Goal: Task Accomplishment & Management: Manage account settings

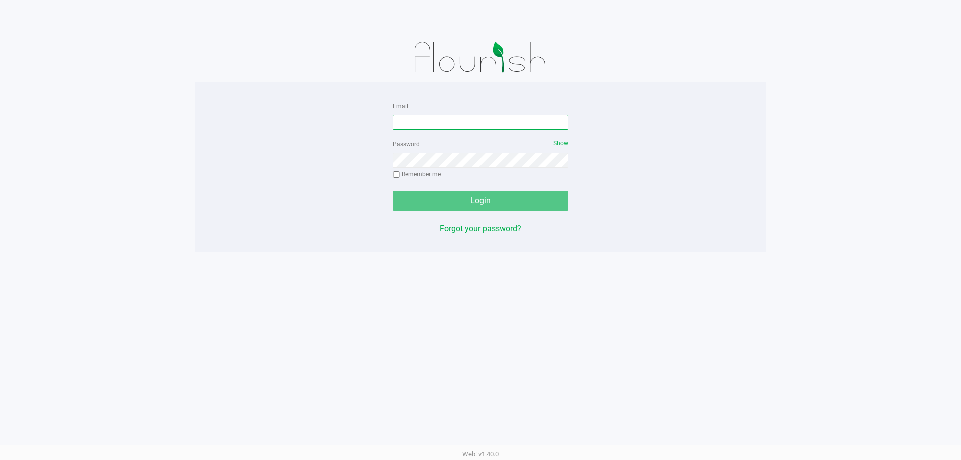
click at [451, 122] on input "Email" at bounding box center [480, 122] width 175 height 15
type input "kfernandez@liveparallel.com"
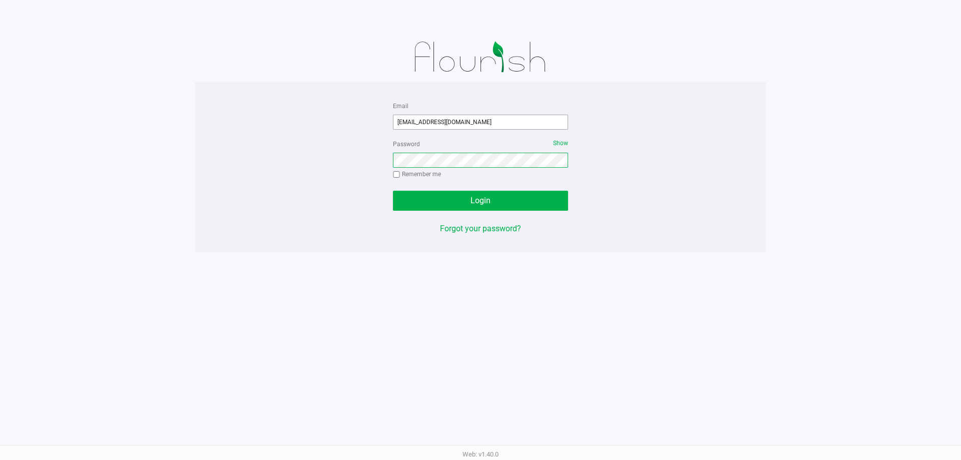
click at [393, 191] on button "Login" at bounding box center [480, 201] width 175 height 20
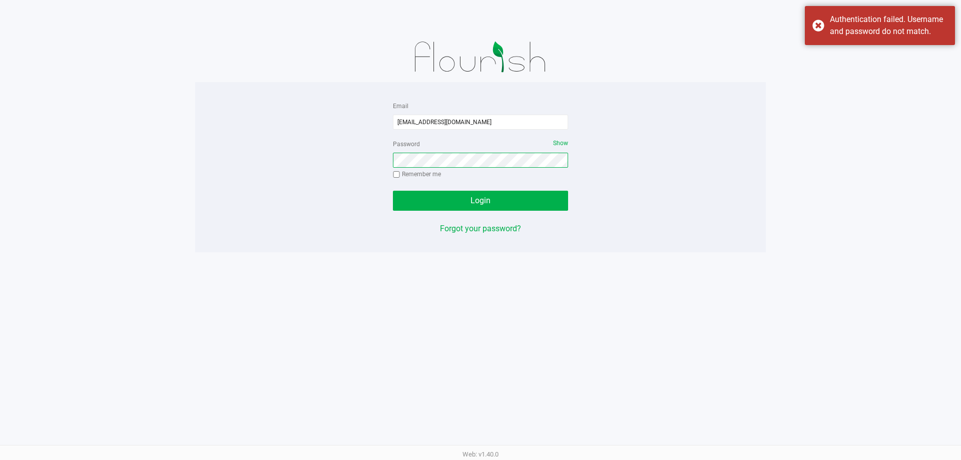
click at [393, 191] on button "Login" at bounding box center [480, 201] width 175 height 20
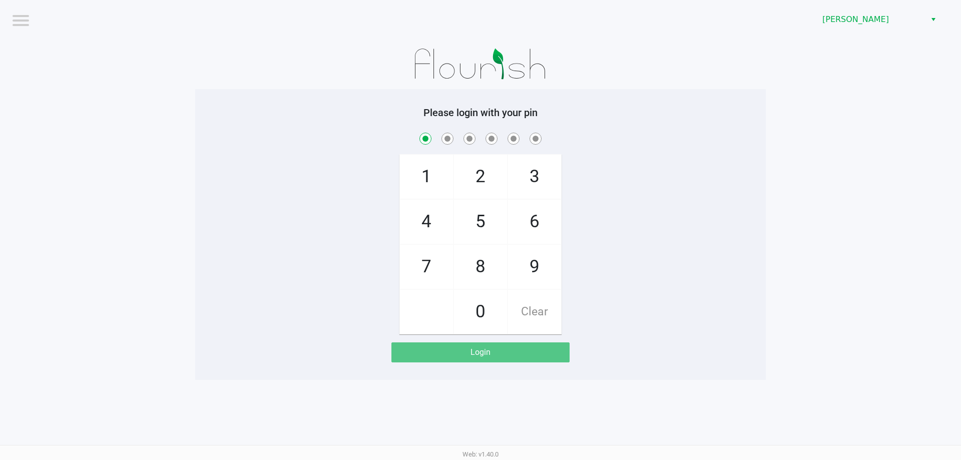
checkbox input "true"
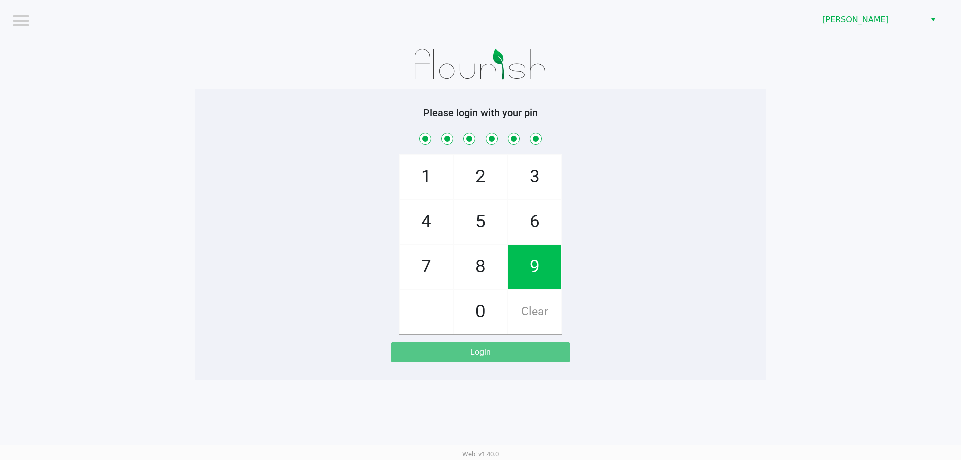
checkbox input "true"
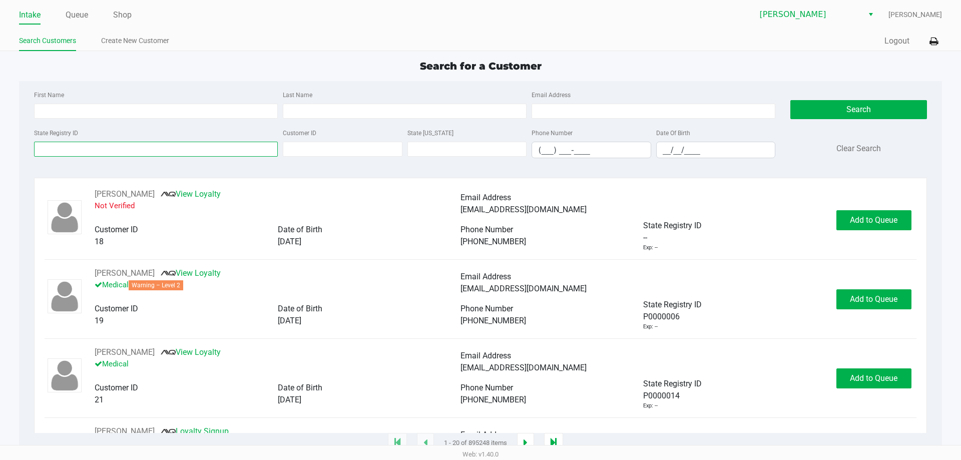
click at [156, 149] on input "State Registry ID" at bounding box center [156, 149] width 244 height 15
click at [73, 18] on link "Queue" at bounding box center [77, 15] width 23 height 14
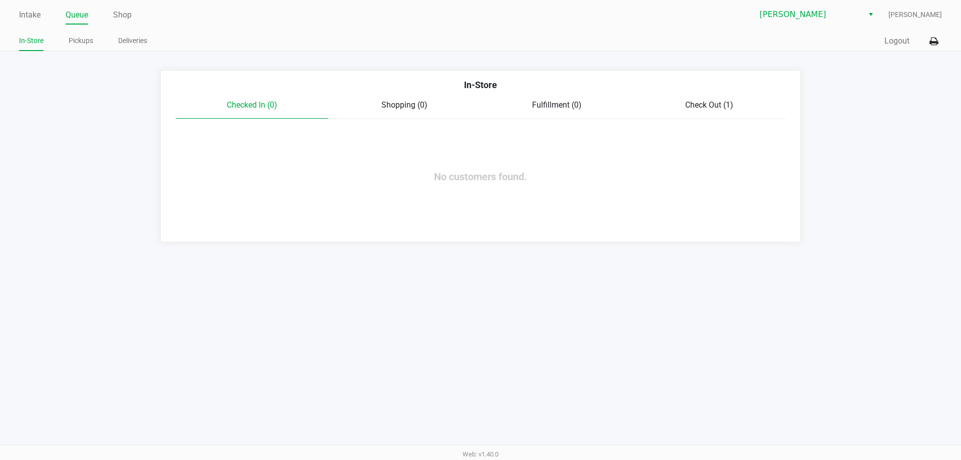
click at [88, 43] on link "Pickups" at bounding box center [81, 41] width 25 height 13
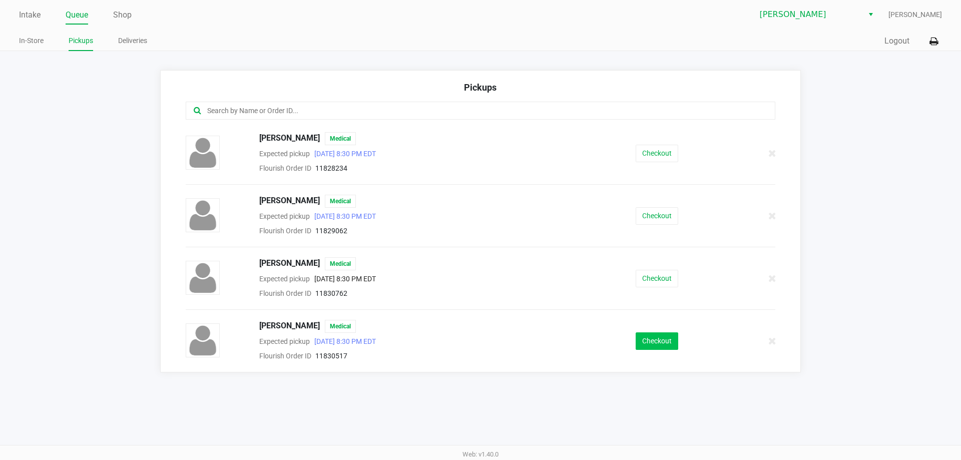
click at [651, 337] on button "Checkout" at bounding box center [657, 341] width 43 height 18
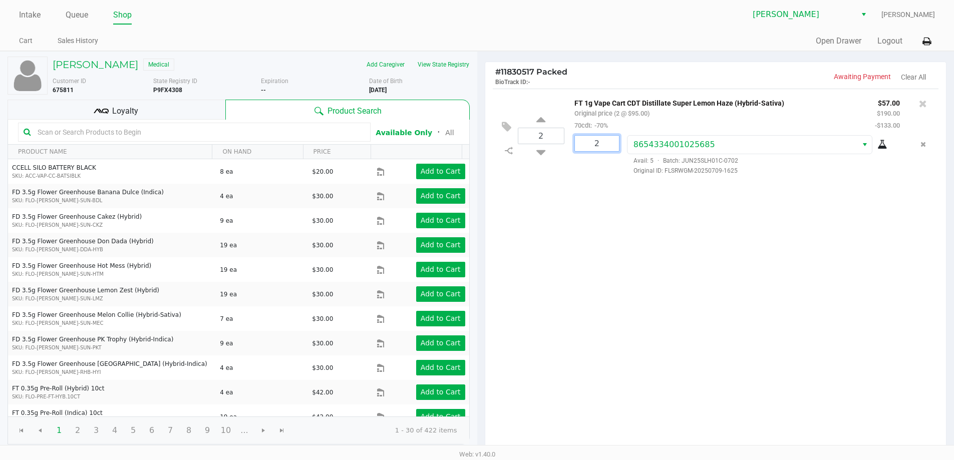
click at [610, 143] on input "2" at bounding box center [597, 144] width 44 height 16
type input "1"
click at [540, 153] on div "Richard Hudson Medical Add Caregiver View State Registry Customer ID 675811 Sta…" at bounding box center [477, 307] width 954 height 512
click at [538, 151] on icon at bounding box center [540, 150] width 9 height 13
type input "1"
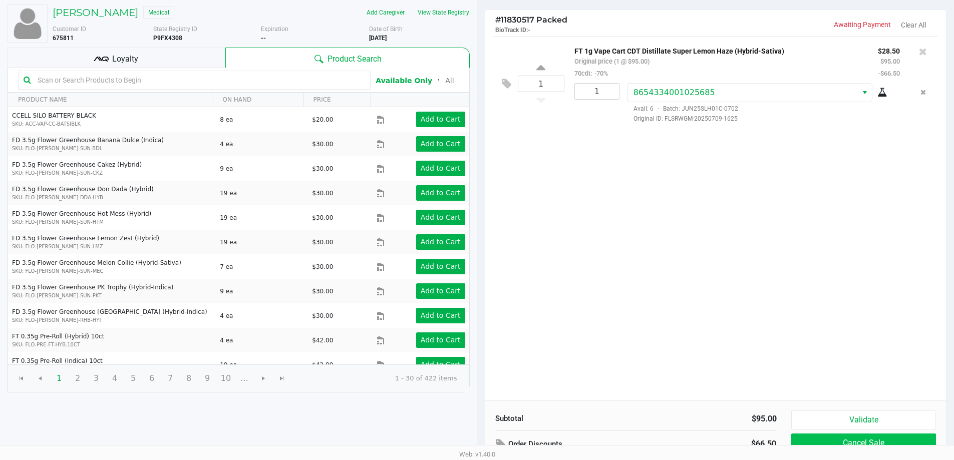
scroll to position [103, 0]
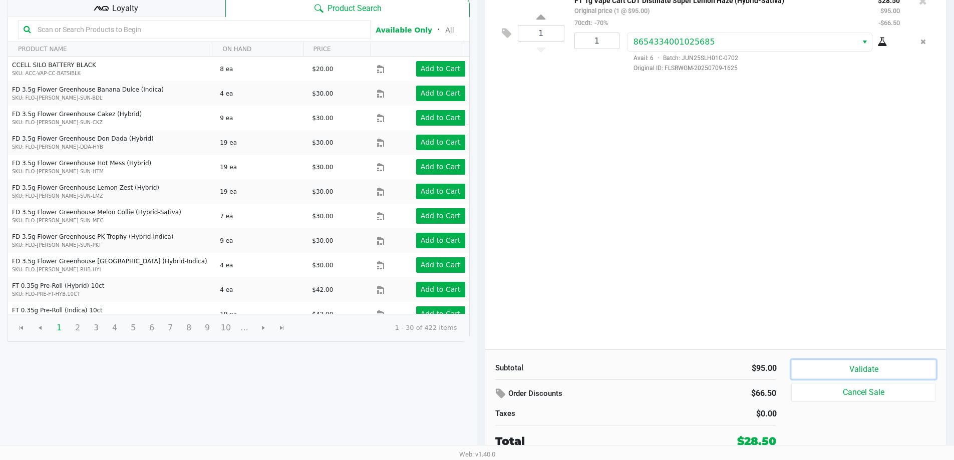
click at [896, 371] on button "Validate" at bounding box center [863, 369] width 144 height 19
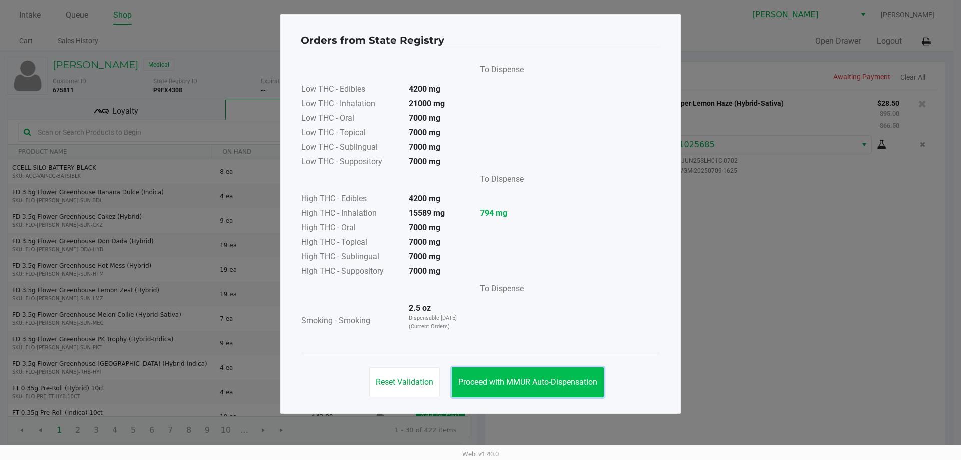
click at [583, 378] on span "Proceed with MMUR Auto-Dispensation" at bounding box center [527, 382] width 139 height 10
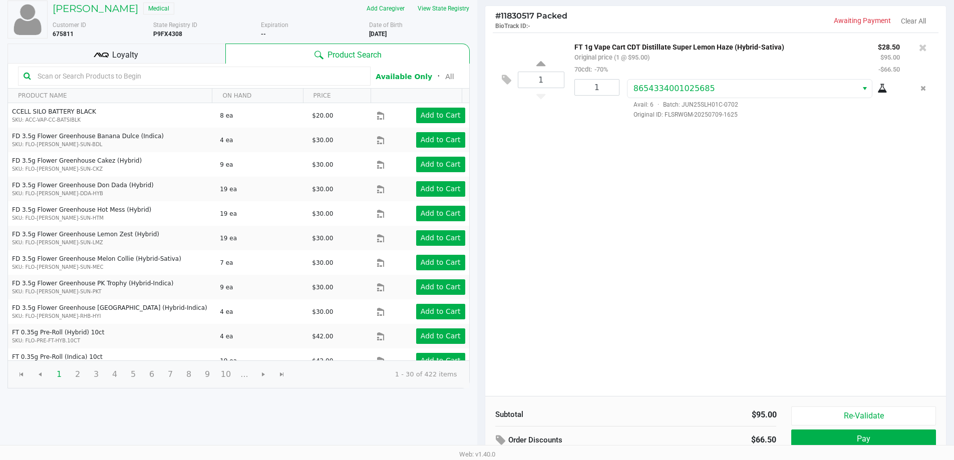
scroll to position [103, 0]
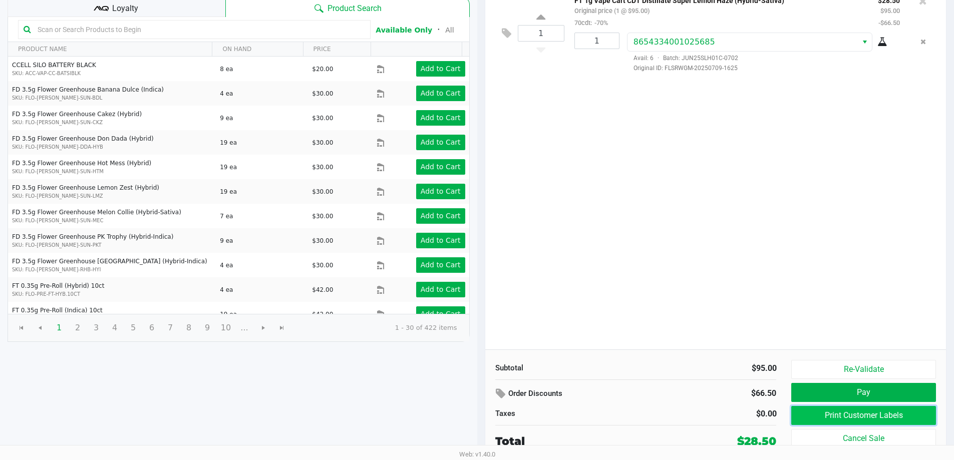
click at [849, 415] on button "Print Customer Labels" at bounding box center [863, 415] width 144 height 19
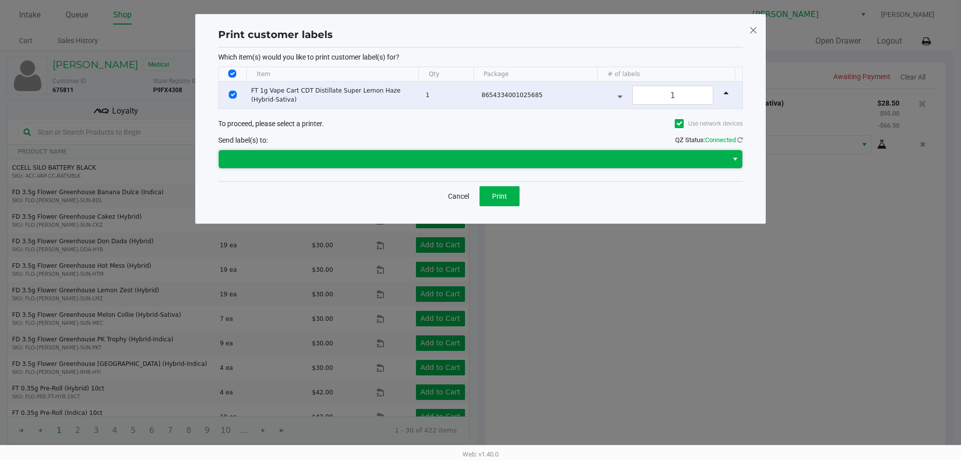
click at [377, 159] on span at bounding box center [473, 159] width 497 height 12
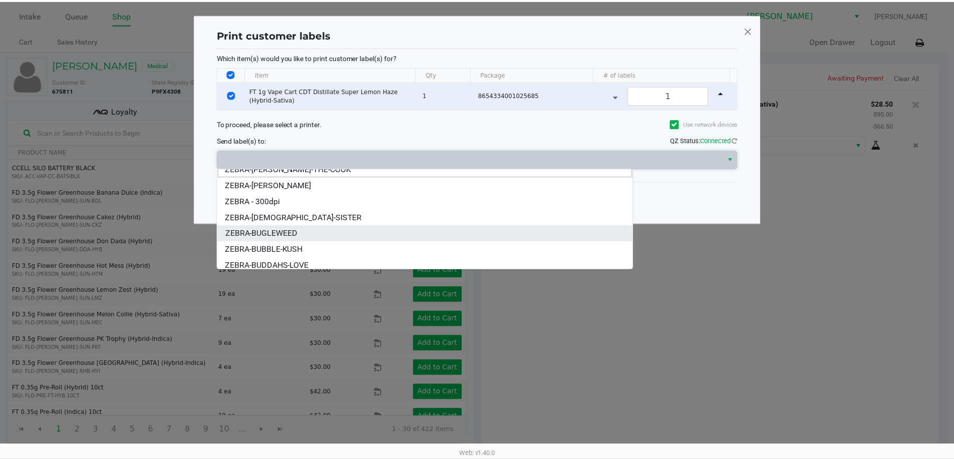
scroll to position [12, 0]
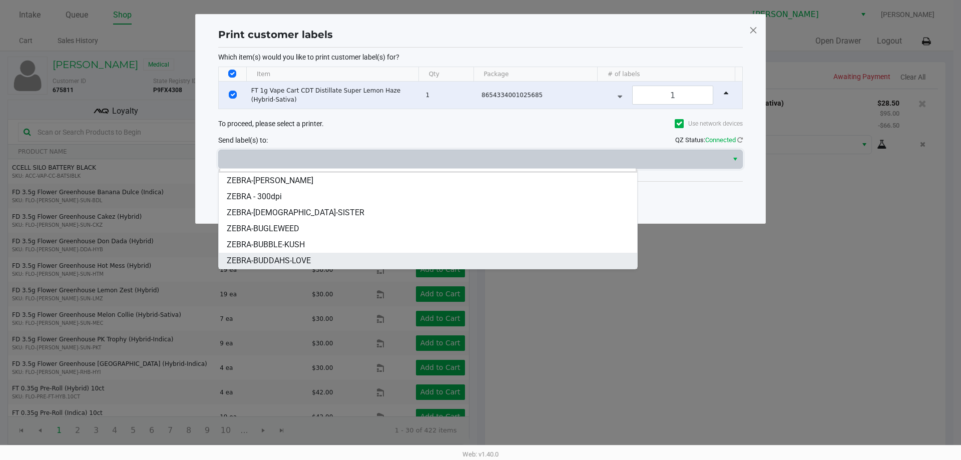
click at [323, 259] on li "ZEBRA-BUDDAHS-LOVE" at bounding box center [428, 261] width 418 height 16
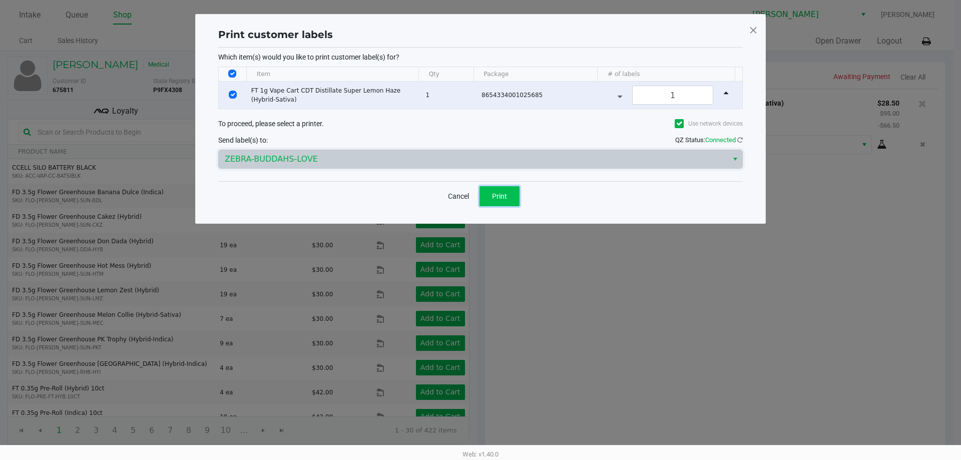
click at [496, 201] on button "Print" at bounding box center [500, 196] width 40 height 20
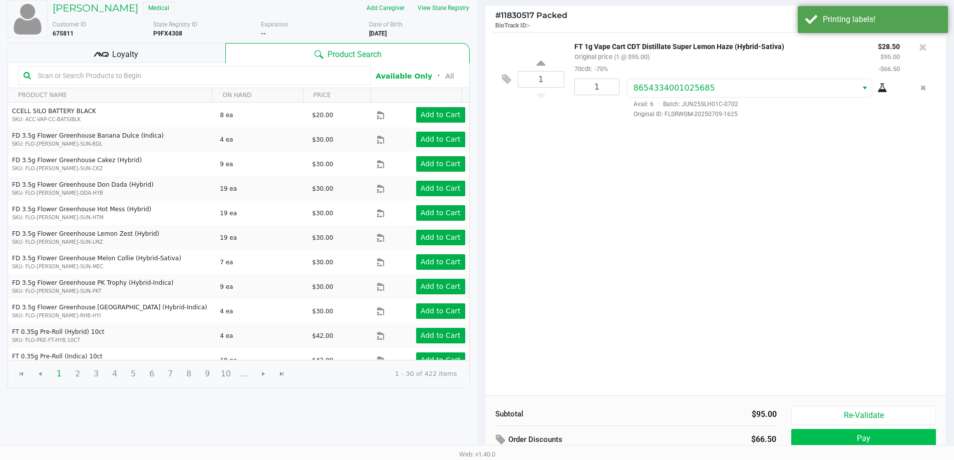
scroll to position [103, 0]
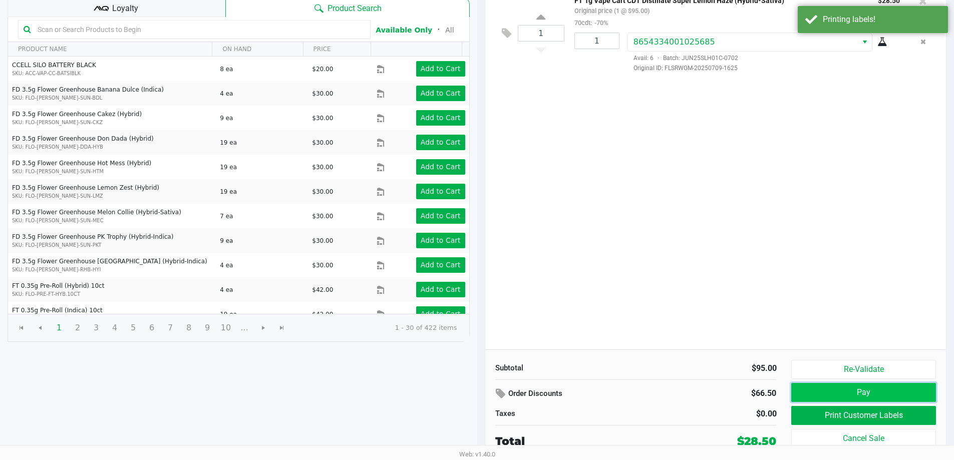
click at [878, 390] on button "Pay" at bounding box center [863, 392] width 144 height 19
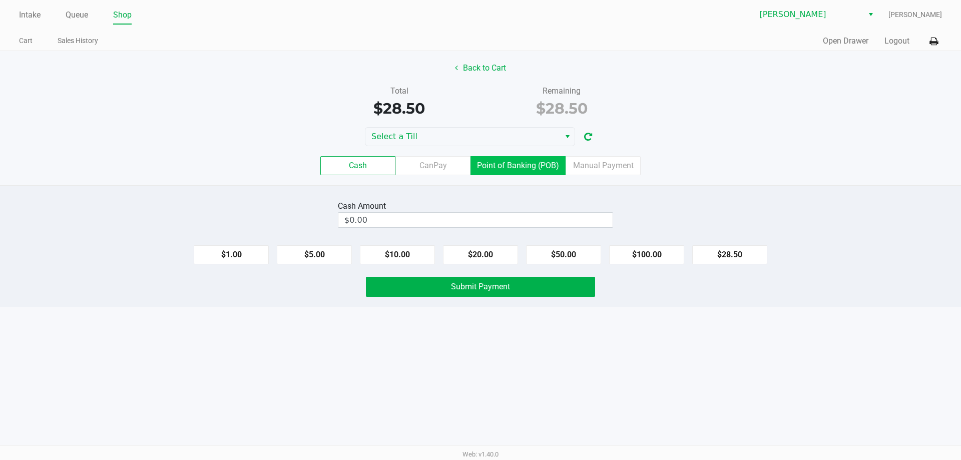
click at [509, 166] on label "Point of Banking (POB)" at bounding box center [518, 165] width 95 height 19
click at [0, 0] on 7 "Point of Banking (POB)" at bounding box center [0, 0] width 0 height 0
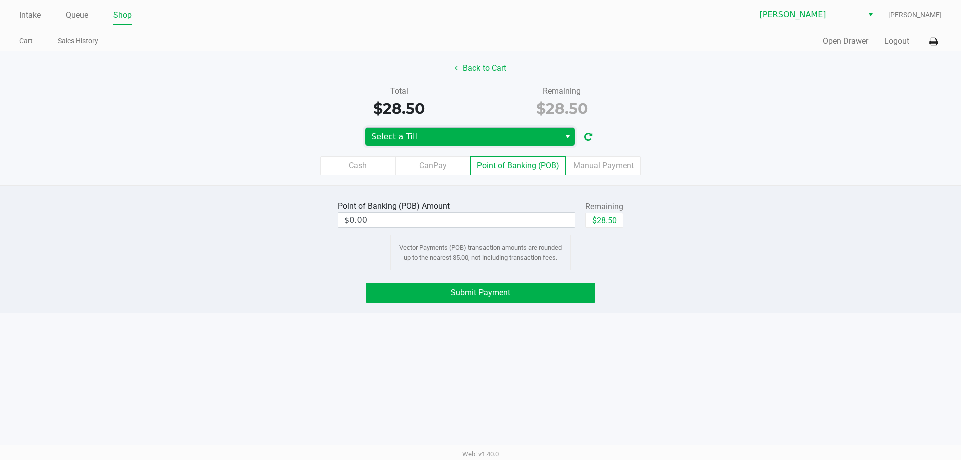
click at [488, 132] on span "Select a Till" at bounding box center [462, 137] width 183 height 12
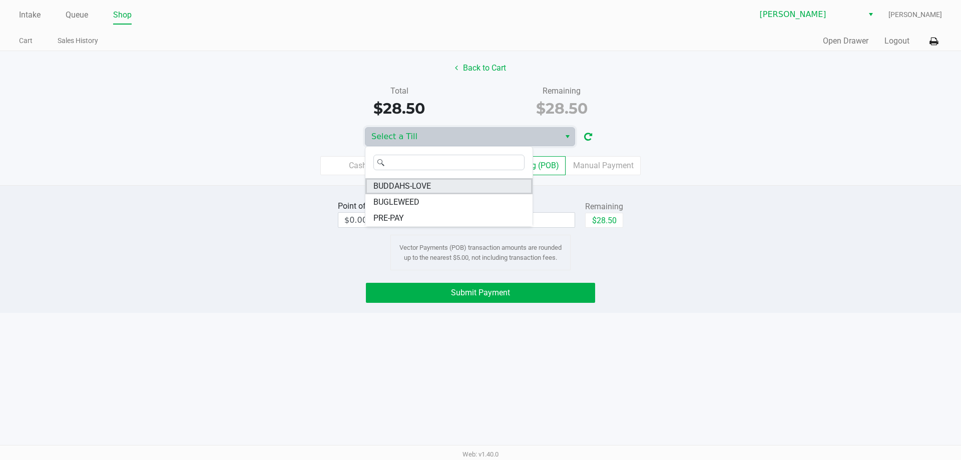
click at [455, 188] on li "BUDDAHS-LOVE" at bounding box center [448, 186] width 167 height 16
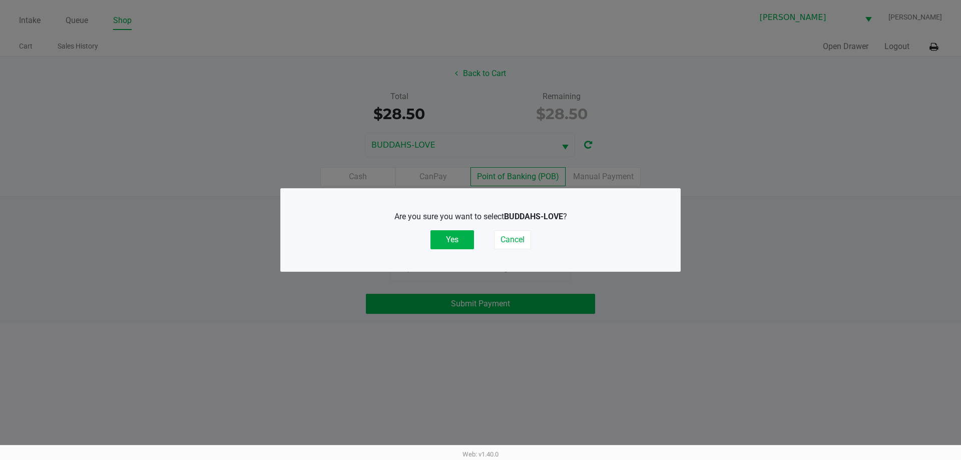
click at [448, 235] on button "Yes" at bounding box center [452, 239] width 44 height 19
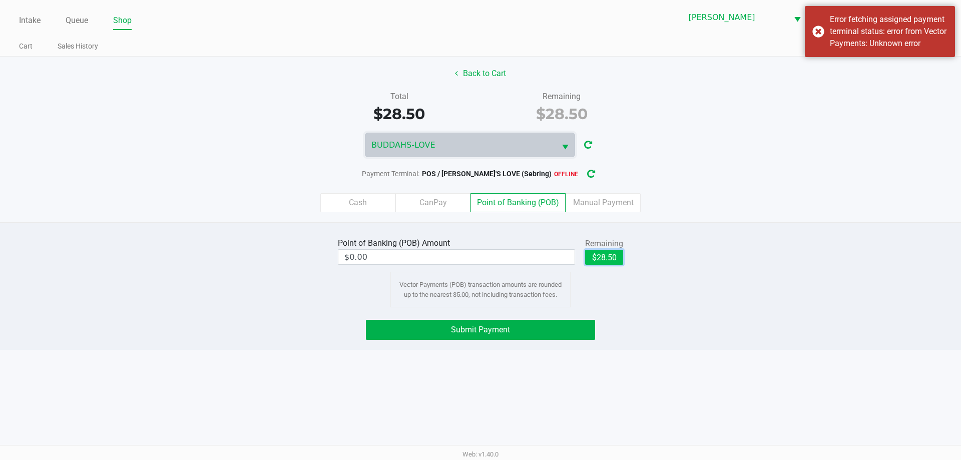
click at [610, 264] on button "$28.50" at bounding box center [604, 257] width 38 height 15
type input "$28.50"
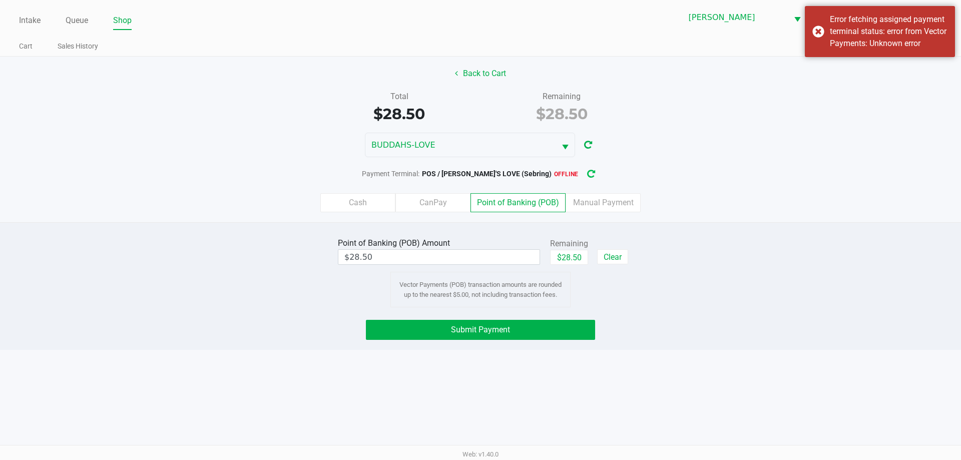
click at [587, 176] on icon "button" at bounding box center [591, 174] width 8 height 7
click at [486, 330] on span "Submit Payment" at bounding box center [480, 330] width 59 height 10
click at [540, 330] on button "Submit Payment" at bounding box center [480, 330] width 229 height 20
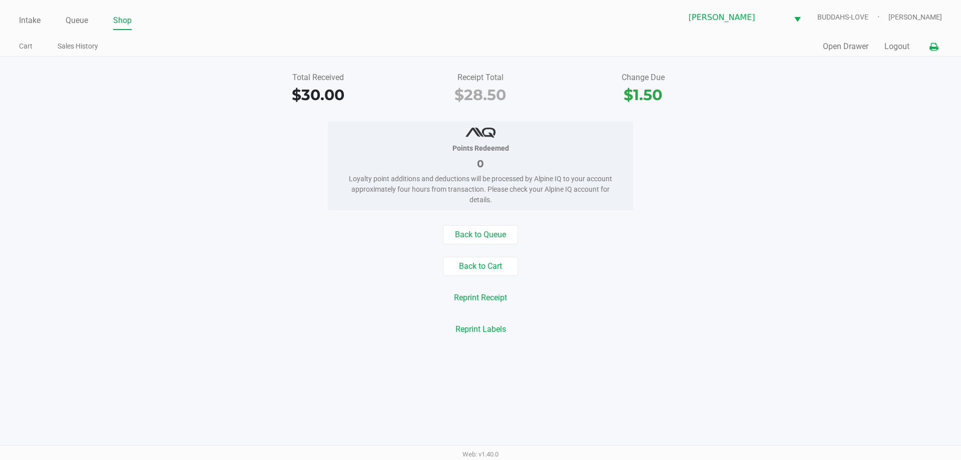
click at [940, 49] on button at bounding box center [933, 47] width 17 height 19
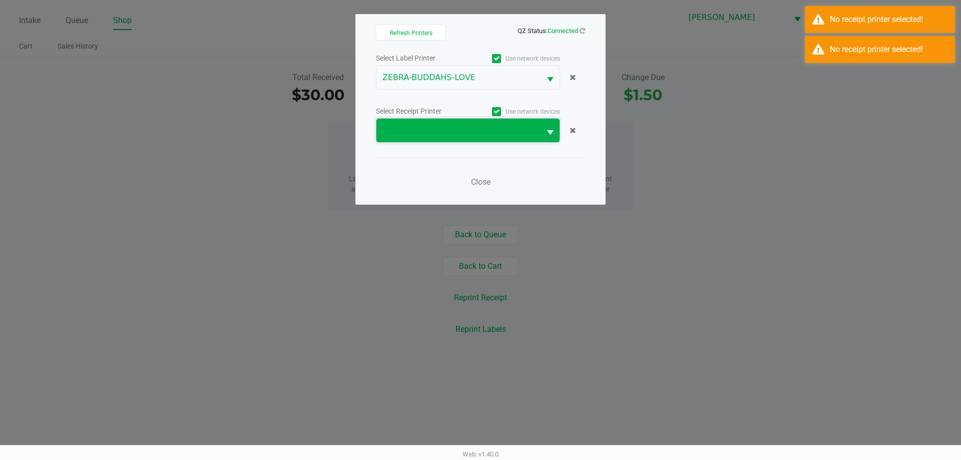
click at [434, 129] on span at bounding box center [458, 131] width 152 height 12
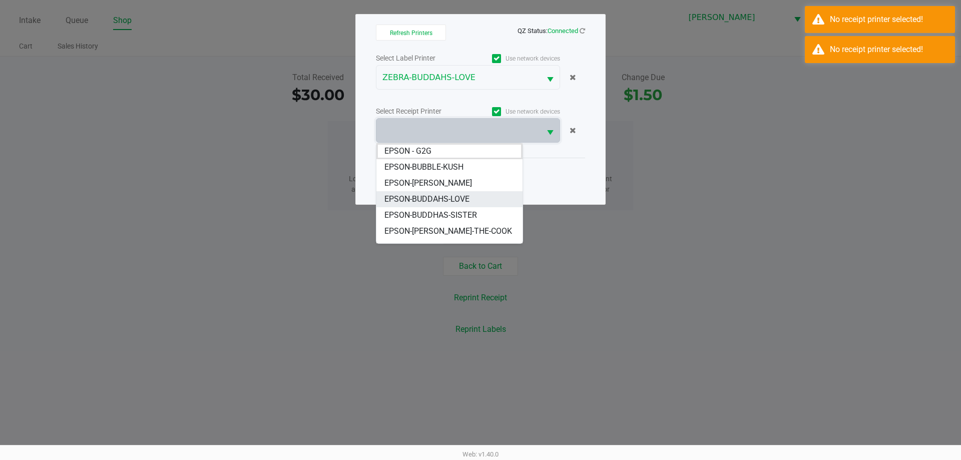
click at [475, 197] on li "EPSON-BUDDAHS-LOVE" at bounding box center [449, 199] width 146 height 16
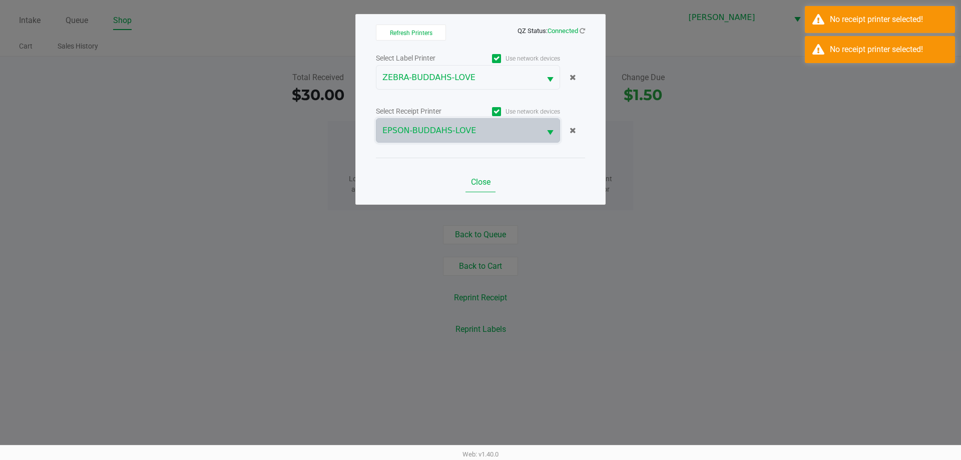
click at [483, 176] on button "Close" at bounding box center [480, 182] width 30 height 20
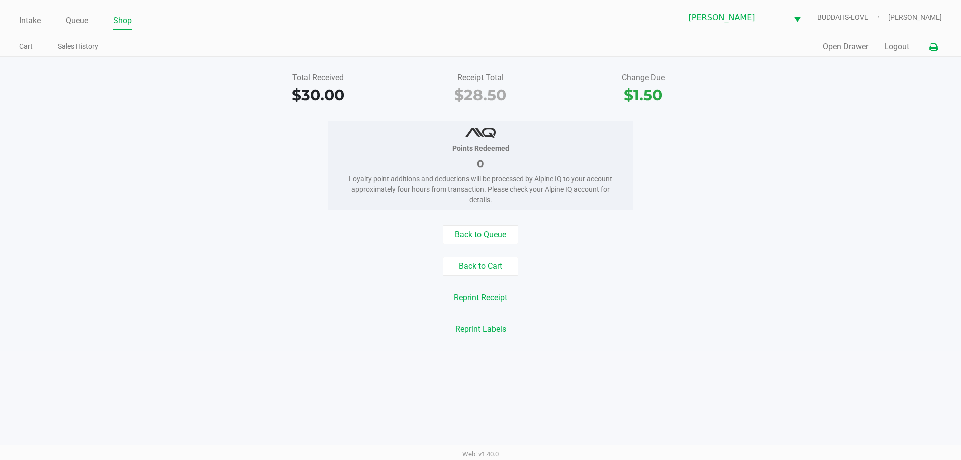
click at [497, 293] on button "Reprint Receipt" at bounding box center [480, 297] width 66 height 19
click at [905, 46] on button "Logout" at bounding box center [896, 47] width 25 height 12
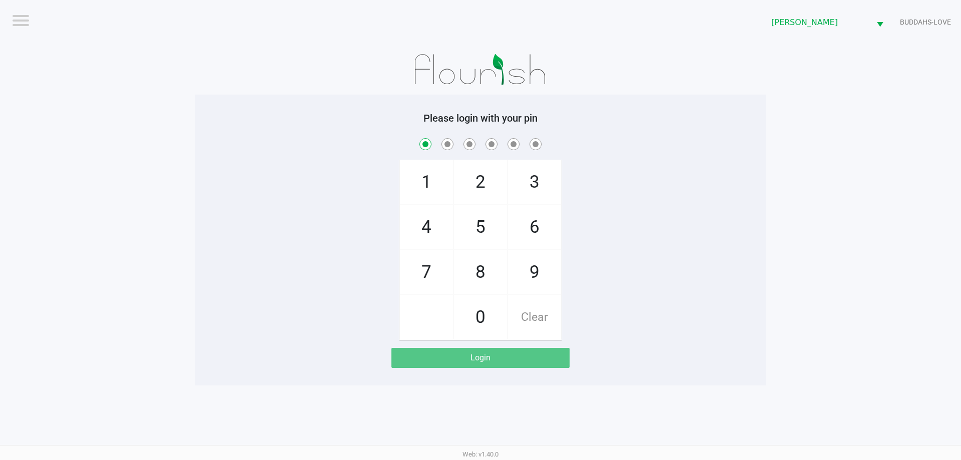
checkbox input "true"
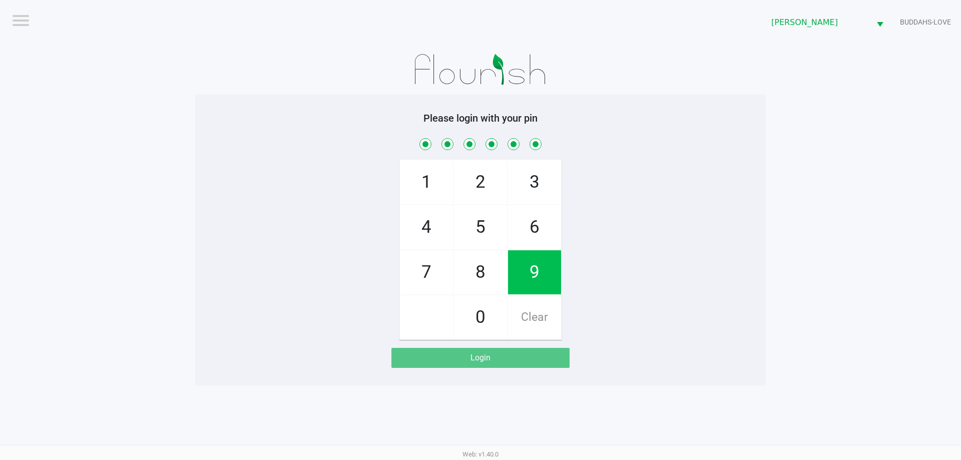
checkbox input "true"
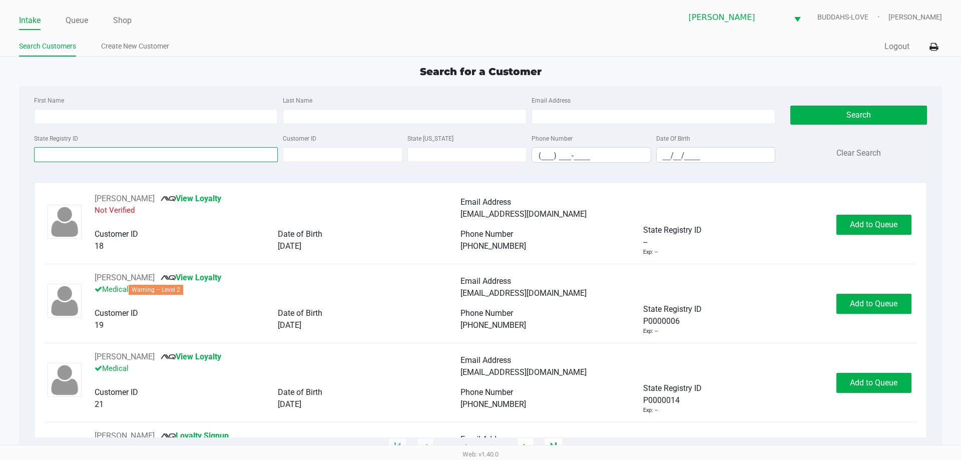
click at [151, 155] on input "State Registry ID" at bounding box center [156, 154] width 244 height 15
type input "2909"
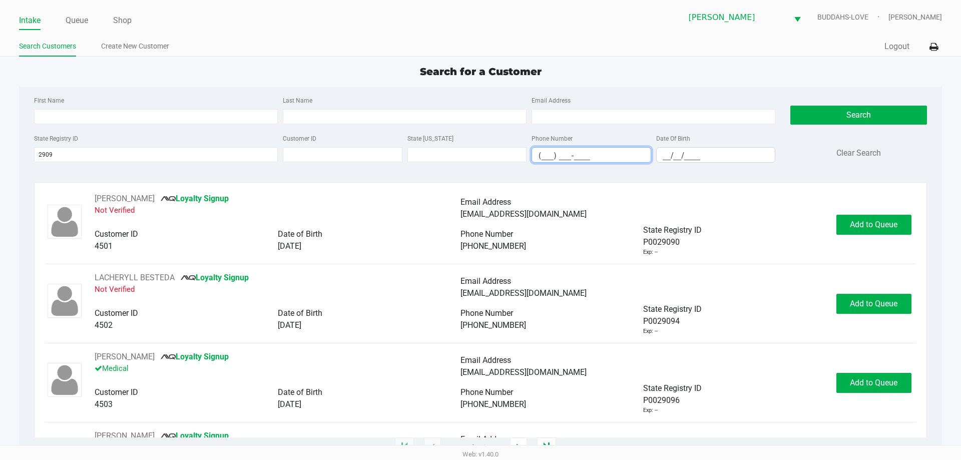
click at [649, 159] on input "(___) ___-____" at bounding box center [591, 156] width 119 height 16
click at [662, 165] on div "State Registry ID 2909 Customer ID State ID Phone Number (___) ___-____ Date Of…" at bounding box center [405, 151] width 746 height 39
click at [662, 159] on input "__/__/____" at bounding box center [716, 156] width 119 height 16
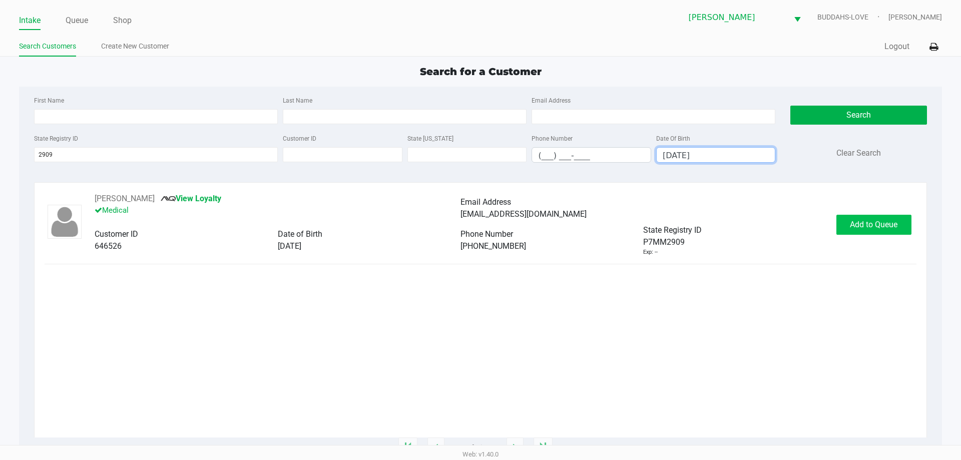
type input "10/22/1973"
click at [861, 231] on button "Add to Queue" at bounding box center [873, 225] width 75 height 20
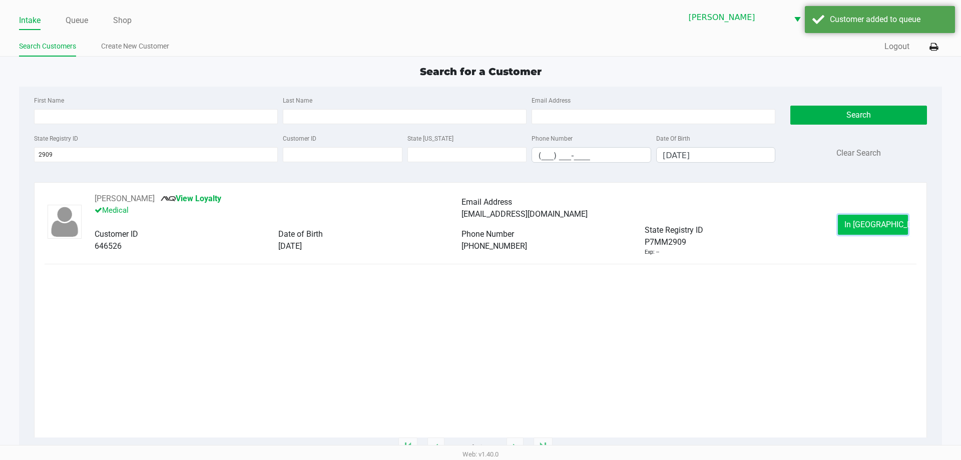
click at [862, 231] on button "In Queue" at bounding box center [873, 225] width 70 height 20
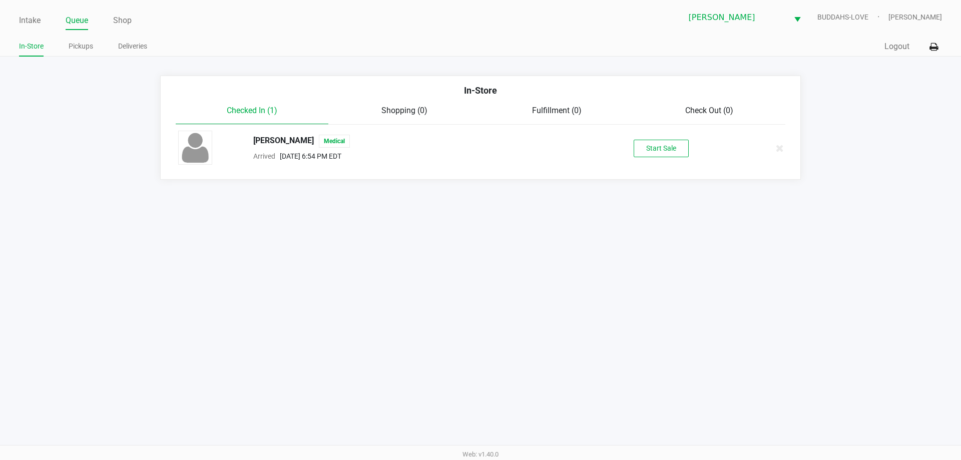
click at [657, 145] on button "Start Sale" at bounding box center [661, 149] width 55 height 18
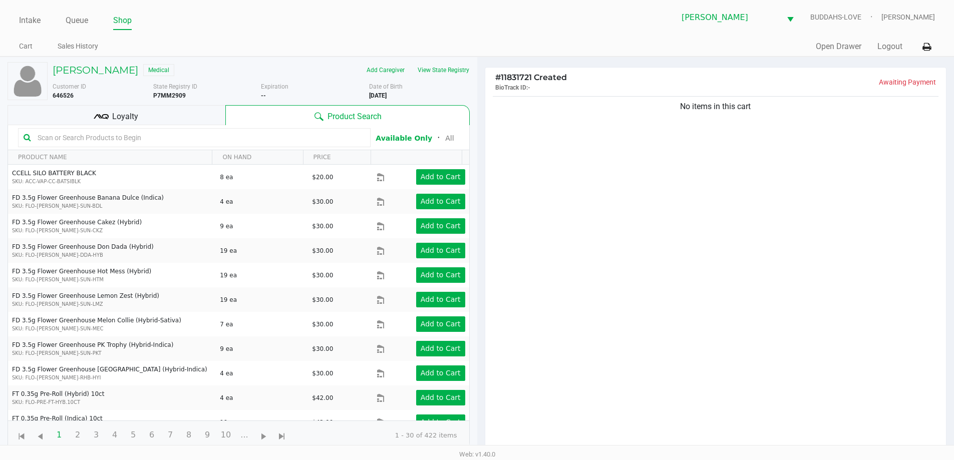
click at [95, 109] on icon at bounding box center [101, 116] width 15 height 15
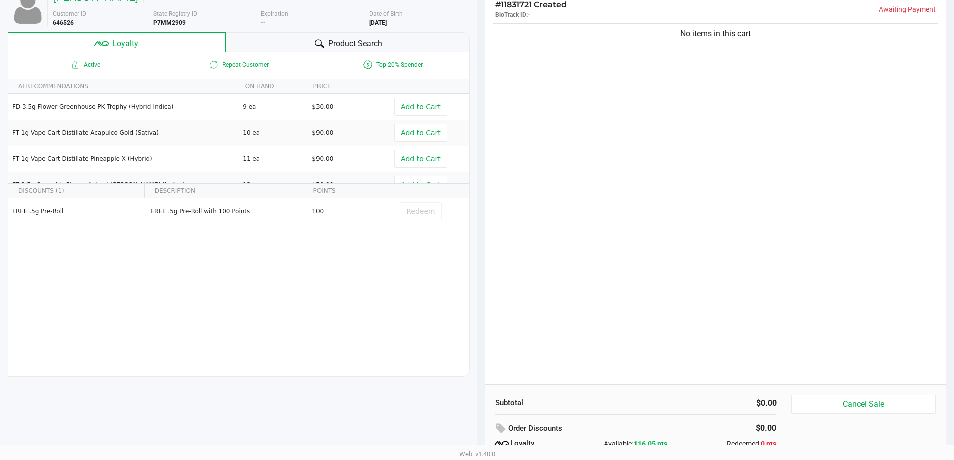
scroll to position [120, 0]
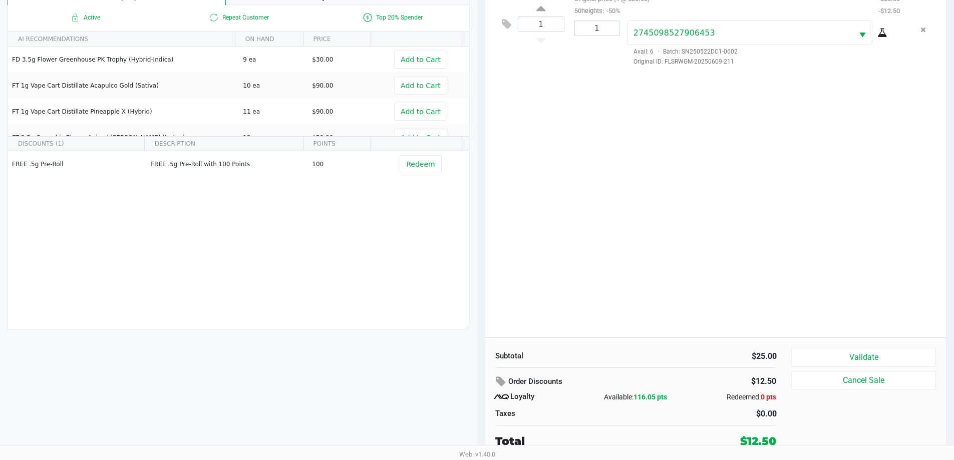
click at [887, 364] on button "Validate" at bounding box center [863, 357] width 144 height 19
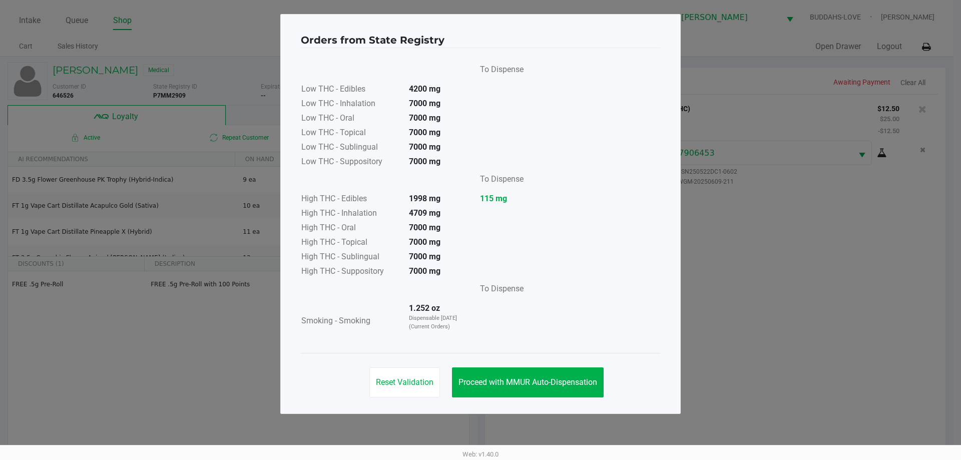
click at [515, 393] on button "Proceed with MMUR Auto-Dispensation" at bounding box center [528, 382] width 152 height 30
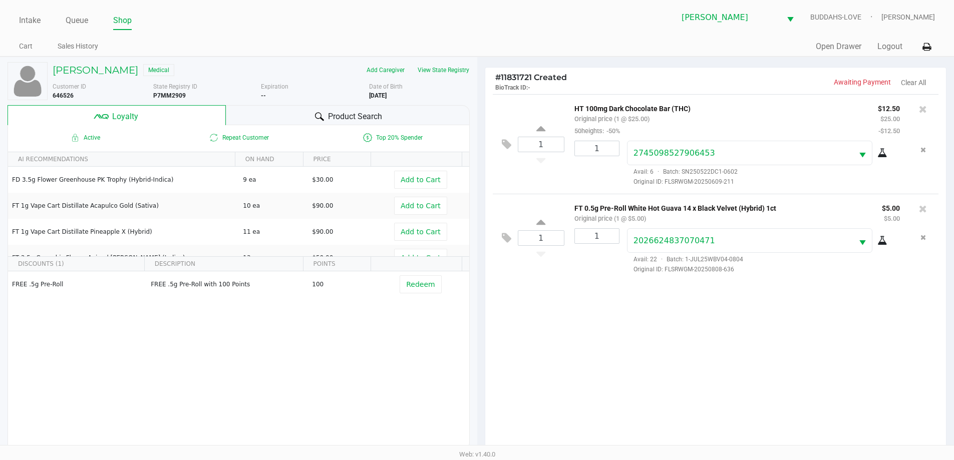
scroll to position [100, 0]
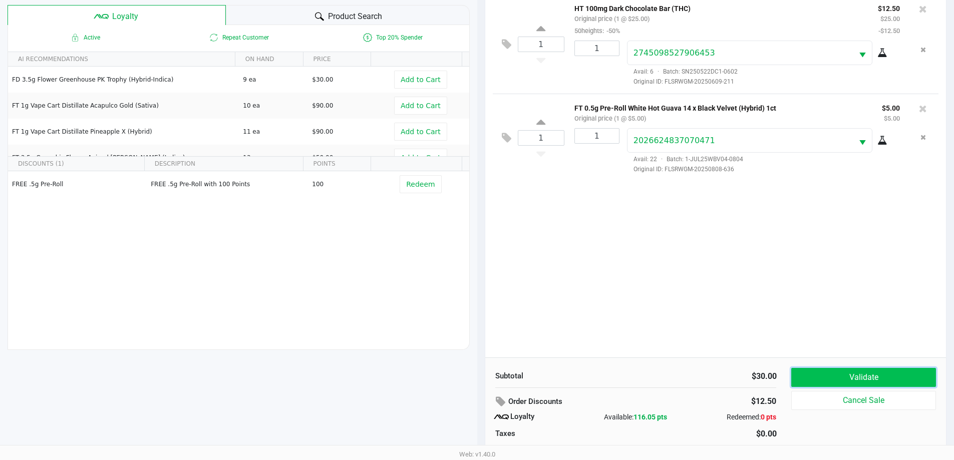
click at [859, 376] on button "Validate" at bounding box center [863, 377] width 144 height 19
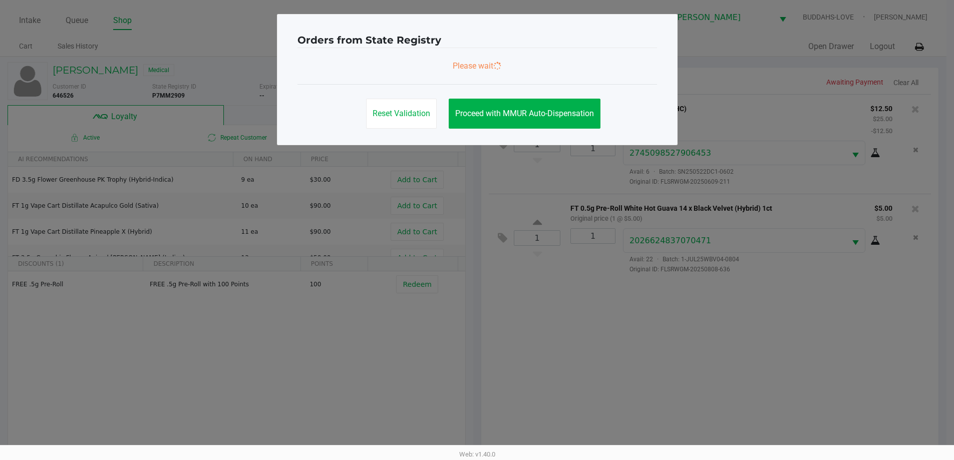
scroll to position [0, 0]
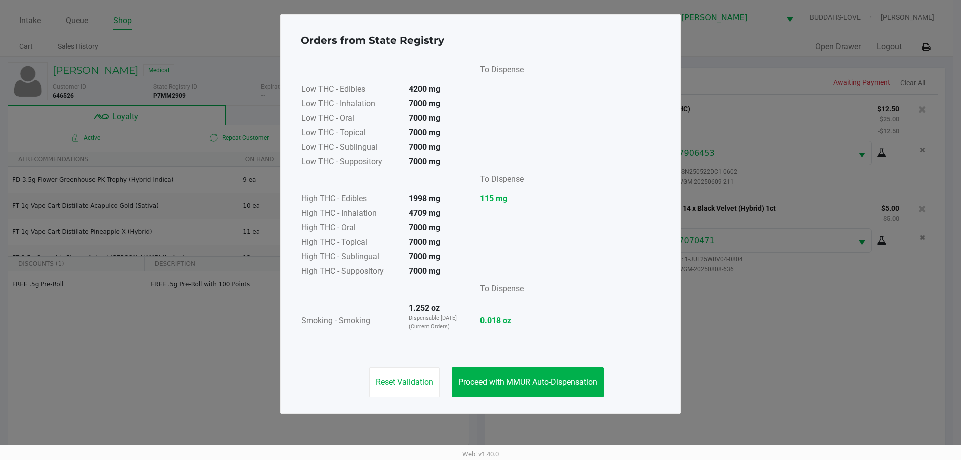
click at [513, 365] on div "Reset Validation Proceed with MMUR Auto-Dispensation" at bounding box center [480, 378] width 359 height 51
click at [519, 379] on span "Proceed with MMUR Auto-Dispensation" at bounding box center [527, 382] width 139 height 10
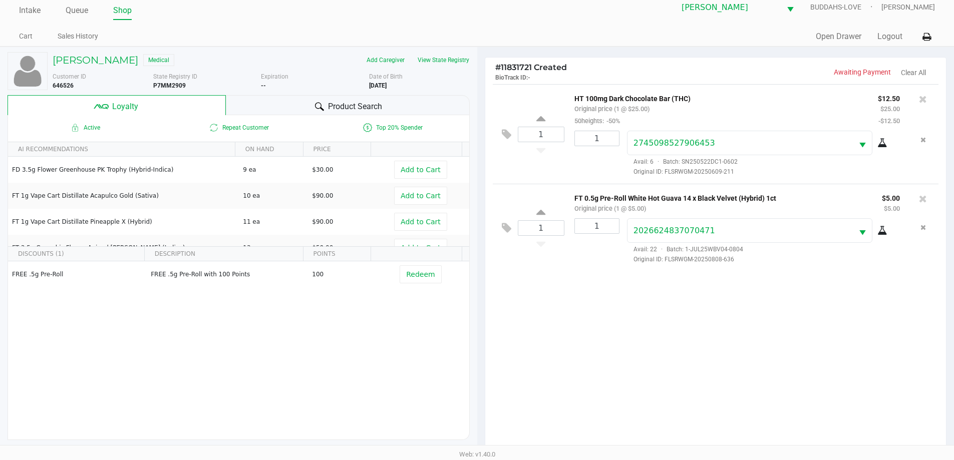
scroll to position [120, 0]
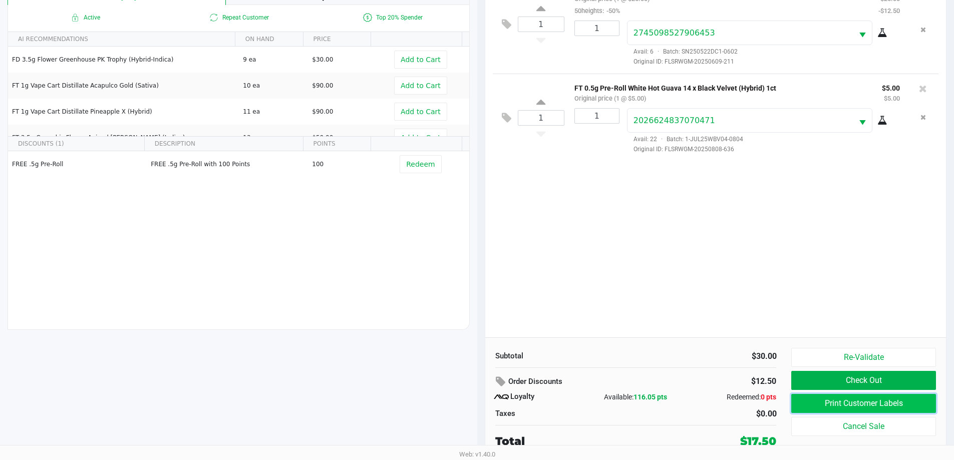
click at [862, 400] on button "Print Customer Labels" at bounding box center [863, 403] width 144 height 19
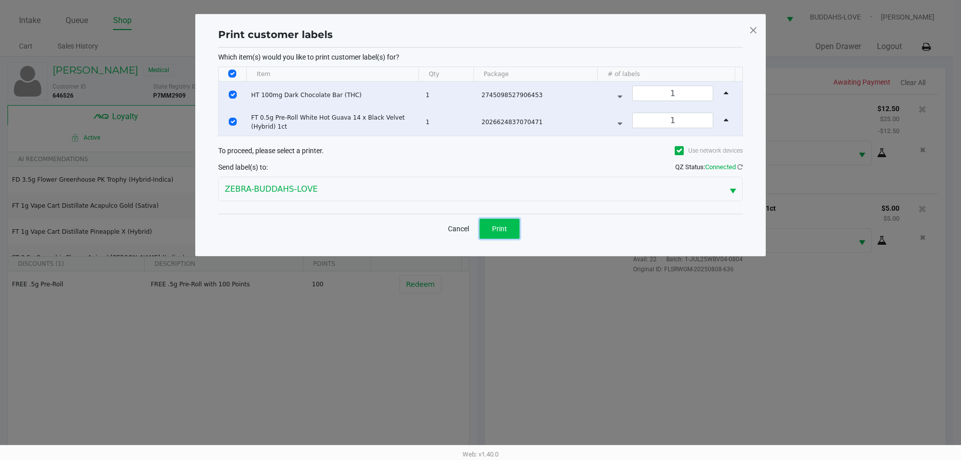
click at [511, 238] on button "Print" at bounding box center [500, 229] width 40 height 20
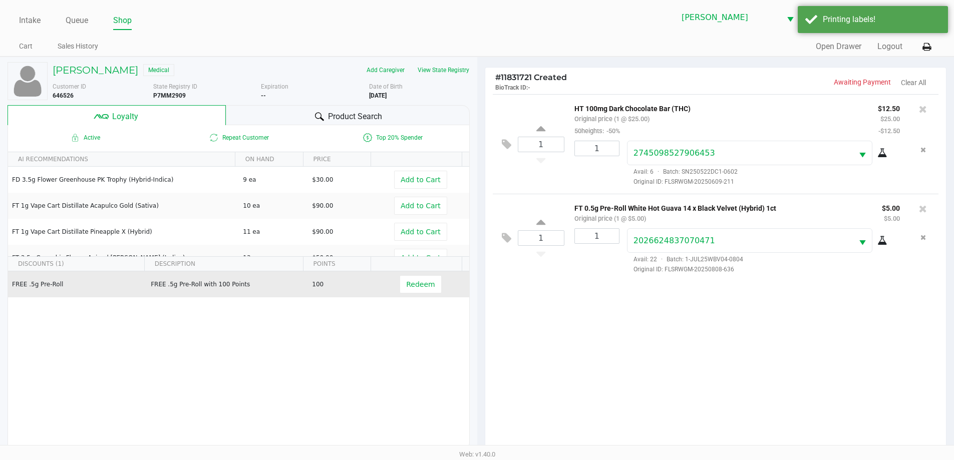
click at [392, 277] on td "Redeem" at bounding box center [422, 284] width 92 height 26
click at [420, 287] on span "Redeem" at bounding box center [420, 284] width 29 height 8
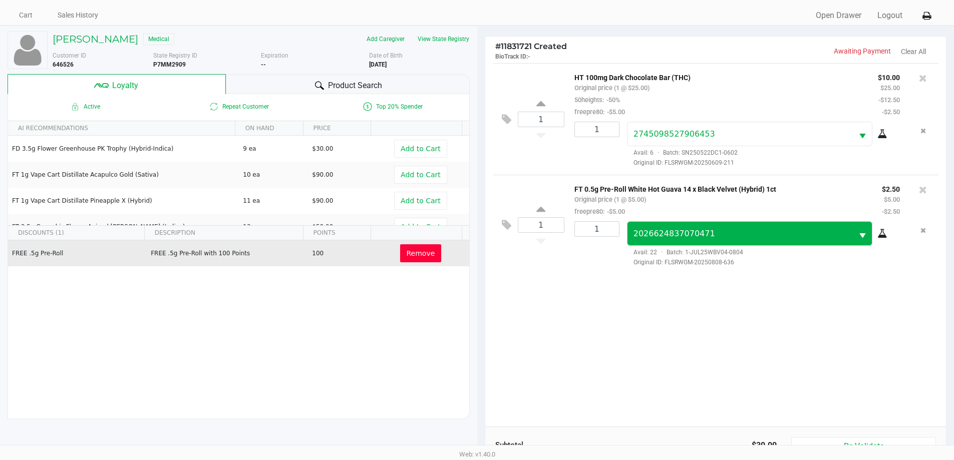
scroll to position [120, 0]
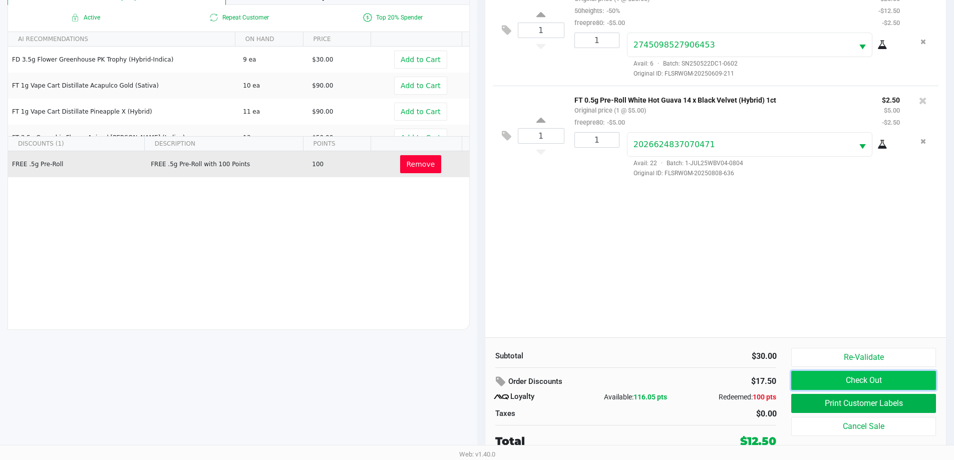
click at [831, 379] on button "Check Out" at bounding box center [863, 380] width 144 height 19
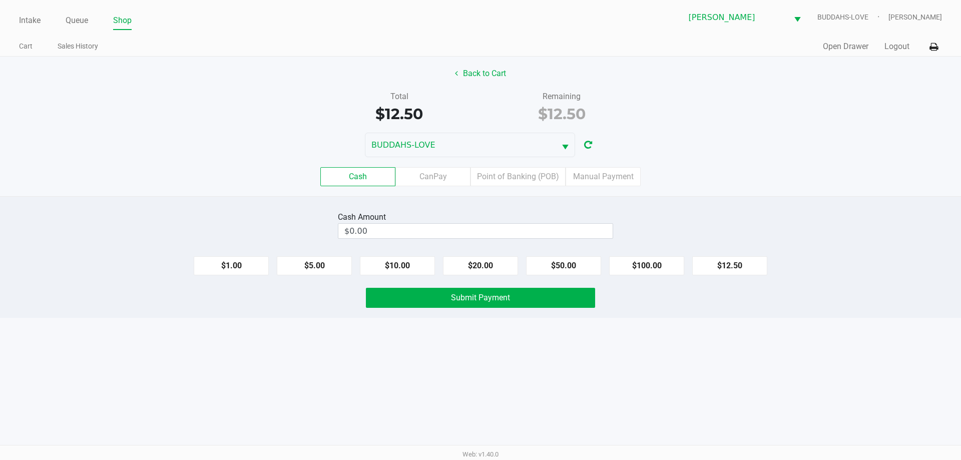
click at [470, 261] on button "$20.00" at bounding box center [480, 265] width 75 height 19
type input "$20.00"
click at [539, 294] on button "Submit Payment" at bounding box center [480, 298] width 229 height 20
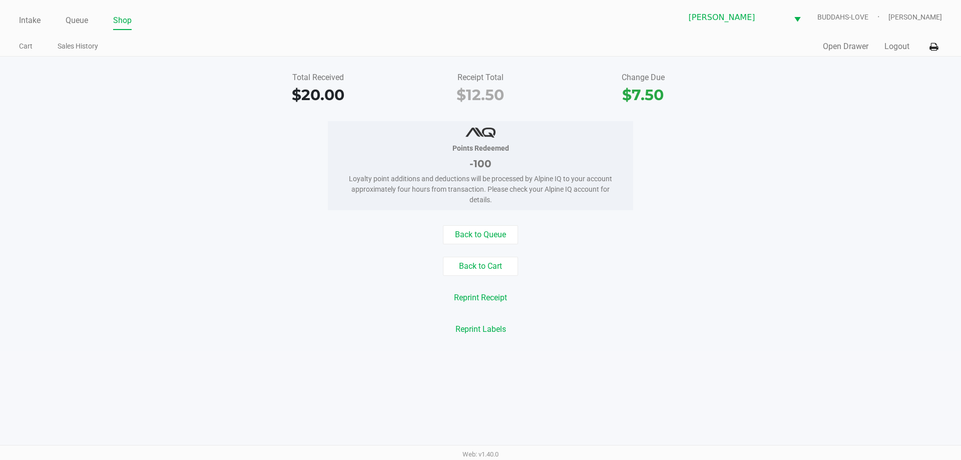
click at [889, 50] on button "Logout" at bounding box center [896, 47] width 25 height 12
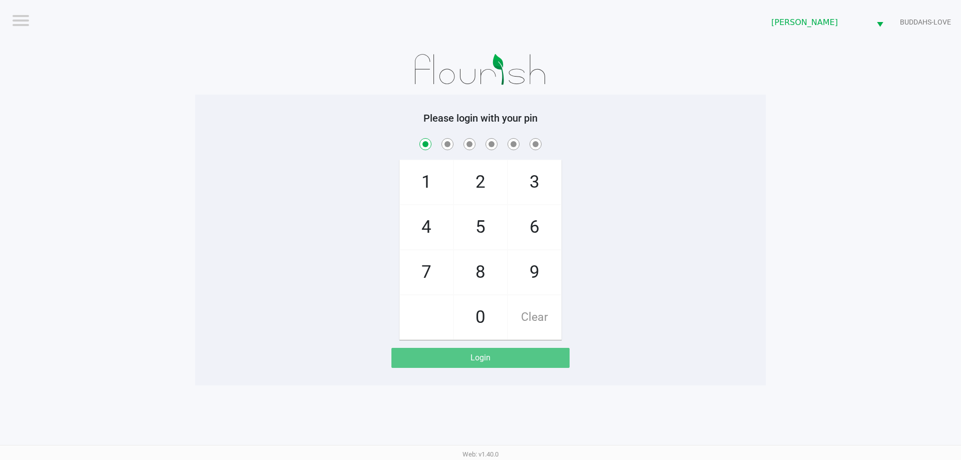
checkbox input "true"
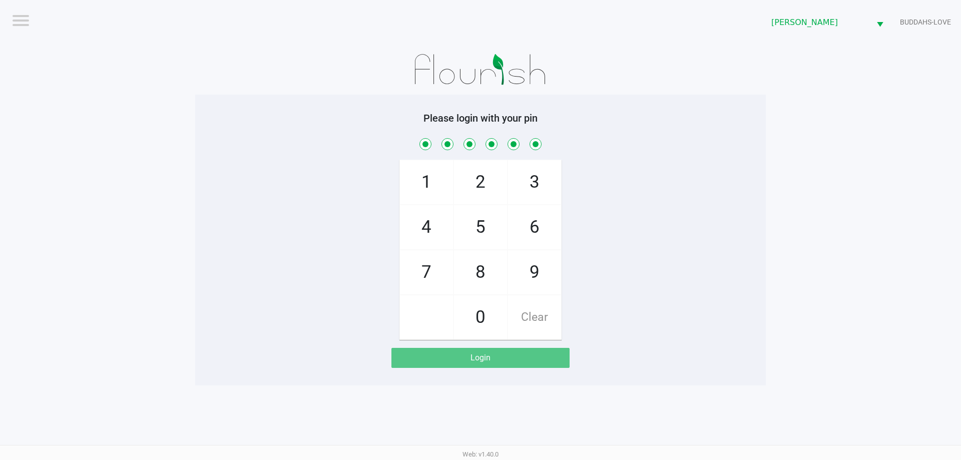
checkbox input "true"
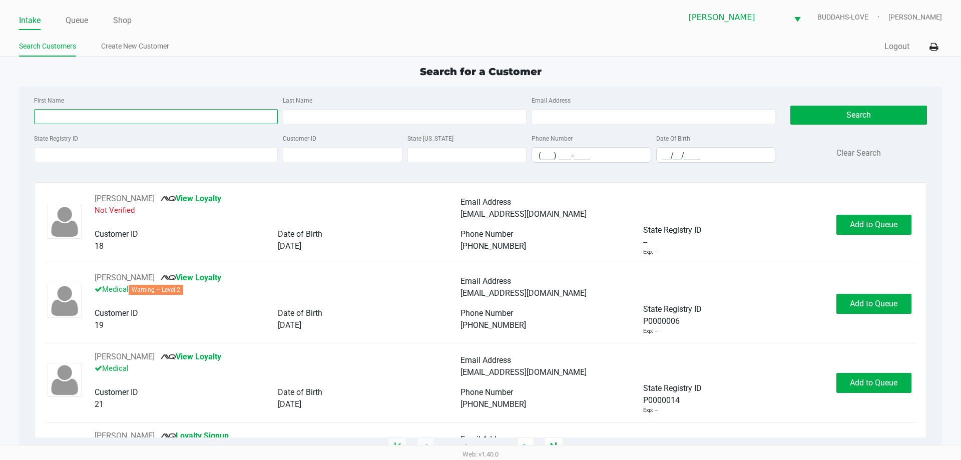
click at [123, 114] on input "First Name" at bounding box center [156, 116] width 244 height 15
click at [189, 123] on input "First Name" at bounding box center [156, 116] width 244 height 15
type input "leah"
click at [329, 117] on input "Last Name" at bounding box center [405, 116] width 244 height 15
type input "taylor"
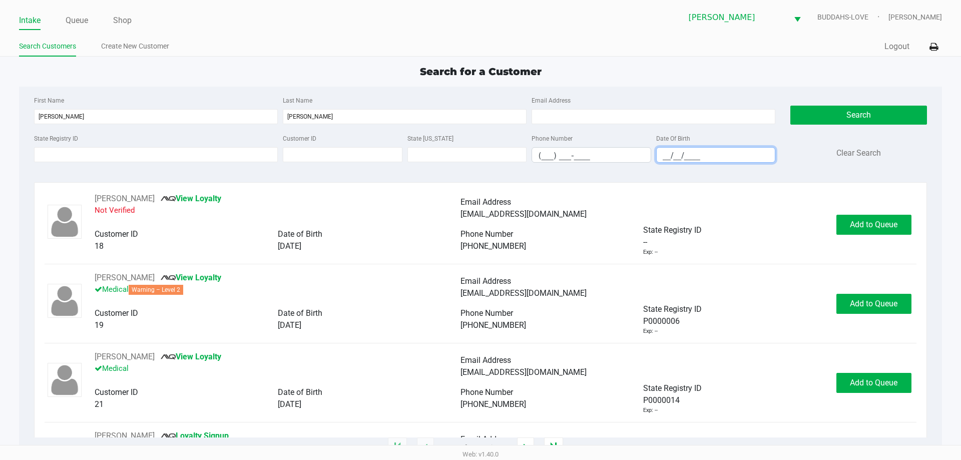
click at [669, 153] on input "__/__/____" at bounding box center [716, 156] width 119 height 16
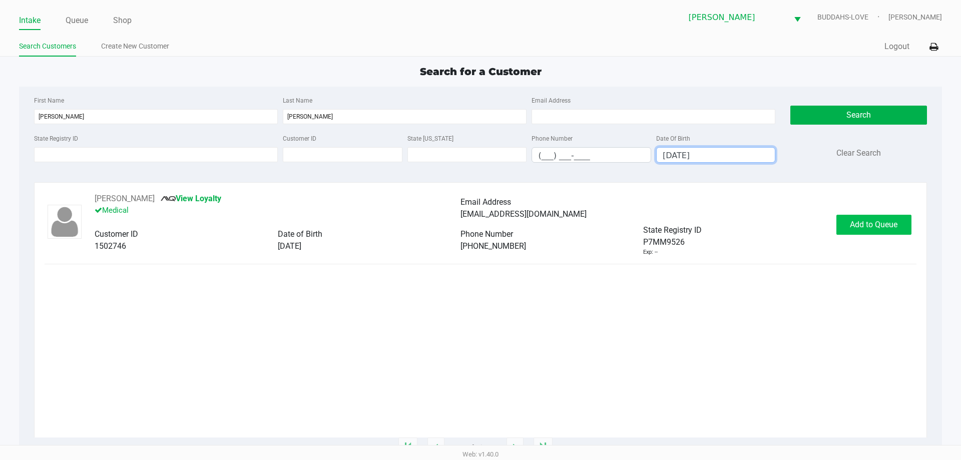
type input "05/02/1986"
click at [884, 226] on span "Add to Queue" at bounding box center [874, 225] width 48 height 10
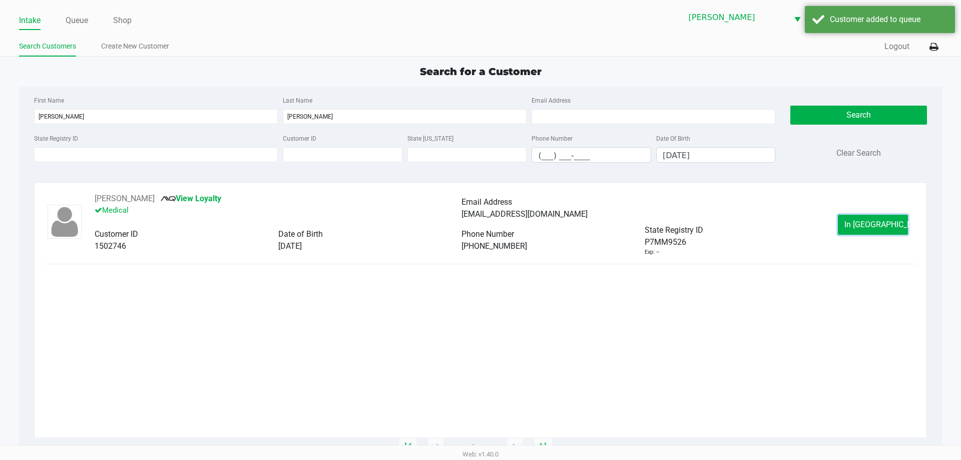
click at [884, 226] on span "In Queue" at bounding box center [886, 225] width 84 height 10
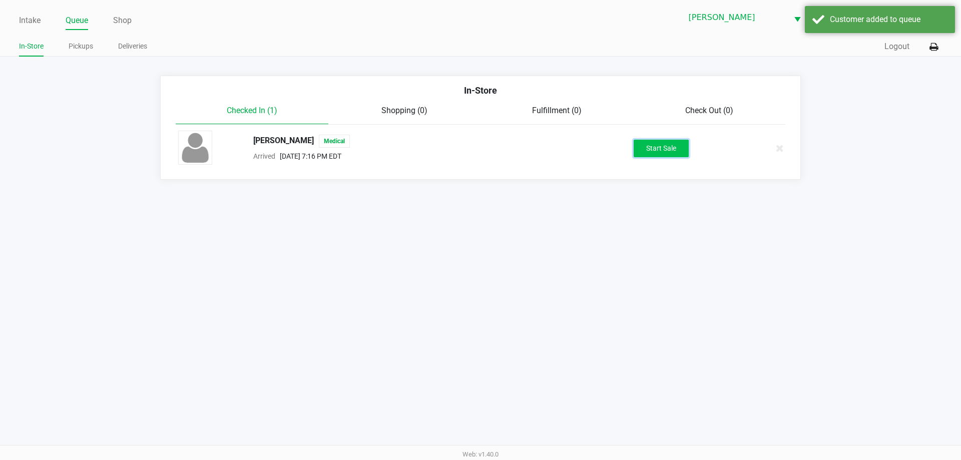
click at [640, 143] on button "Start Sale" at bounding box center [661, 149] width 55 height 18
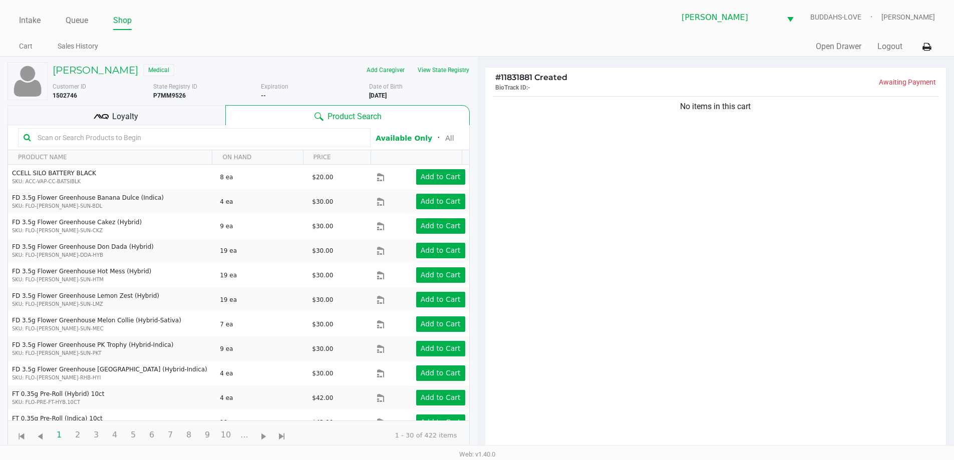
click at [66, 115] on div "Loyalty" at bounding box center [117, 115] width 218 height 20
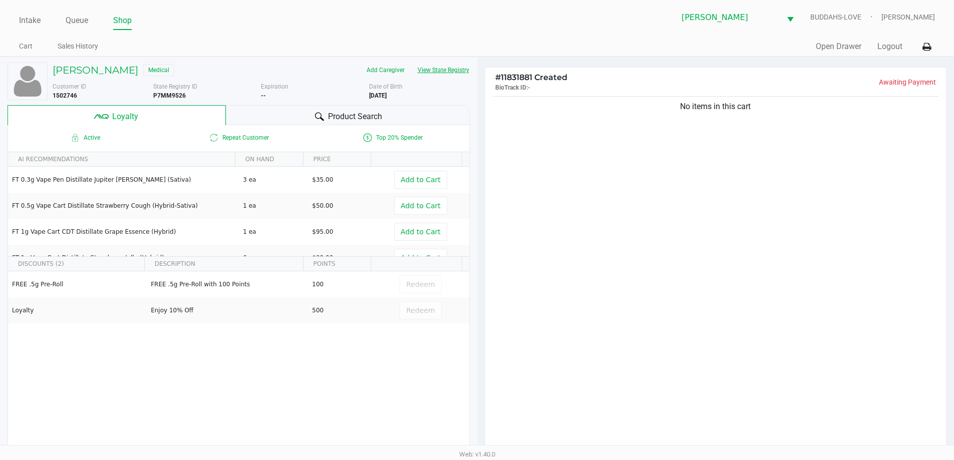
click at [443, 73] on button "View State Registry" at bounding box center [440, 70] width 59 height 16
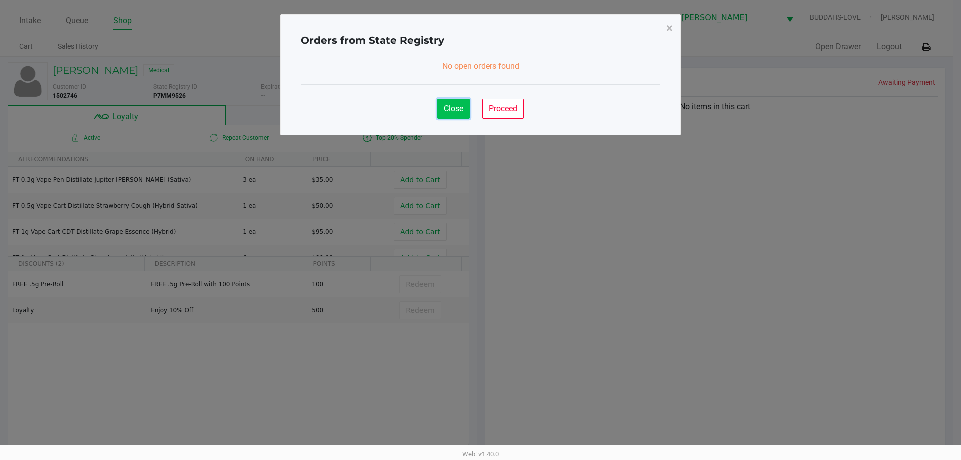
click at [439, 110] on button "Close" at bounding box center [453, 109] width 33 height 20
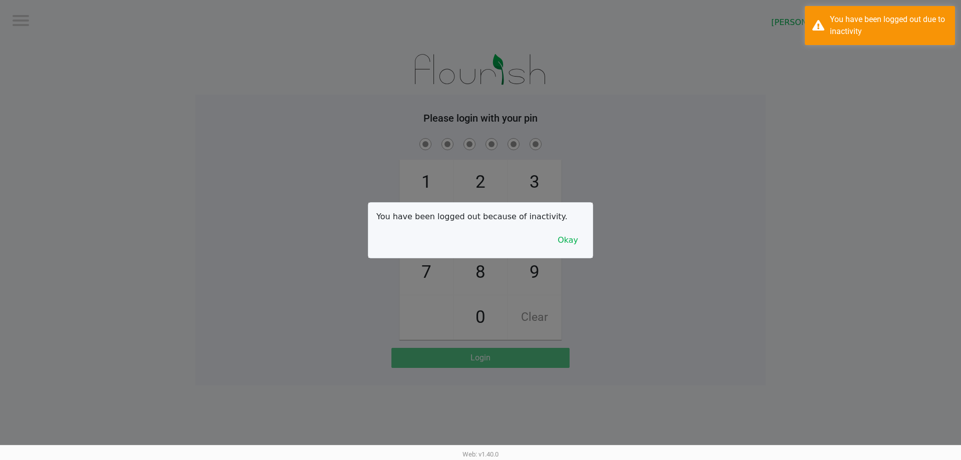
click at [565, 226] on div "You have been logged out because of inactivity. Okay" at bounding box center [480, 230] width 224 height 55
click at [566, 236] on button "Okay" at bounding box center [568, 240] width 34 height 19
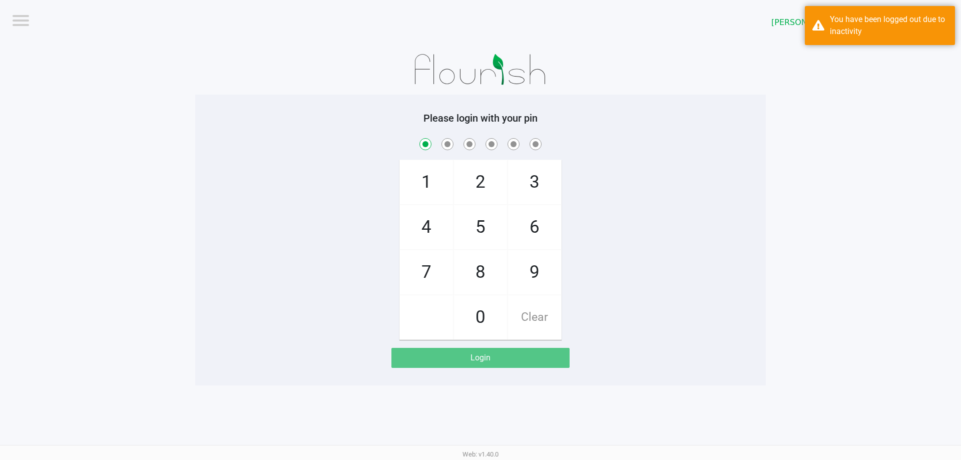
checkbox input "true"
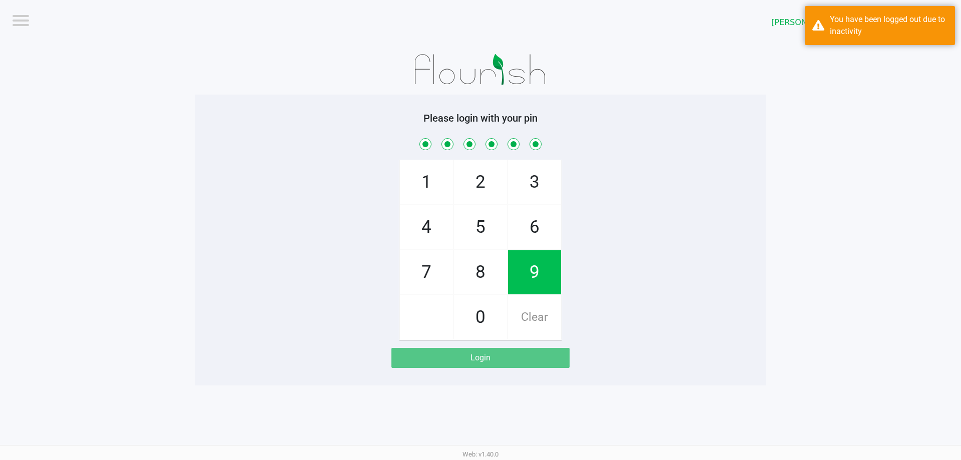
checkbox input "true"
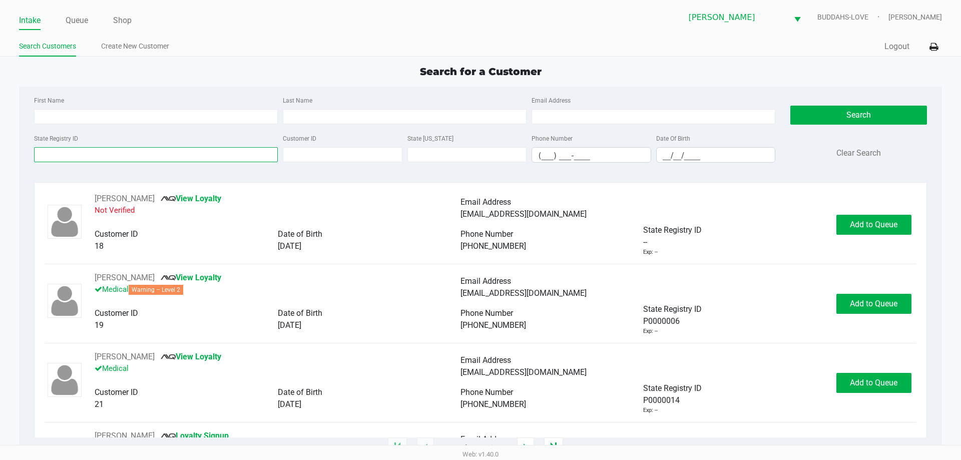
click at [201, 162] on input "State Registry ID" at bounding box center [156, 154] width 244 height 15
type input "5421"
click at [668, 157] on input "__/__/____" at bounding box center [716, 156] width 119 height 16
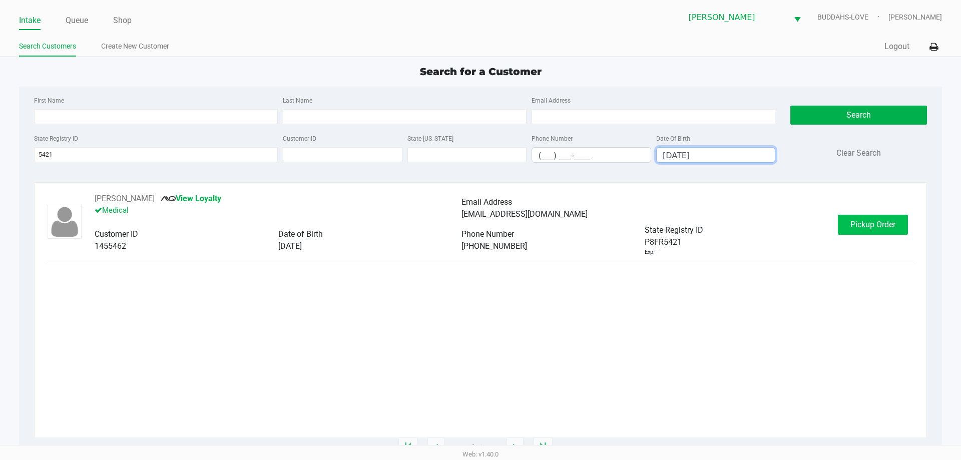
type input "07/14/1996"
click at [878, 228] on span "Pickup Order" at bounding box center [872, 225] width 45 height 10
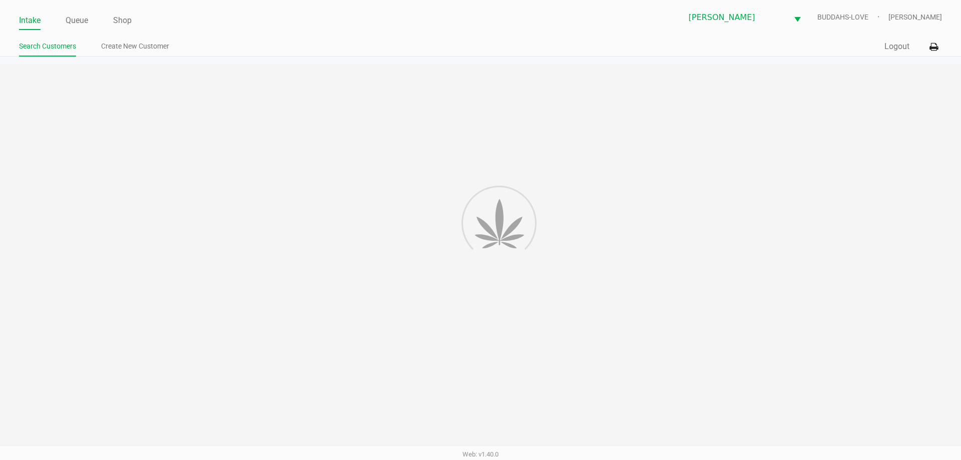
click at [878, 228] on div at bounding box center [480, 256] width 961 height 384
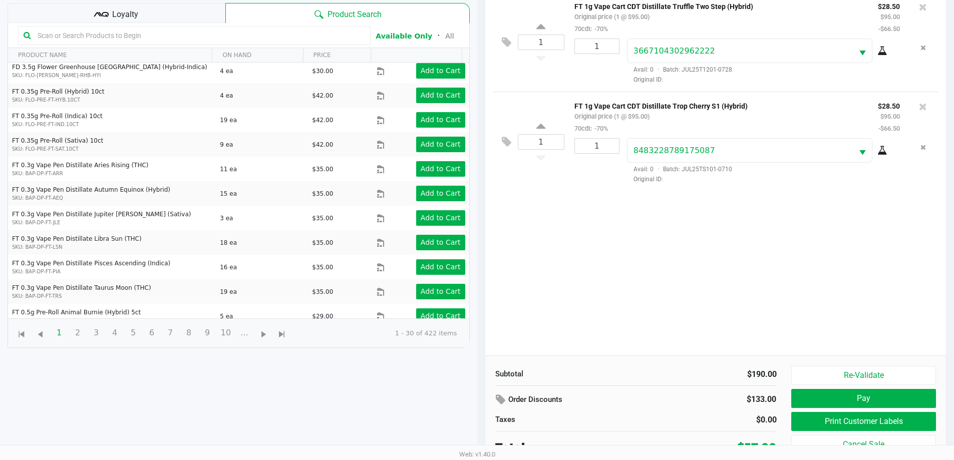
scroll to position [108, 0]
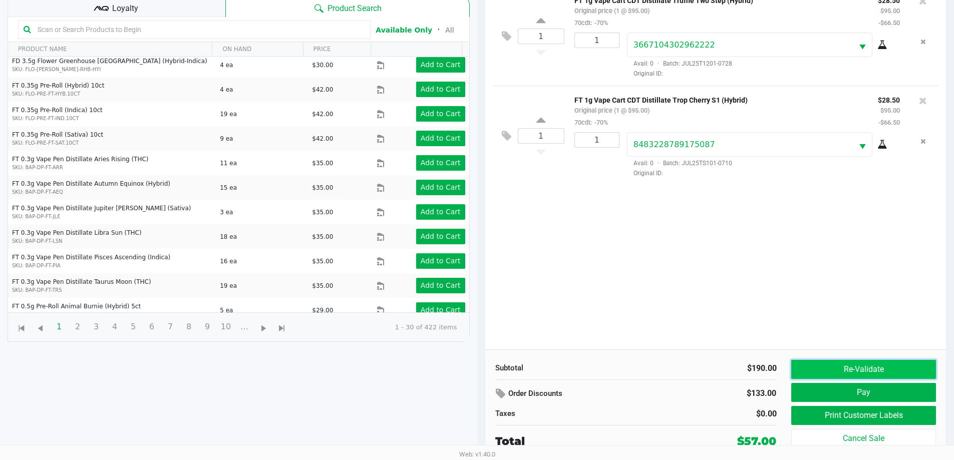
click at [842, 368] on button "Re-Validate" at bounding box center [863, 369] width 144 height 19
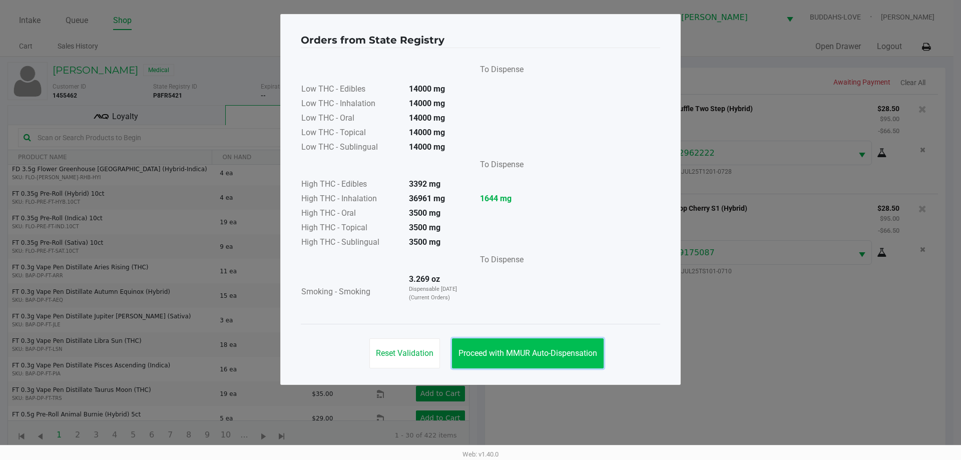
drag, startPoint x: 513, startPoint y: 354, endPoint x: 515, endPoint y: 347, distance: 6.8
click at [513, 353] on span "Proceed with MMUR Auto-Dispensation" at bounding box center [527, 353] width 139 height 10
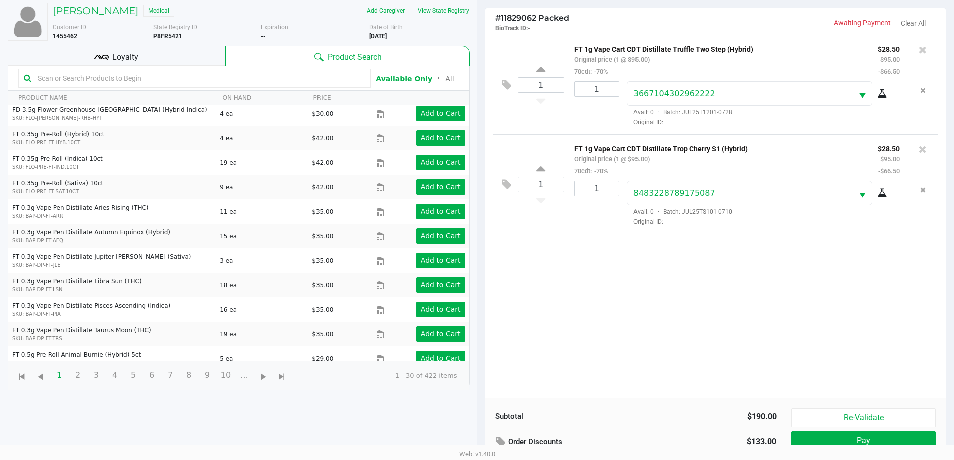
scroll to position [108, 0]
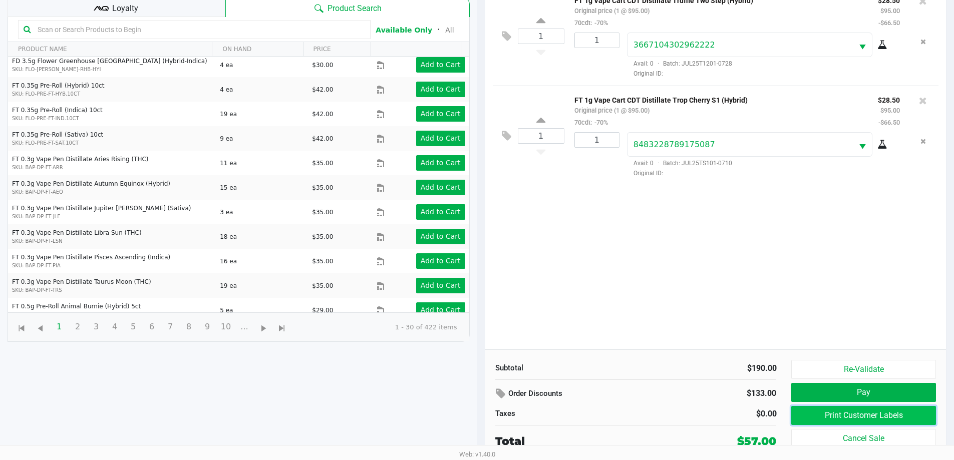
click at [891, 413] on button "Print Customer Labels" at bounding box center [863, 415] width 144 height 19
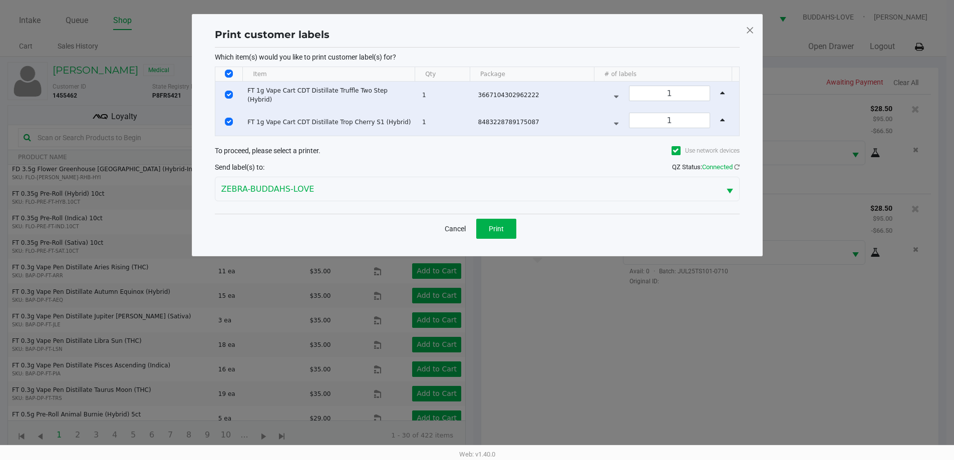
scroll to position [0, 0]
click at [501, 231] on span "Print" at bounding box center [499, 229] width 15 height 8
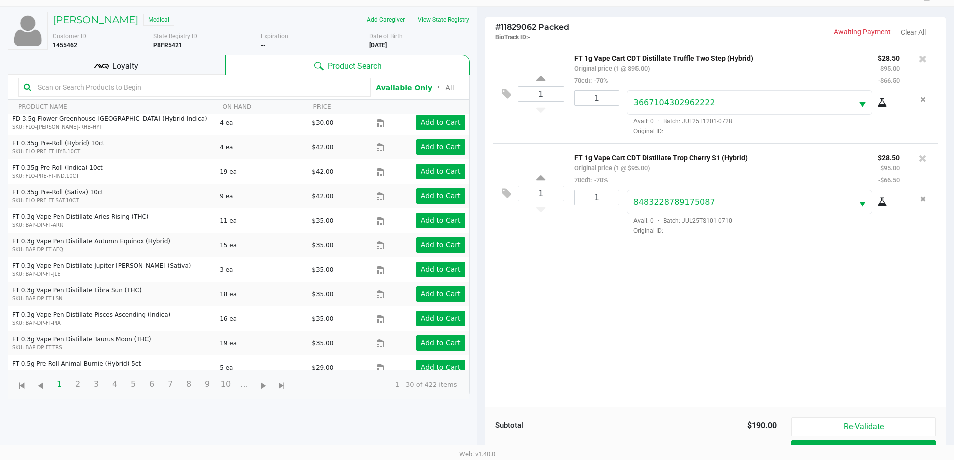
scroll to position [108, 0]
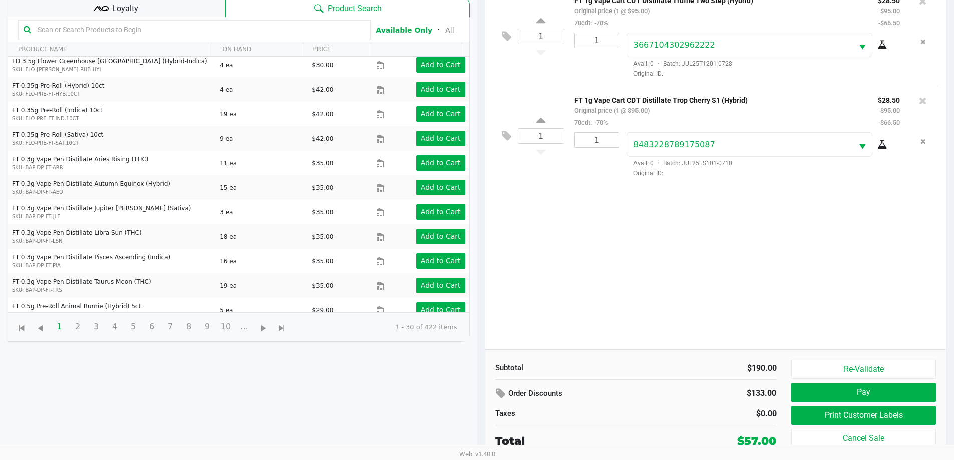
click at [139, 21] on div at bounding box center [194, 29] width 352 height 19
click at [147, 16] on div "Loyalty" at bounding box center [117, 7] width 218 height 20
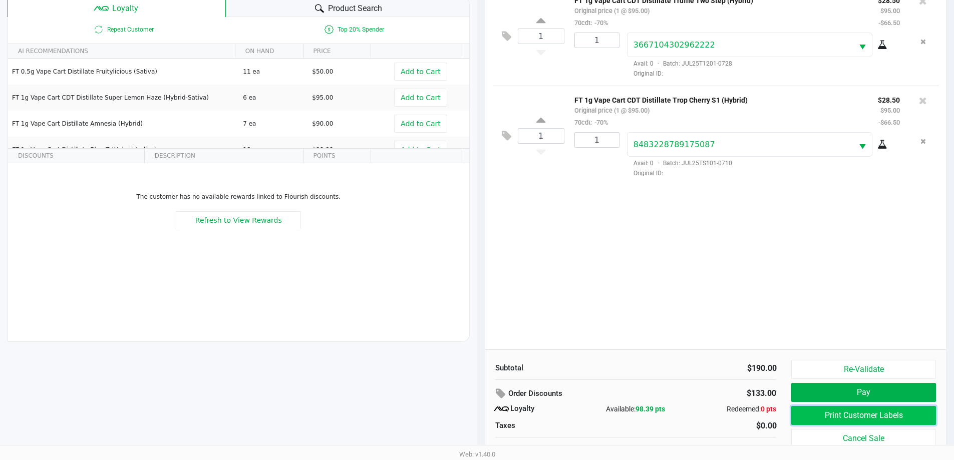
click at [807, 414] on button "Print Customer Labels" at bounding box center [863, 415] width 144 height 19
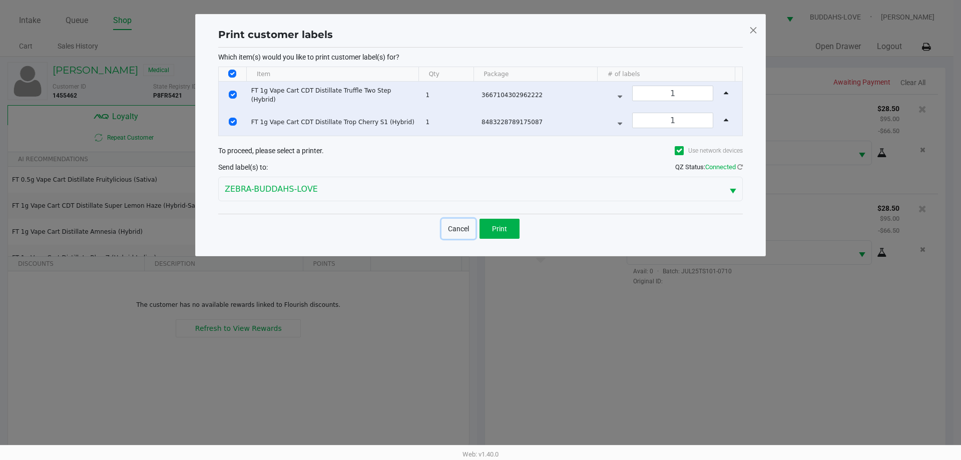
click at [451, 225] on button "Cancel" at bounding box center [458, 229] width 34 height 20
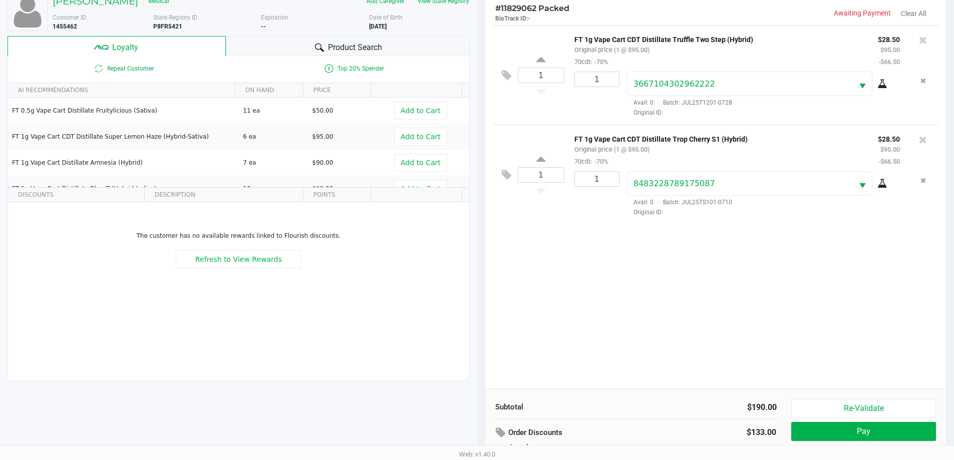
scroll to position [120, 0]
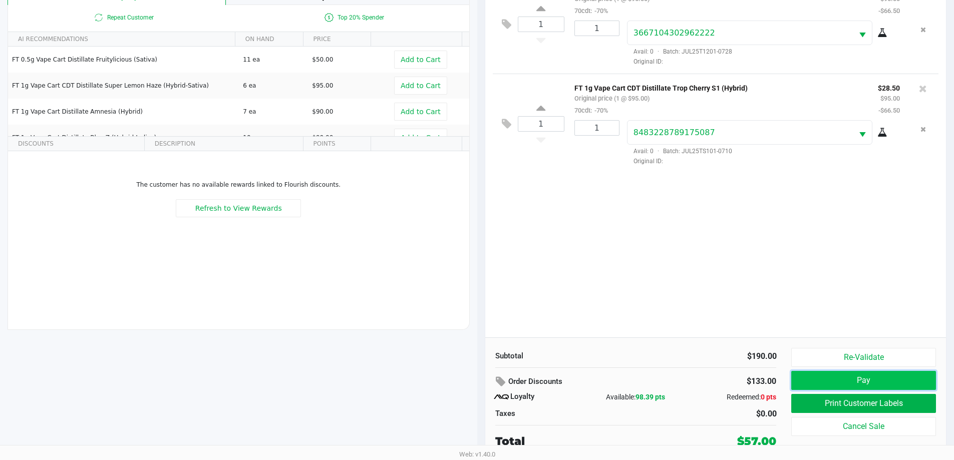
click at [859, 378] on button "Pay" at bounding box center [863, 380] width 144 height 19
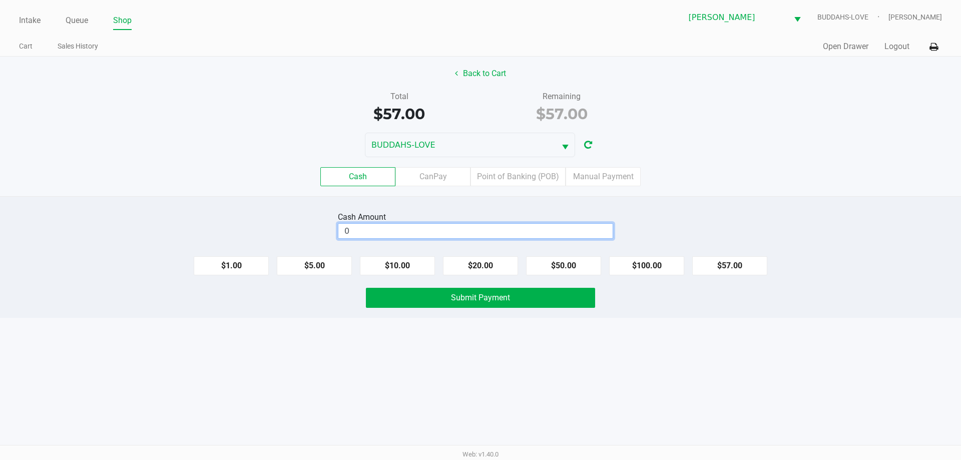
click at [489, 227] on input "0" at bounding box center [475, 231] width 274 height 15
type input "$60.00"
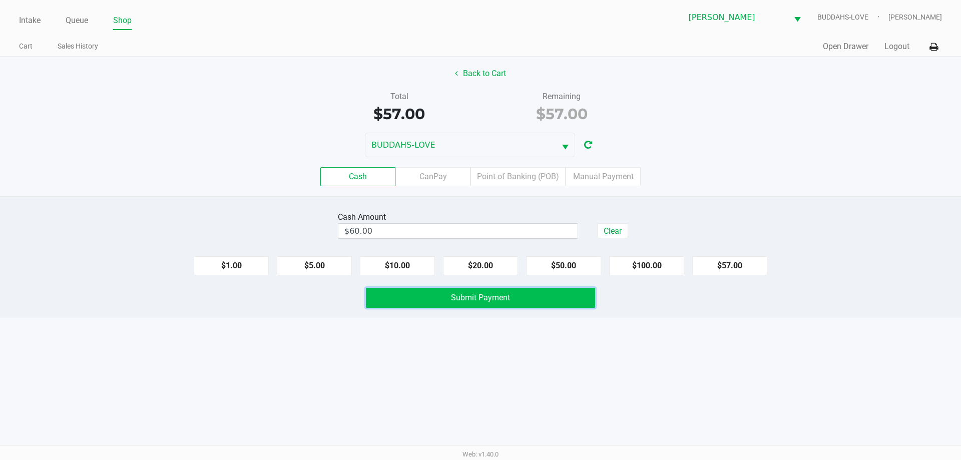
click at [509, 303] on button "Submit Payment" at bounding box center [480, 298] width 229 height 20
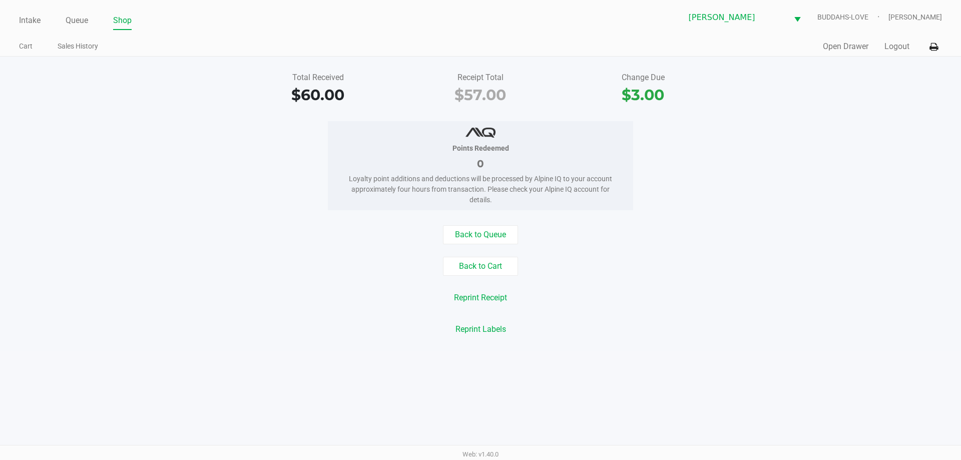
click at [893, 43] on button "Logout" at bounding box center [896, 47] width 25 height 12
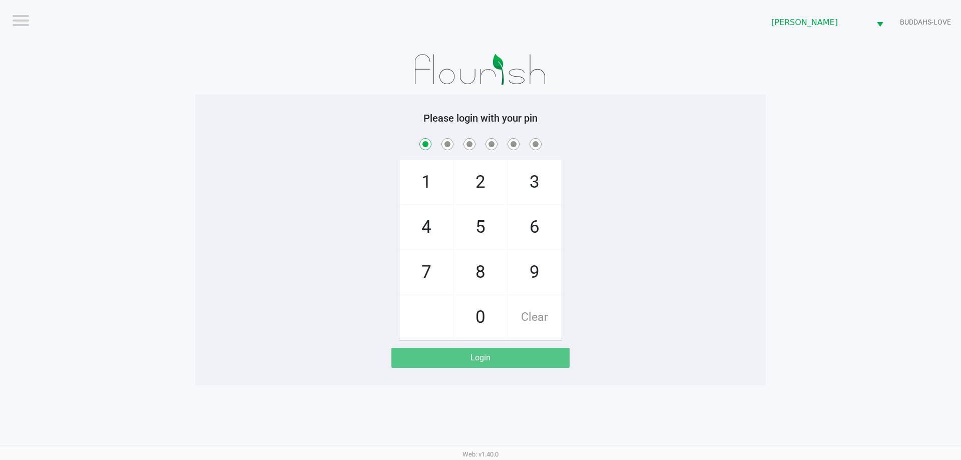
checkbox input "true"
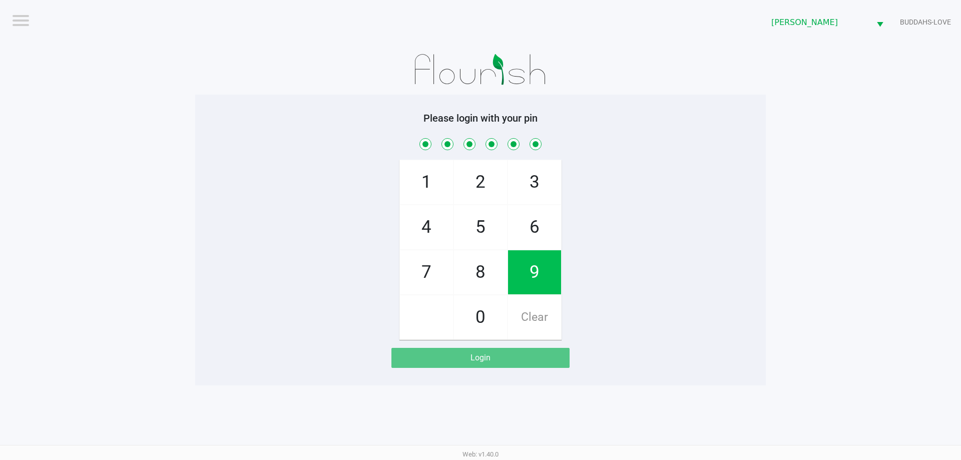
checkbox input "true"
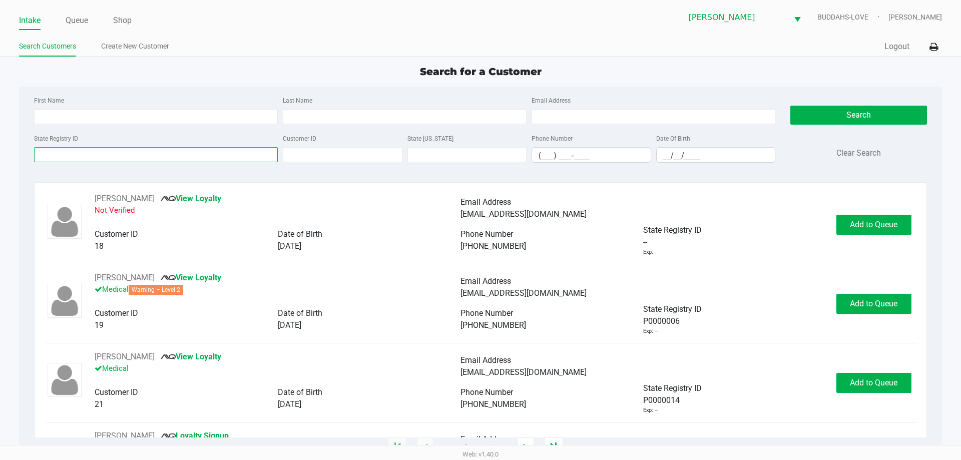
click at [213, 155] on input "State Registry ID" at bounding box center [156, 154] width 244 height 15
type input "5421"
click at [670, 155] on input "__/__/____" at bounding box center [716, 156] width 119 height 16
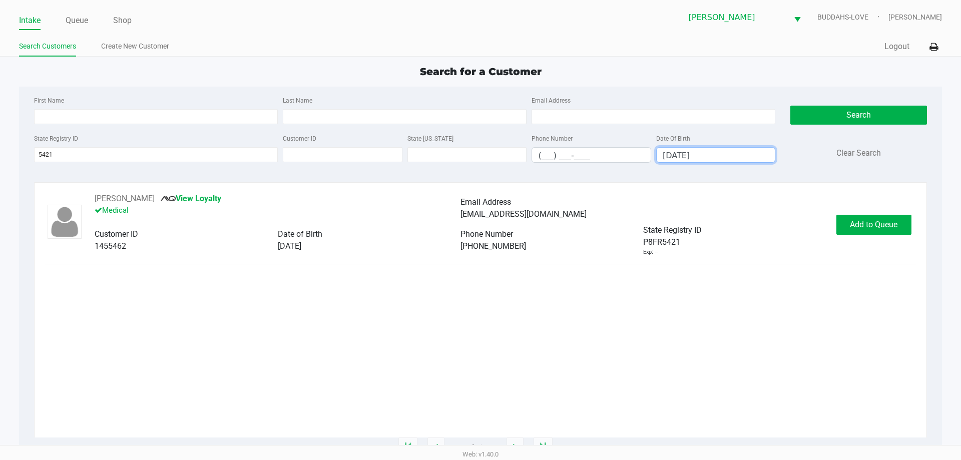
type input "07/14/1996"
click at [858, 223] on span "Add to Queue" at bounding box center [874, 225] width 48 height 10
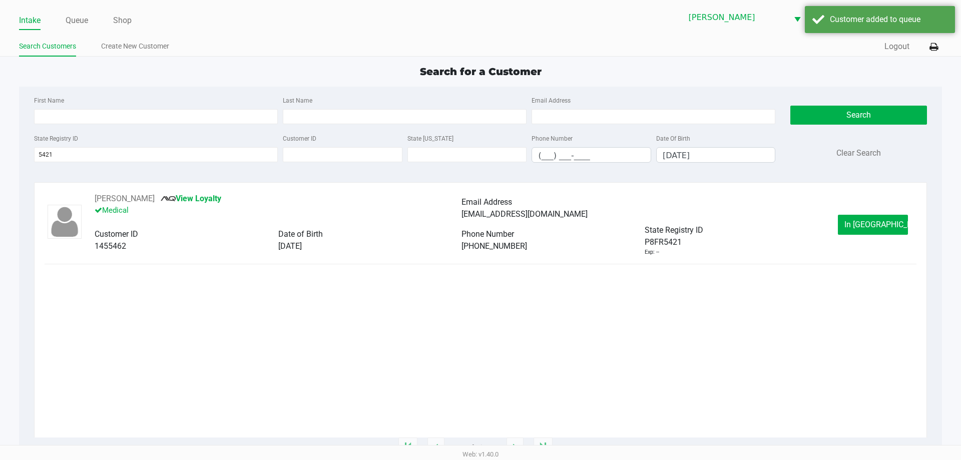
click at [858, 223] on span "In Queue" at bounding box center [886, 225] width 84 height 10
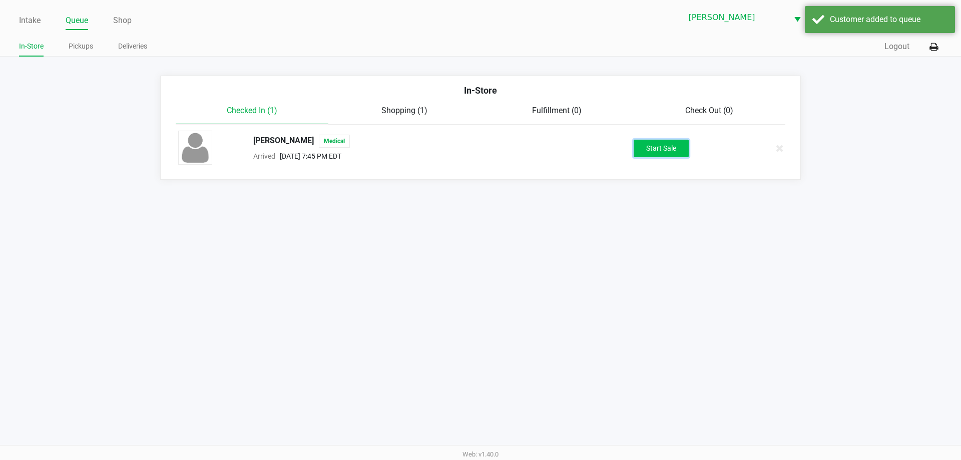
click at [654, 151] on button "Start Sale" at bounding box center [661, 149] width 55 height 18
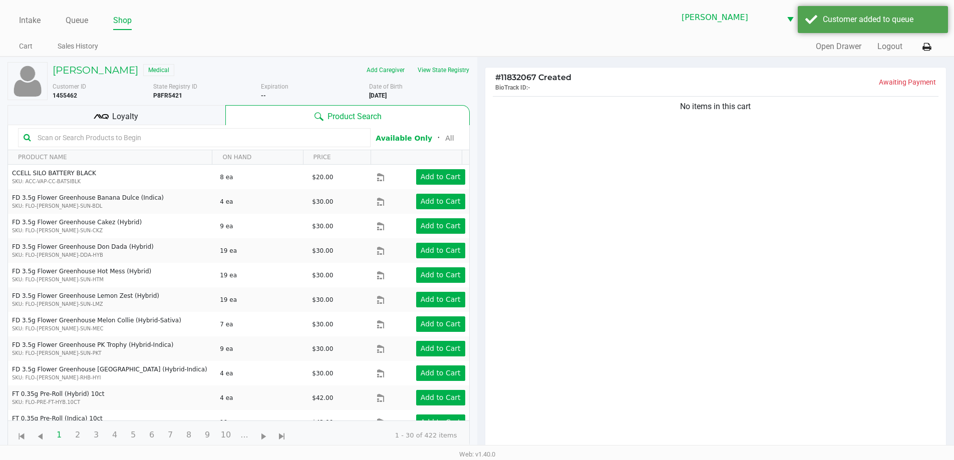
scroll to position [108, 0]
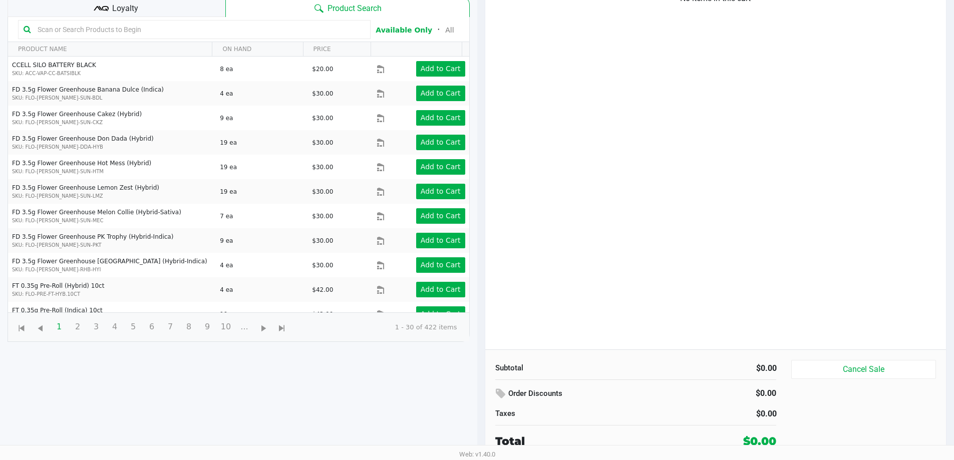
click at [144, 33] on input "text" at bounding box center [199, 29] width 331 height 15
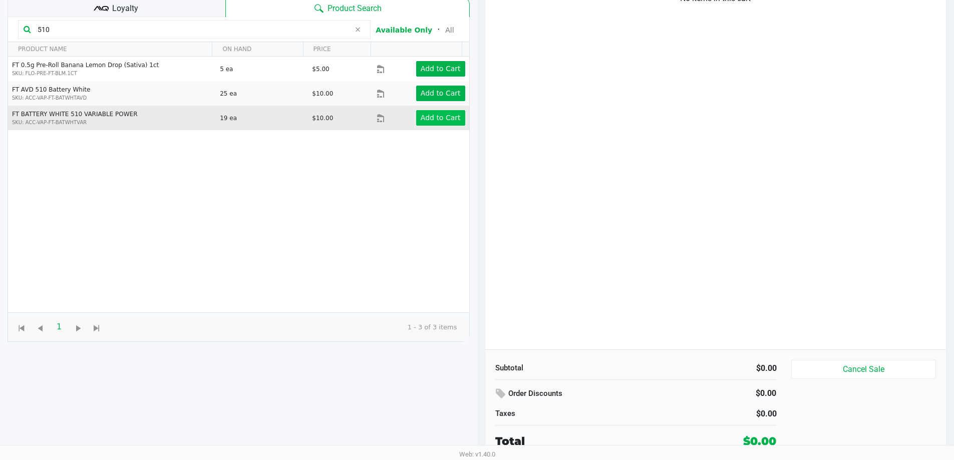
type input "510"
click at [420, 121] on app-button-loader "Add to Cart" at bounding box center [440, 118] width 40 height 8
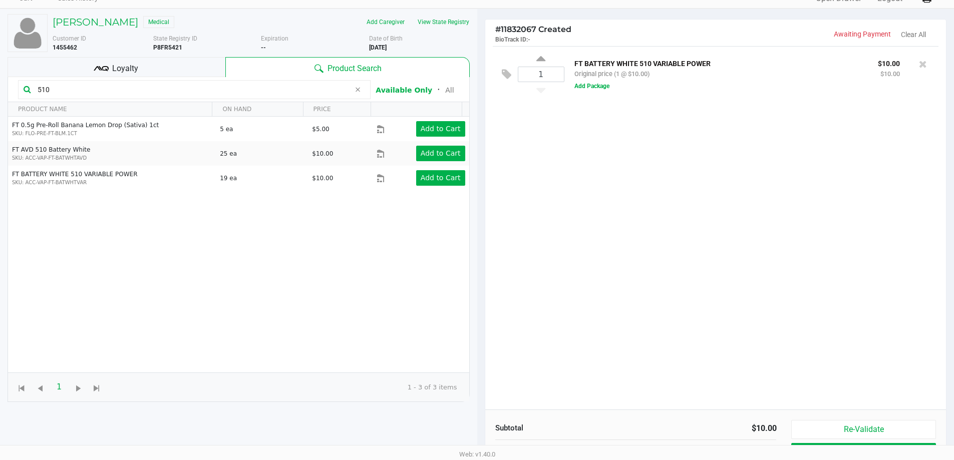
scroll to position [50, 0]
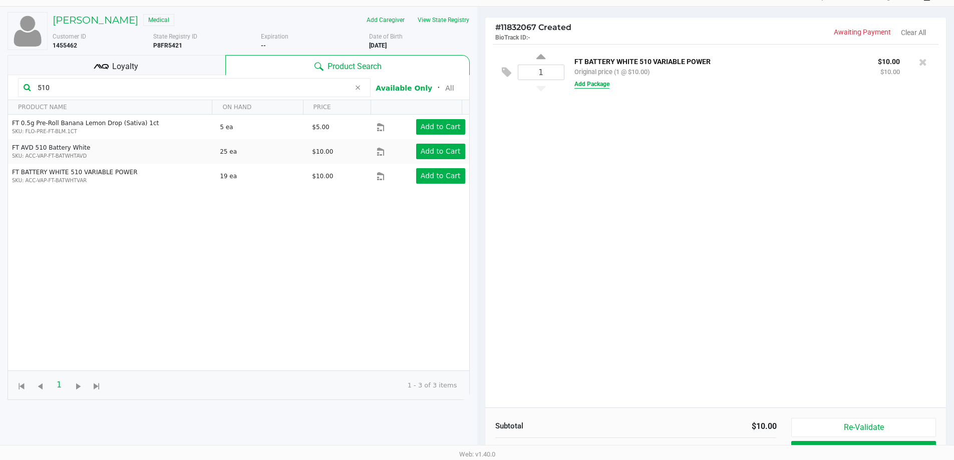
click at [589, 87] on button "Add Package" at bounding box center [591, 84] width 35 height 9
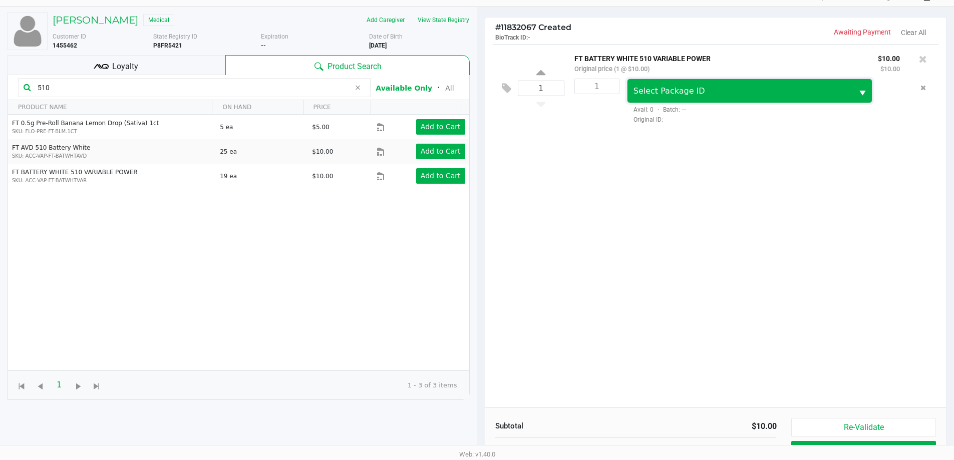
drag, startPoint x: 673, startPoint y: 87, endPoint x: 674, endPoint y: 92, distance: 5.1
click at [674, 87] on span "Select Package ID" at bounding box center [669, 91] width 72 height 10
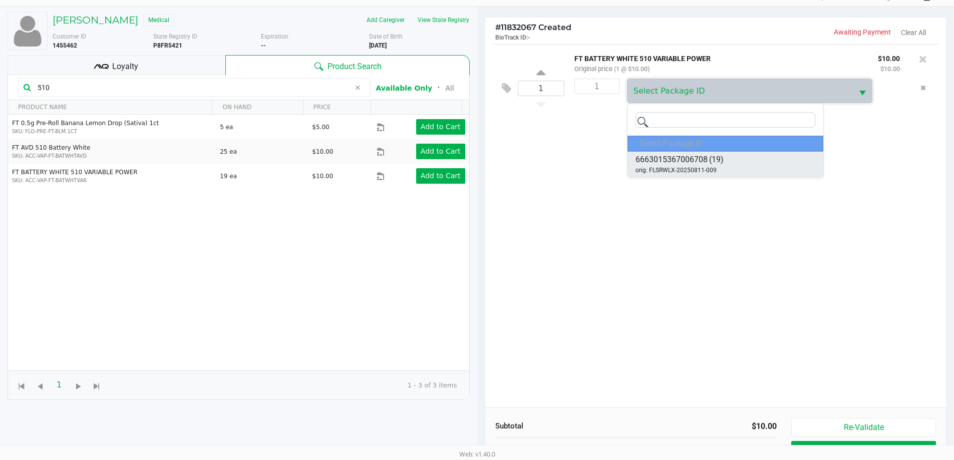
click at [713, 166] on span "orig: FLSRWLX-20250811-009" at bounding box center [675, 170] width 81 height 9
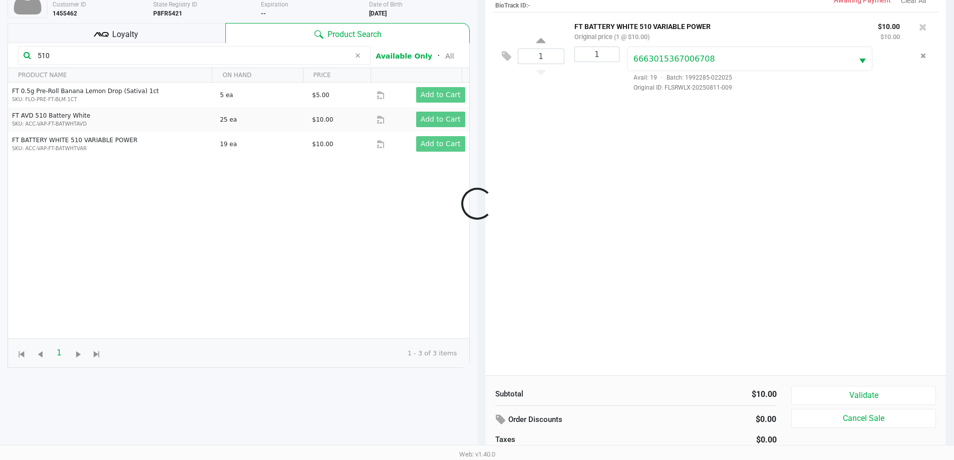
scroll to position [108, 0]
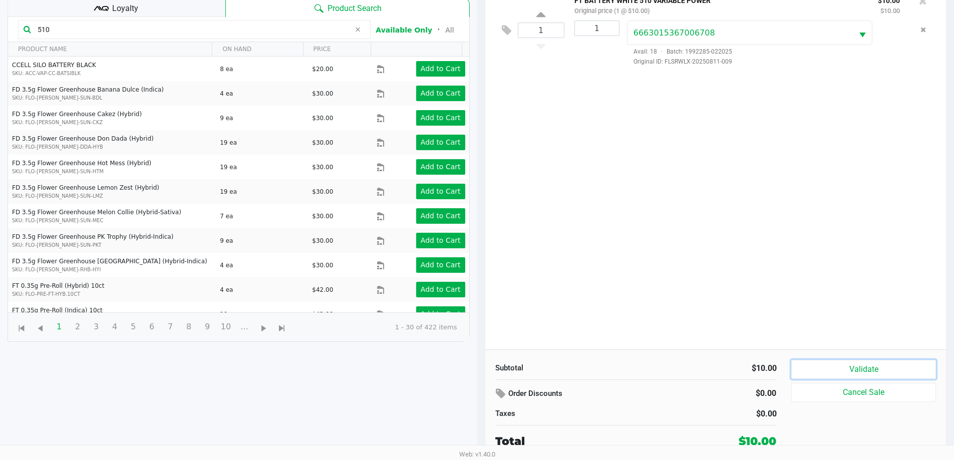
click at [882, 366] on button "Validate" at bounding box center [863, 369] width 144 height 19
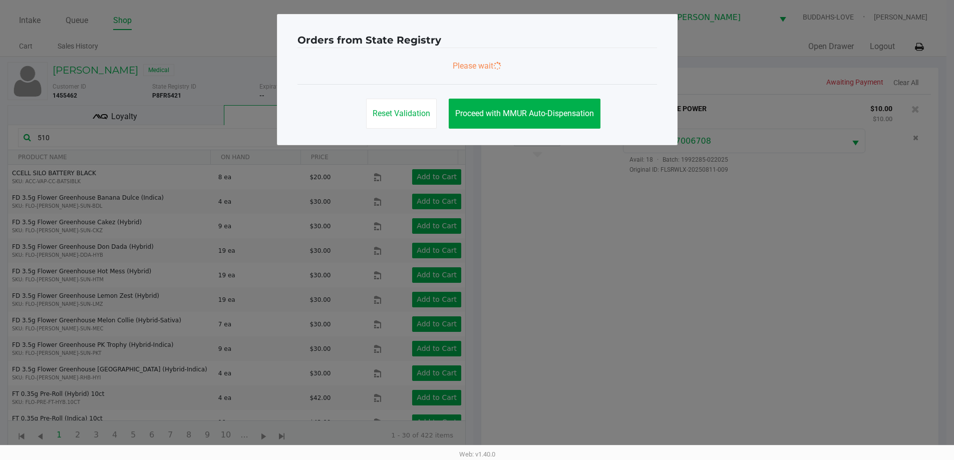
scroll to position [0, 0]
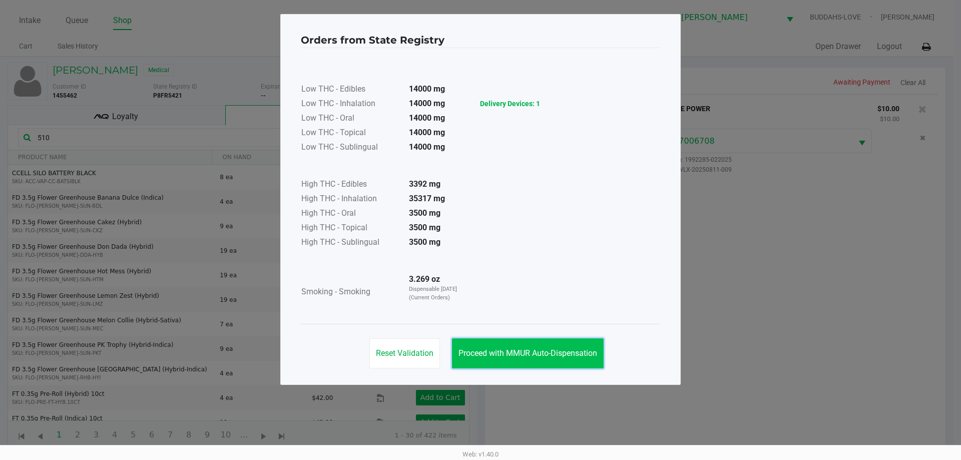
click at [493, 347] on button "Proceed with MMUR Auto-Dispensation" at bounding box center [528, 353] width 152 height 30
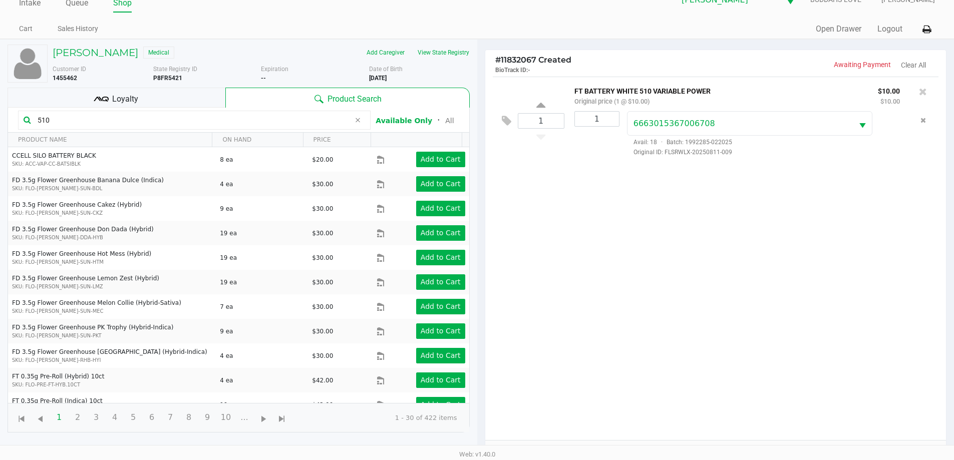
scroll to position [8, 0]
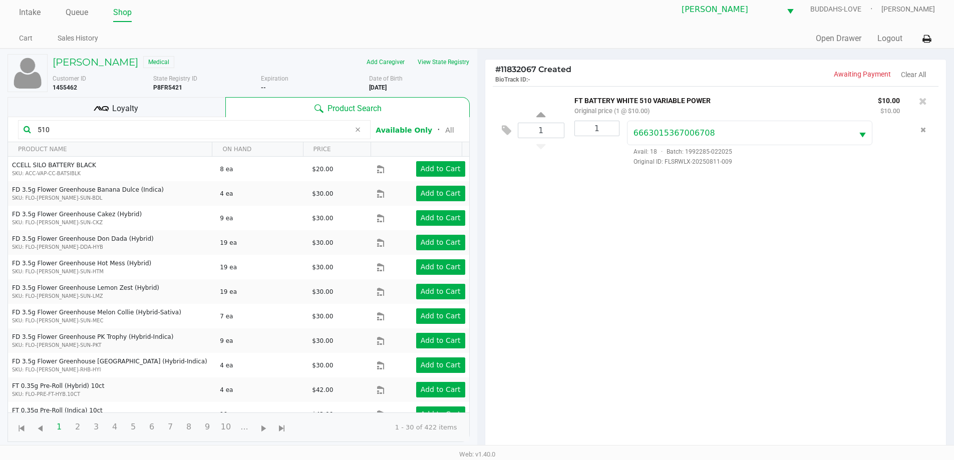
click at [123, 54] on div "COURTNEY PAYSEN Medical Add Caregiver View State Registry Customer ID 1455462 S…" at bounding box center [239, 248] width 462 height 398
click at [127, 66] on h5 "COURTNEY PAYSEN" at bounding box center [96, 62] width 86 height 12
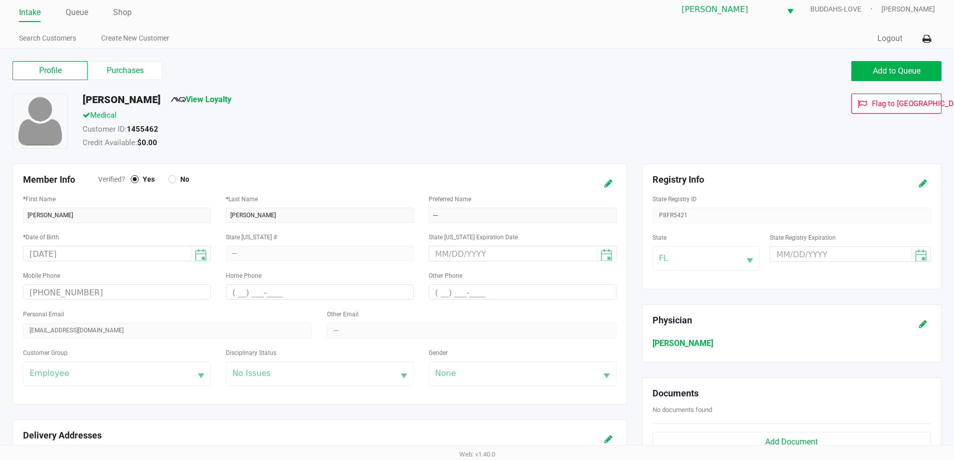
click at [598, 188] on div at bounding box center [598, 183] width 51 height 19
click at [608, 191] on button at bounding box center [608, 183] width 16 height 19
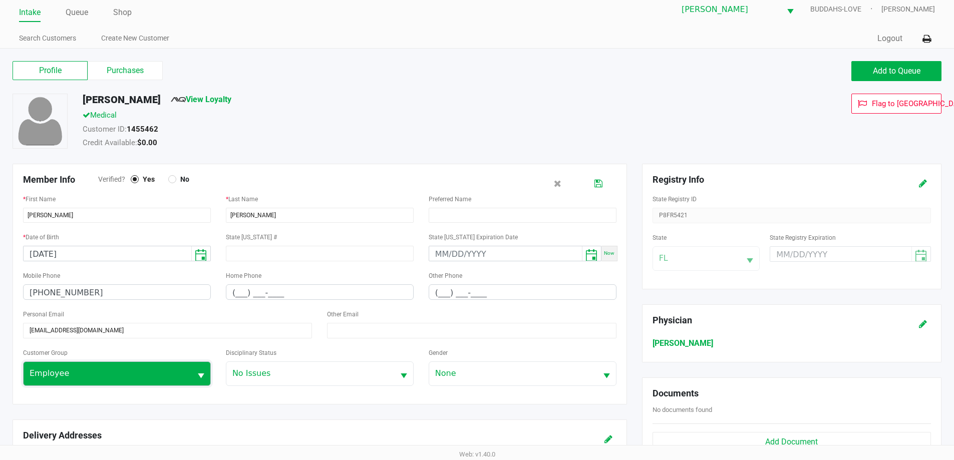
click at [184, 374] on span "Employee" at bounding box center [108, 373] width 156 height 12
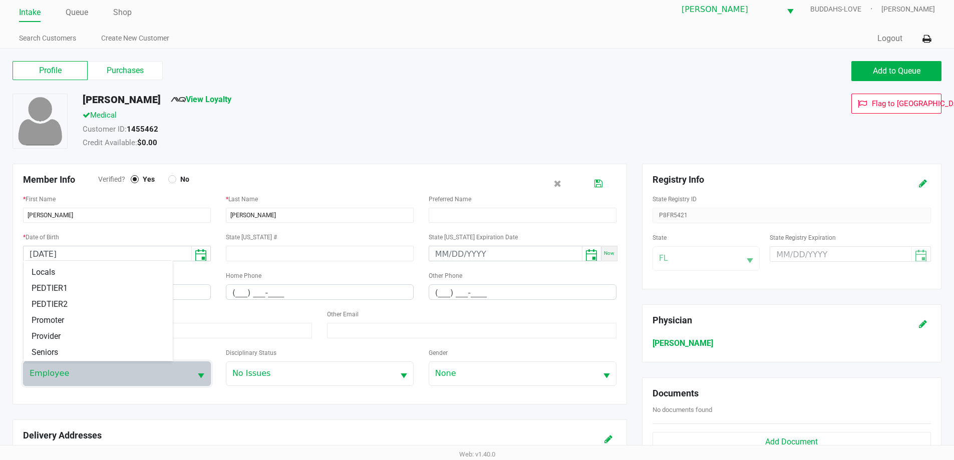
scroll to position [140, 0]
drag, startPoint x: 69, startPoint y: 319, endPoint x: 95, endPoint y: 317, distance: 26.6
click at [69, 319] on li "SNAP" at bounding box center [98, 321] width 149 height 16
click at [603, 193] on div "Preferred Name" at bounding box center [522, 208] width 188 height 30
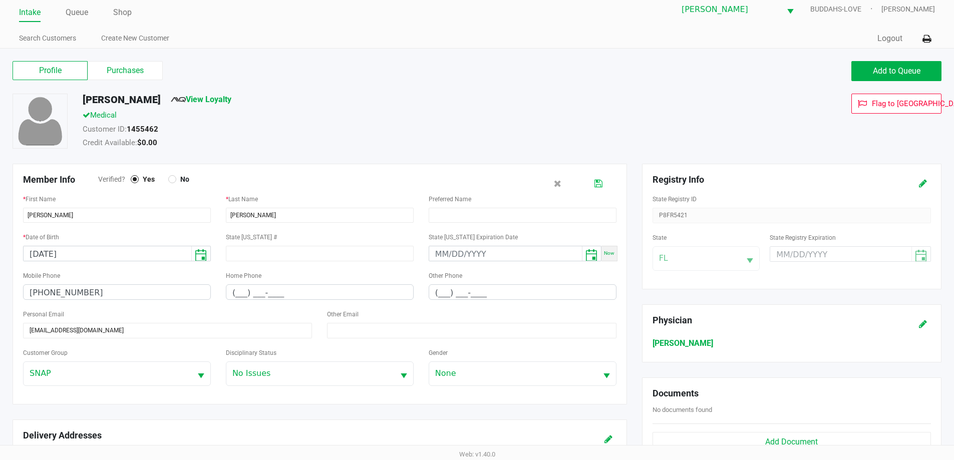
click at [602, 190] on button at bounding box center [598, 183] width 16 height 19
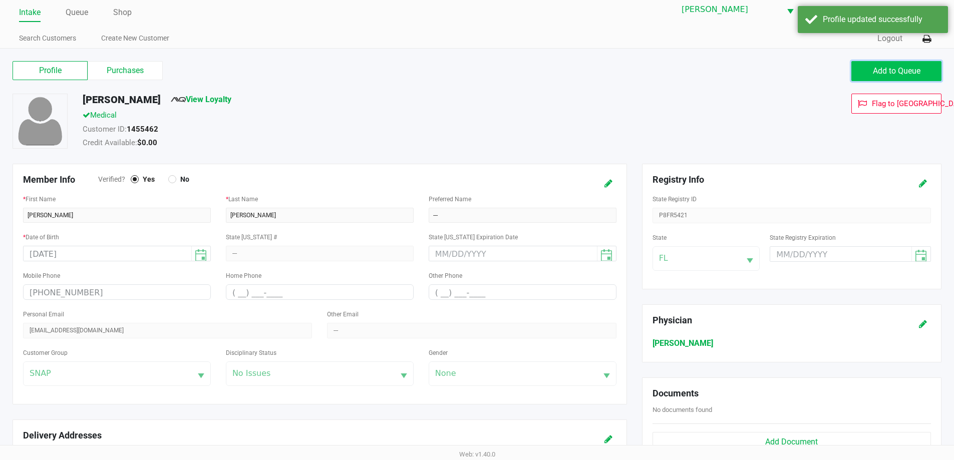
click at [904, 80] on button "Add to Queue" at bounding box center [896, 71] width 90 height 20
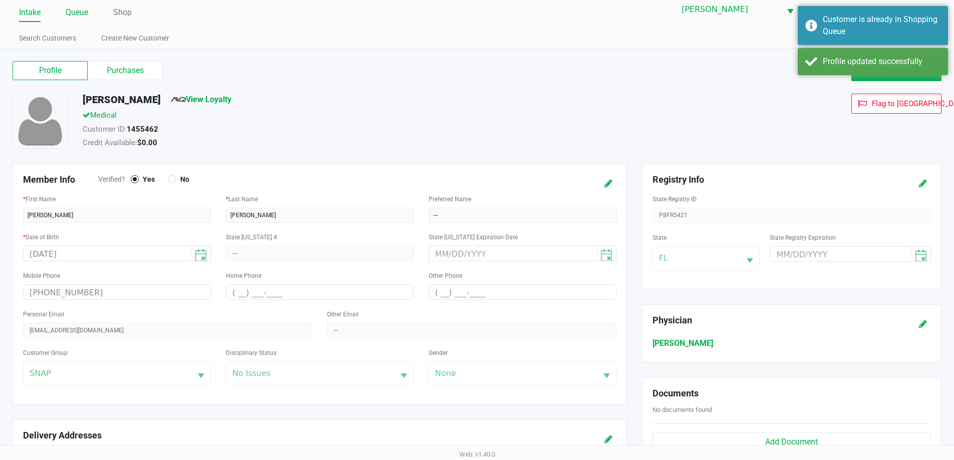
click at [86, 13] on link "Queue" at bounding box center [77, 13] width 23 height 14
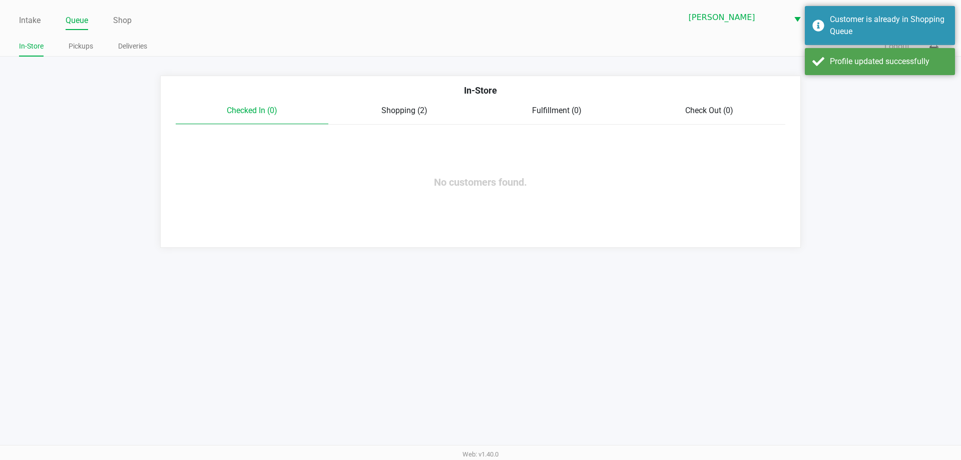
click at [410, 100] on div "In-Store" at bounding box center [480, 94] width 625 height 21
click at [368, 110] on div "Shopping (2)" at bounding box center [404, 111] width 153 height 12
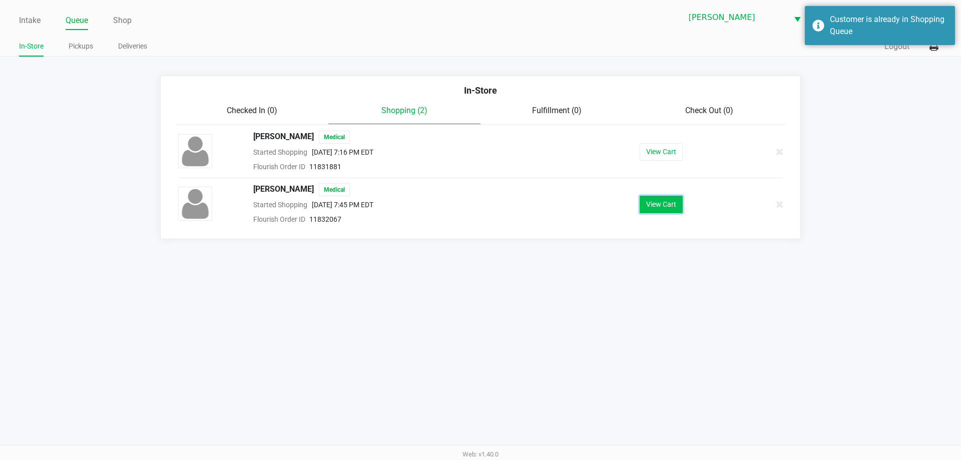
click at [667, 201] on button "View Cart" at bounding box center [661, 205] width 43 height 18
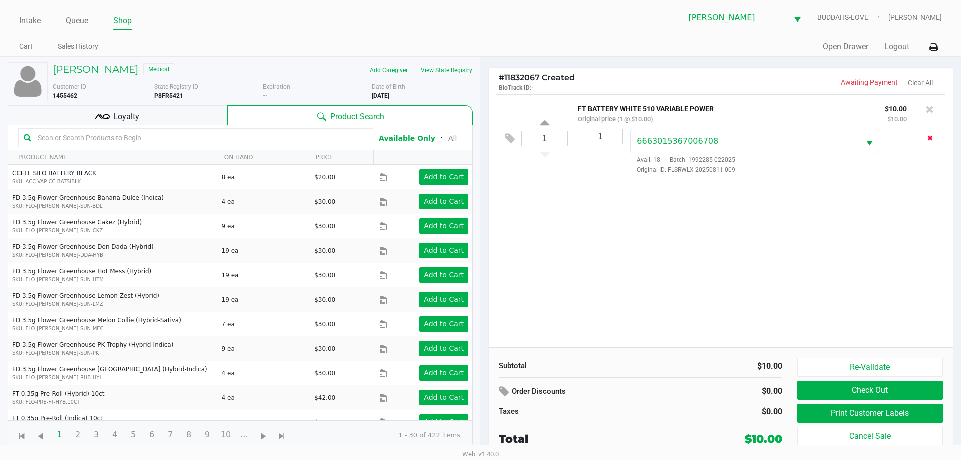
click at [925, 135] on button "Remove the package from the orderLine" at bounding box center [930, 138] width 14 height 19
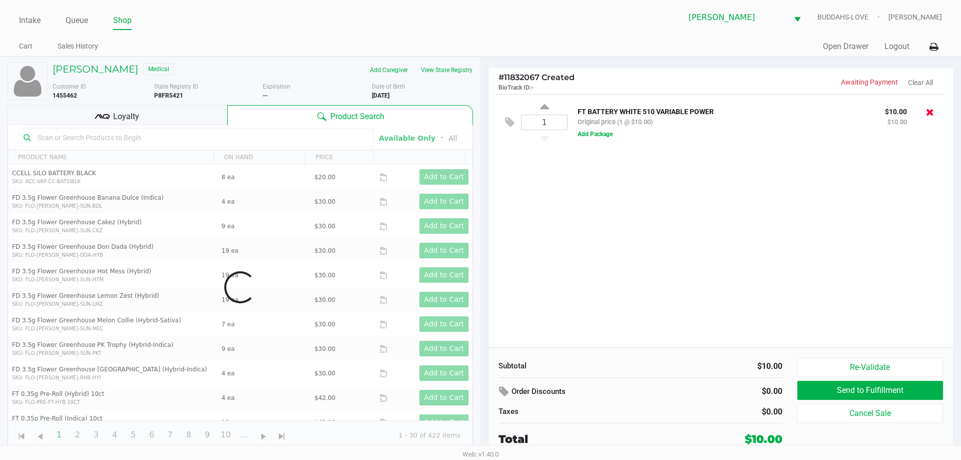
click at [930, 109] on icon at bounding box center [930, 112] width 8 height 10
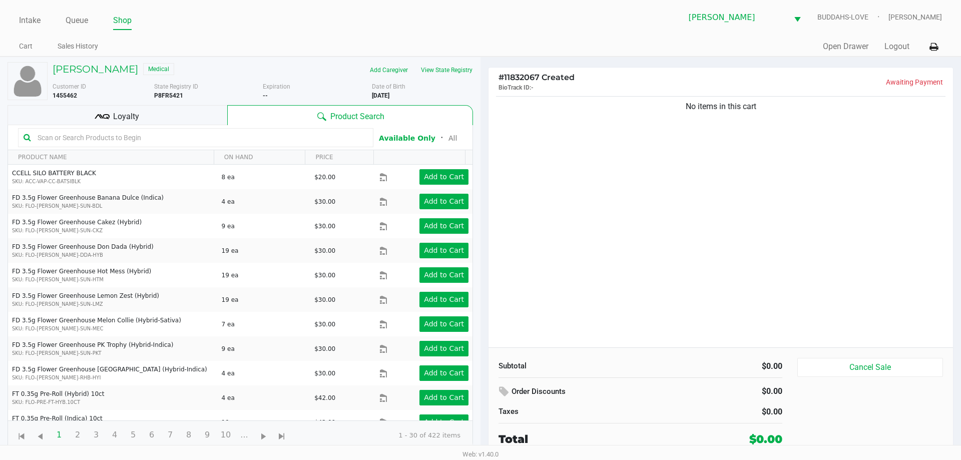
click at [207, 134] on input "text" at bounding box center [201, 137] width 334 height 15
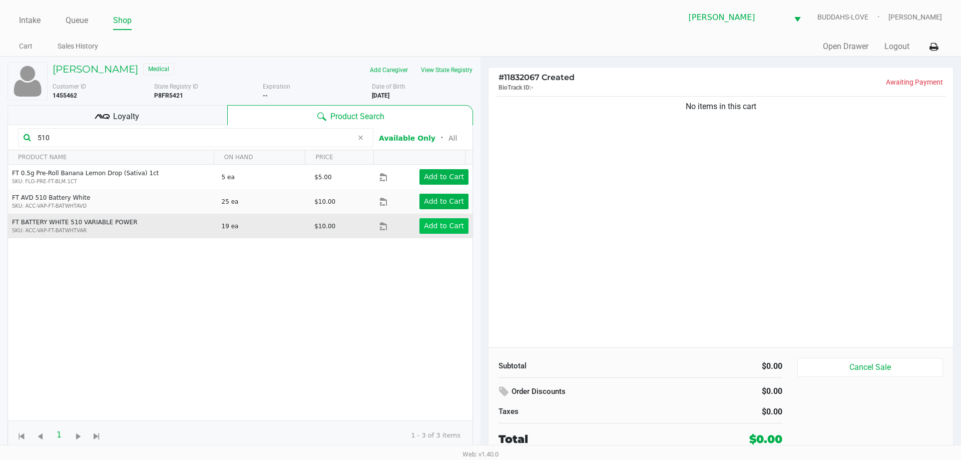
type input "510"
click at [432, 229] on app-button-loader "Add to Cart" at bounding box center [444, 226] width 40 height 8
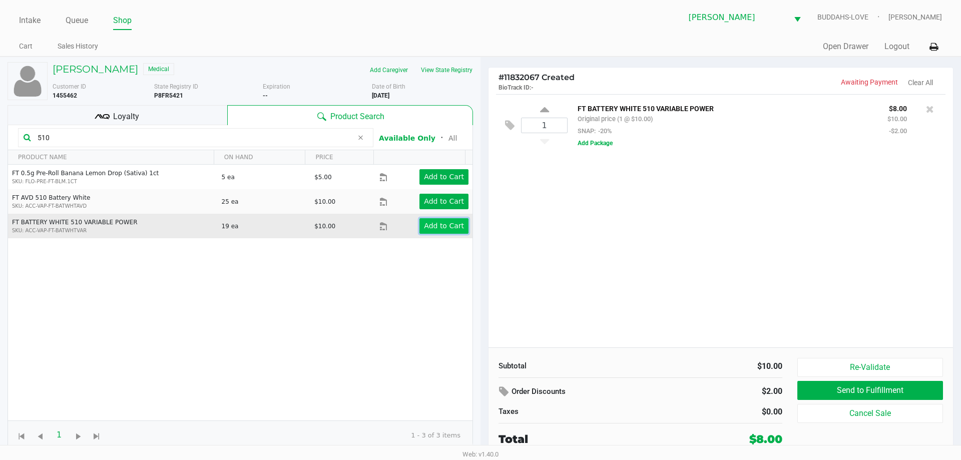
click at [434, 225] on app-button-loader "Add to Cart" at bounding box center [444, 226] width 40 height 8
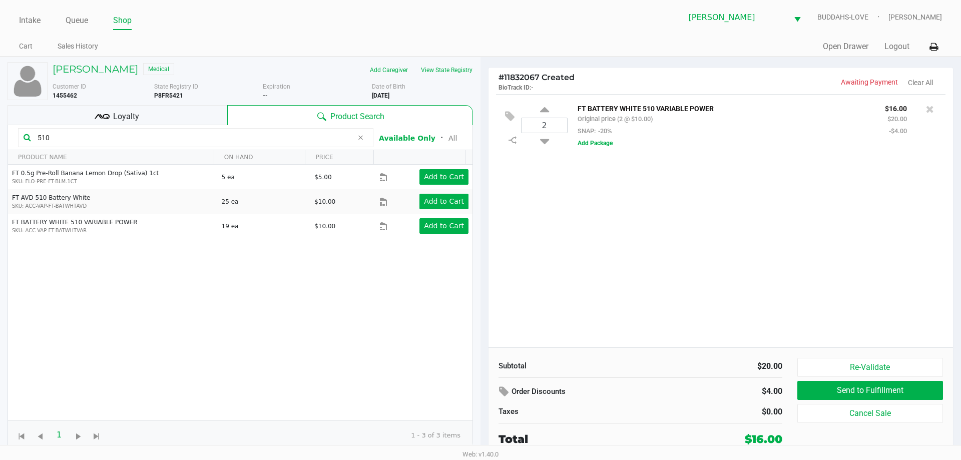
click at [549, 141] on div "2" at bounding box center [544, 125] width 47 height 41
click at [546, 141] on icon at bounding box center [544, 139] width 9 height 13
type input "1"
click at [596, 144] on div at bounding box center [480, 247] width 961 height 281
click at [596, 144] on button "Add Package" at bounding box center [595, 143] width 35 height 9
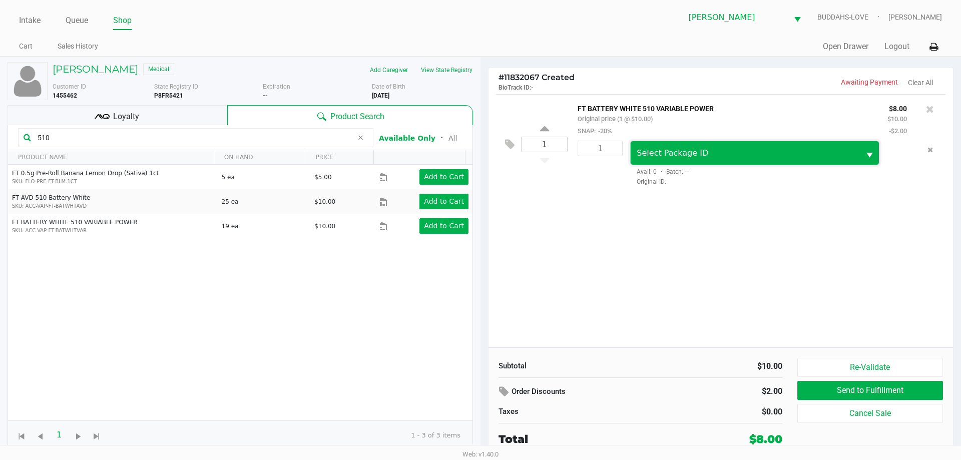
click at [642, 151] on span "Select Package ID" at bounding box center [673, 153] width 72 height 10
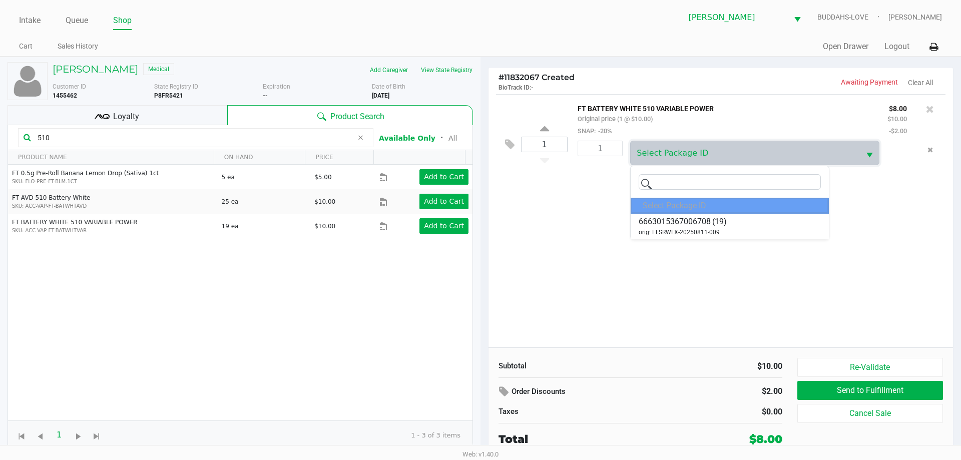
click at [643, 213] on div "Select Package ID" at bounding box center [730, 206] width 198 height 16
click at [709, 226] on span "6663015367006708" at bounding box center [675, 222] width 72 height 12
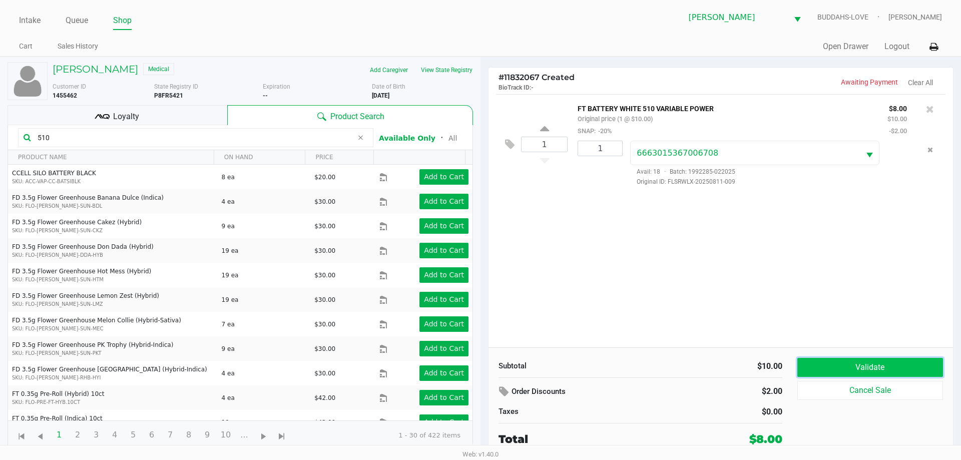
click at [826, 363] on button "Validate" at bounding box center [870, 367] width 146 height 19
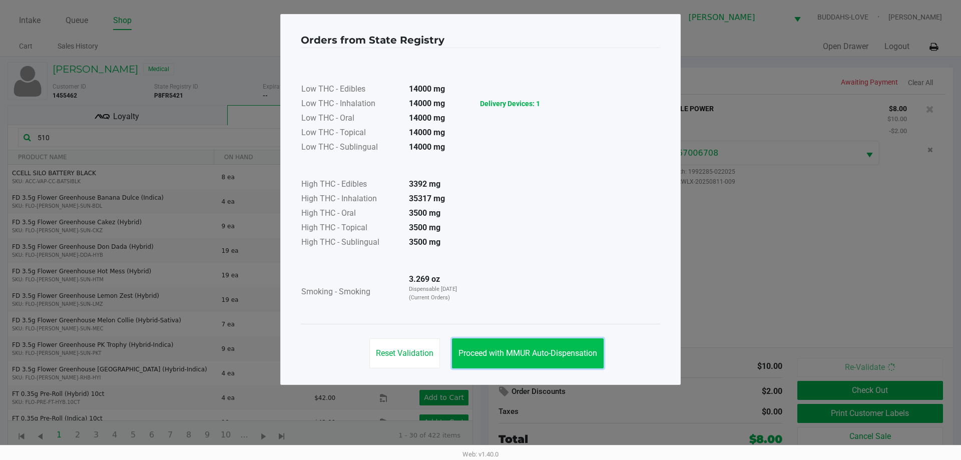
click at [568, 344] on button "Proceed with MMUR Auto-Dispensation" at bounding box center [528, 353] width 152 height 30
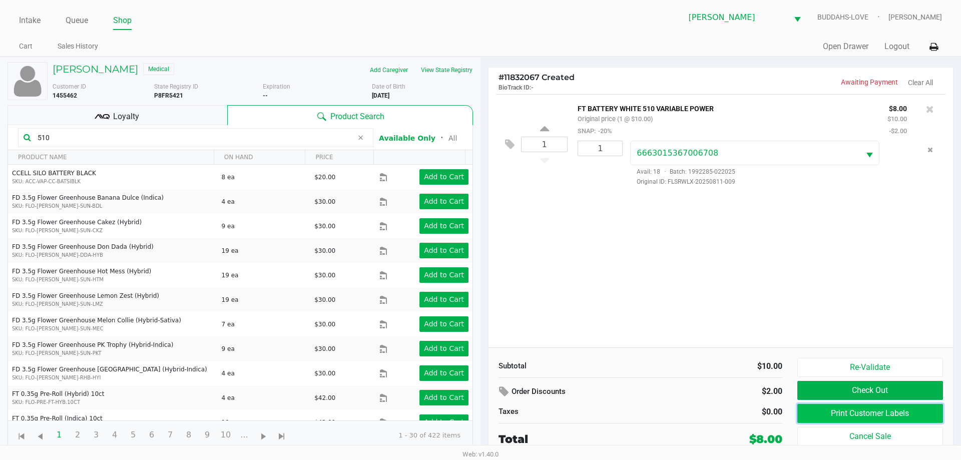
click at [861, 408] on button "Print Customer Labels" at bounding box center [870, 413] width 146 height 19
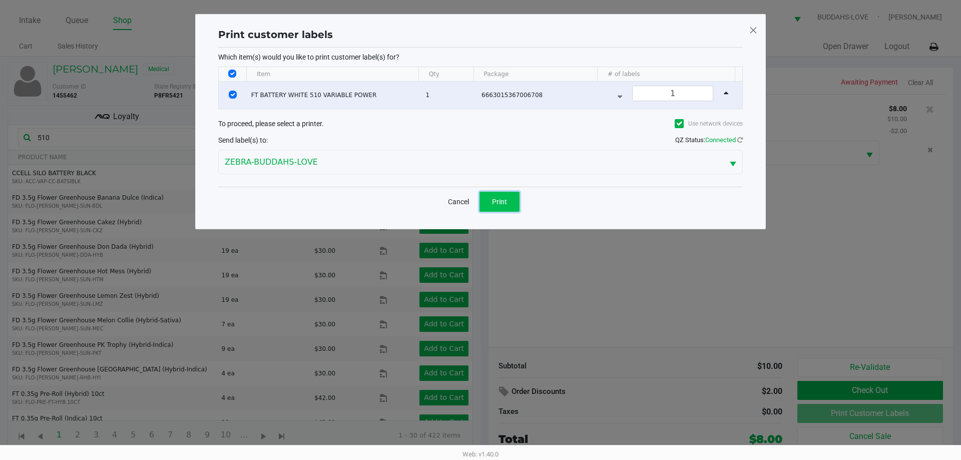
click at [511, 203] on button "Print" at bounding box center [500, 202] width 40 height 20
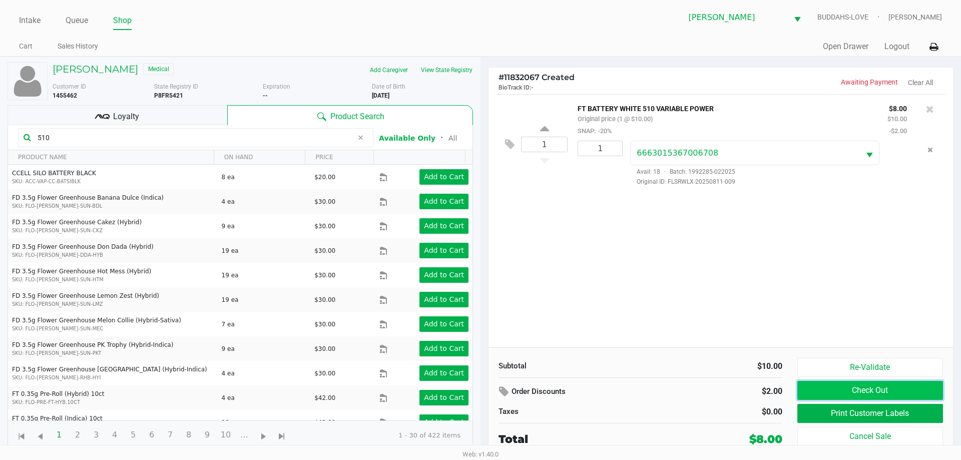
click at [889, 389] on button "Check Out" at bounding box center [870, 390] width 146 height 19
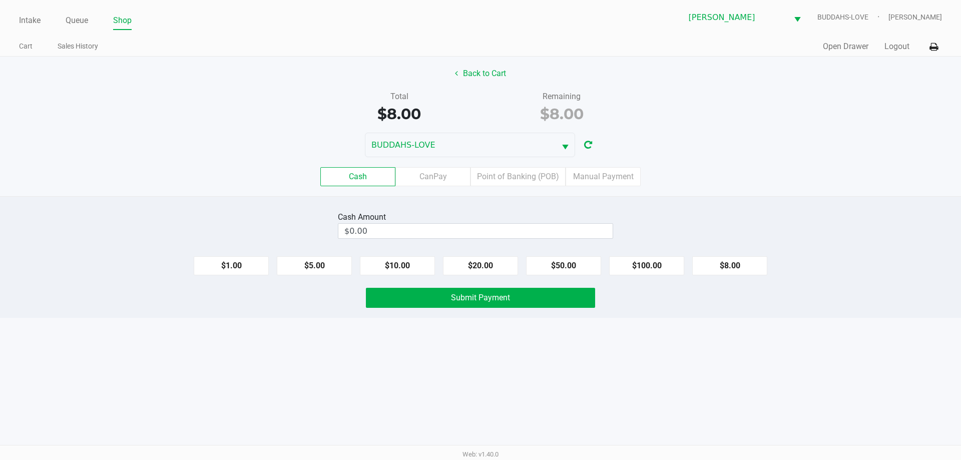
click at [492, 261] on button "$20.00" at bounding box center [480, 265] width 75 height 19
type input "$20.00"
click at [498, 304] on button "Submit Payment" at bounding box center [480, 298] width 229 height 20
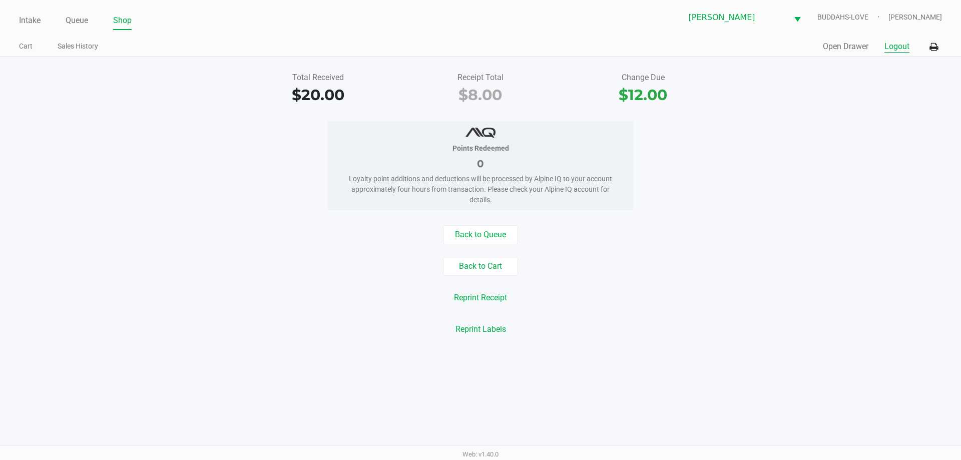
click at [888, 52] on button "Logout" at bounding box center [896, 47] width 25 height 12
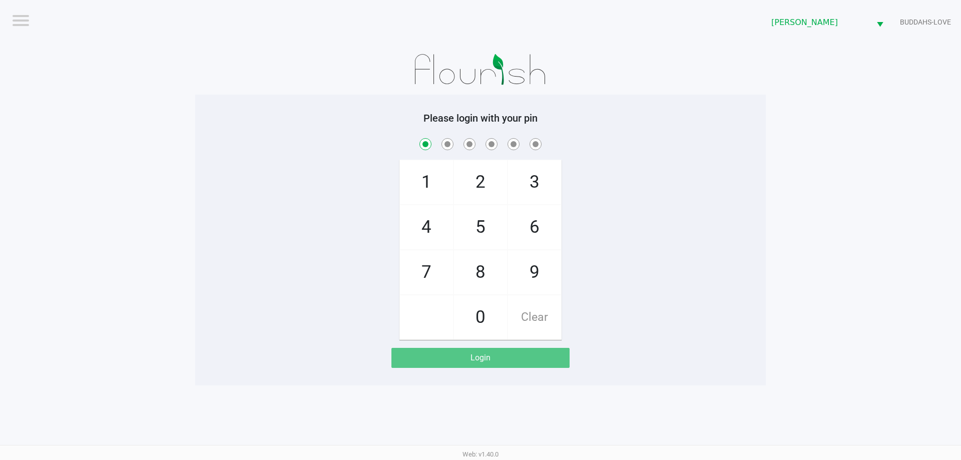
checkbox input "true"
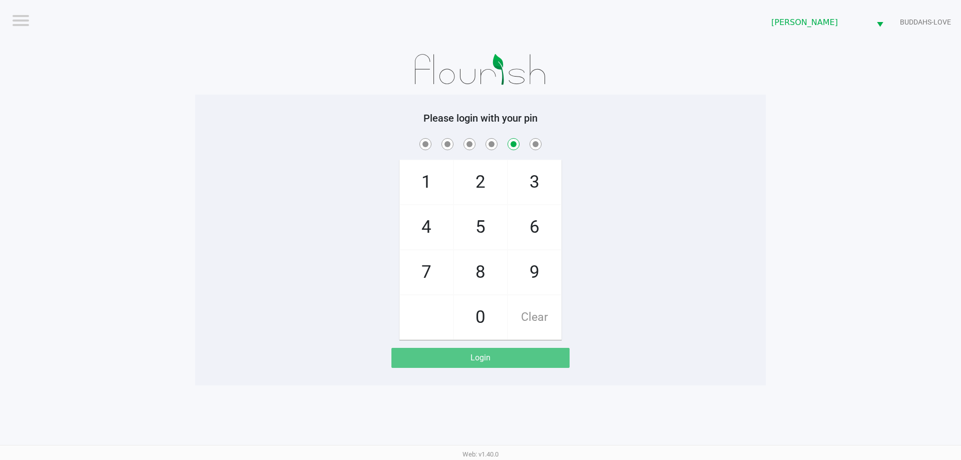
checkbox input "false"
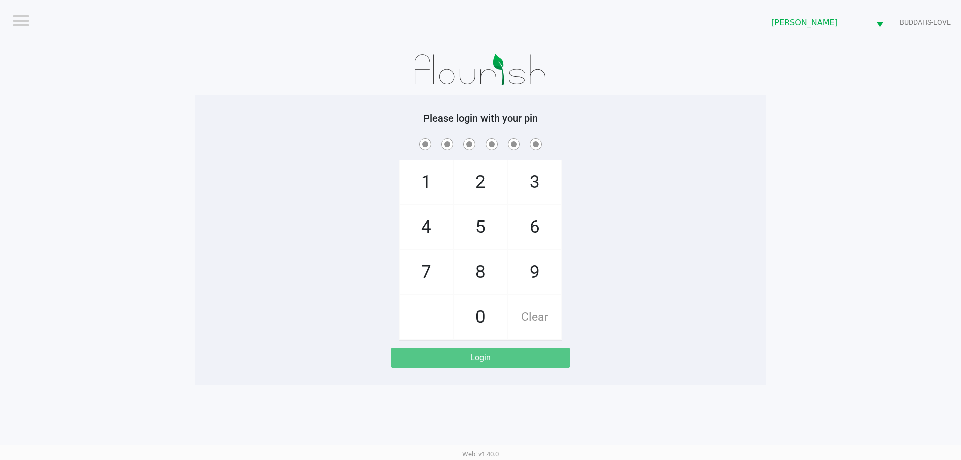
checkbox input "true"
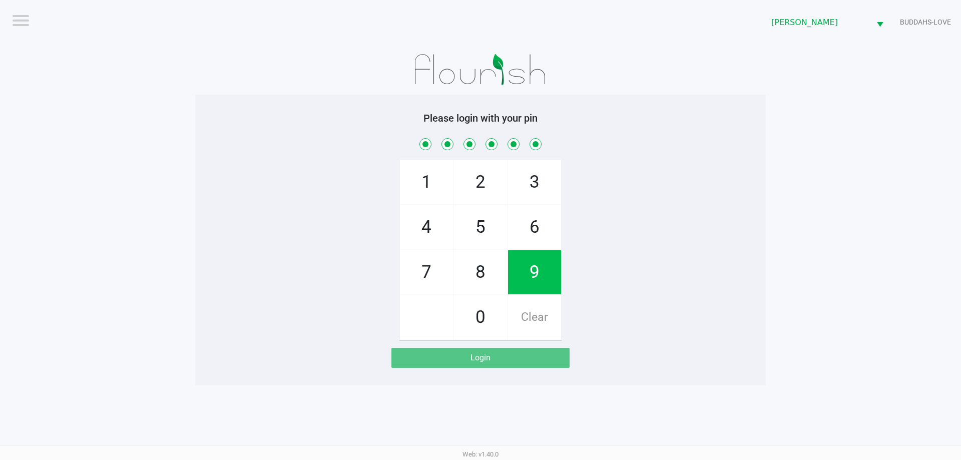
checkbox input "true"
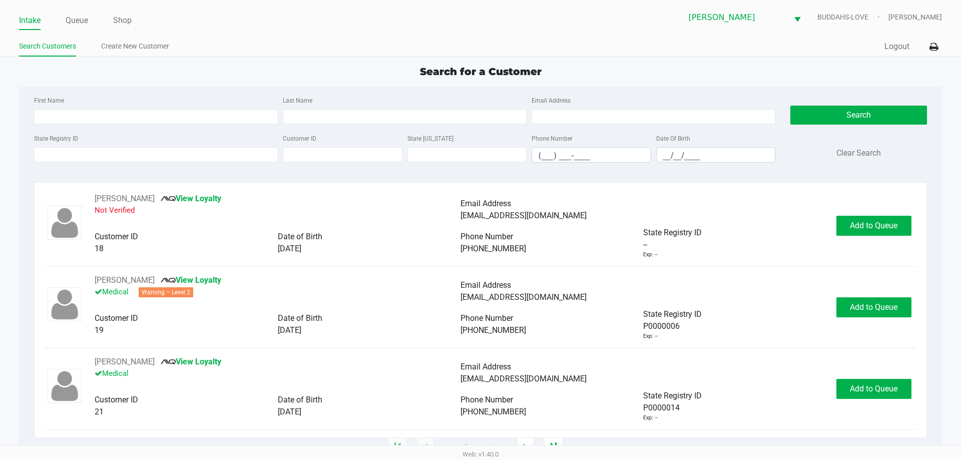
click at [90, 20] on ul "Intake Queue Shop" at bounding box center [249, 21] width 461 height 17
click at [83, 23] on link "Queue" at bounding box center [77, 21] width 23 height 14
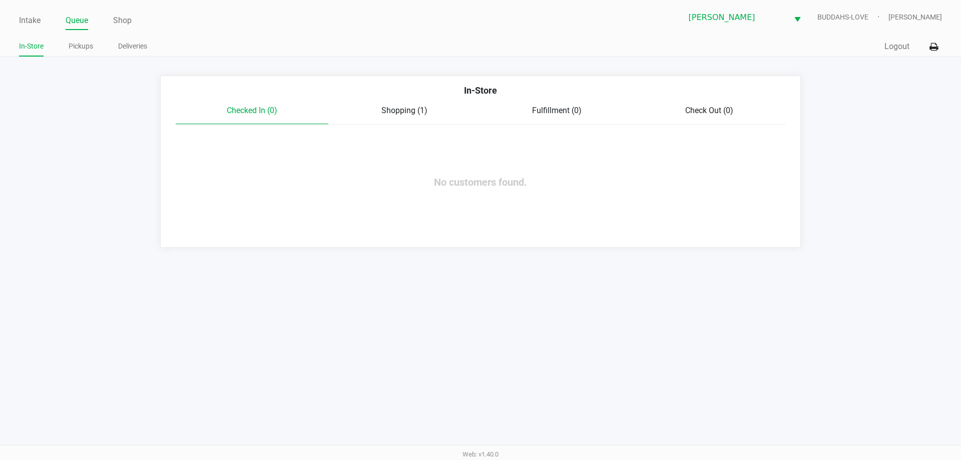
click at [382, 104] on div "In-Store" at bounding box center [480, 94] width 625 height 21
click at [390, 106] on span "Shopping (1)" at bounding box center [404, 111] width 46 height 10
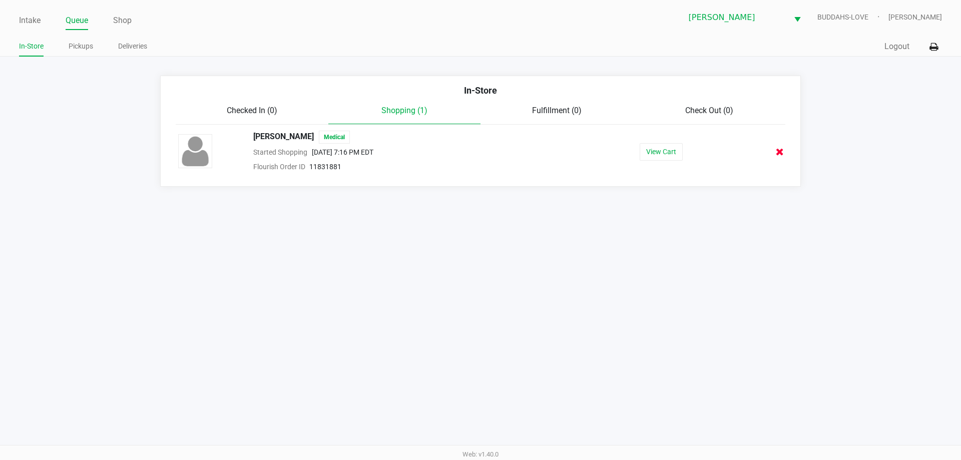
click at [778, 154] on icon at bounding box center [780, 152] width 8 height 8
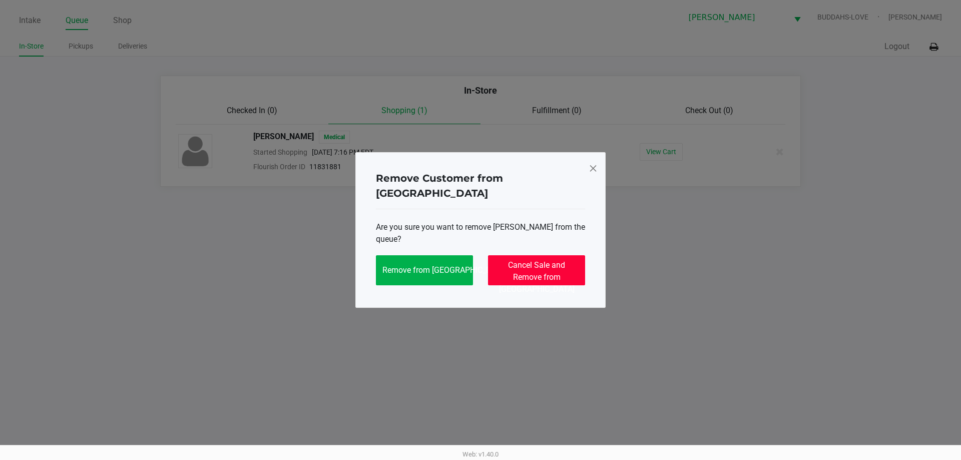
click at [518, 267] on span "Cancel Sale and Remove from Queue" at bounding box center [537, 277] width 76 height 34
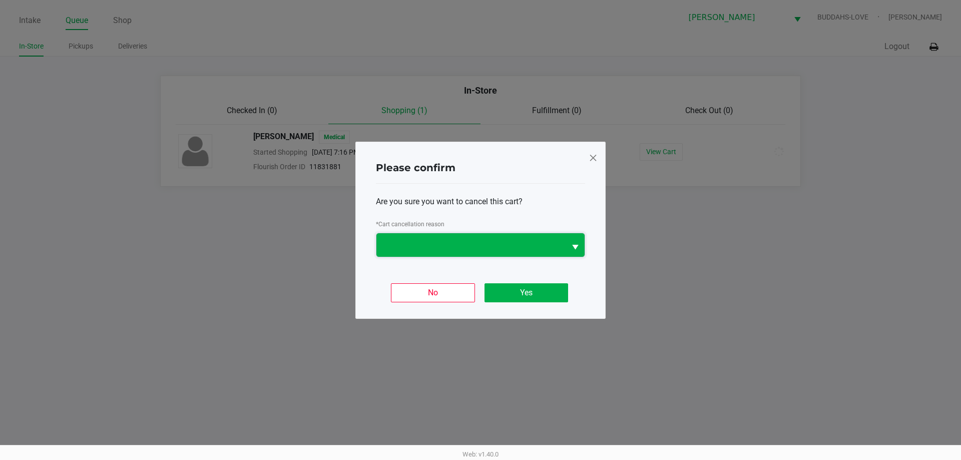
click at [467, 253] on span at bounding box center [470, 245] width 189 height 24
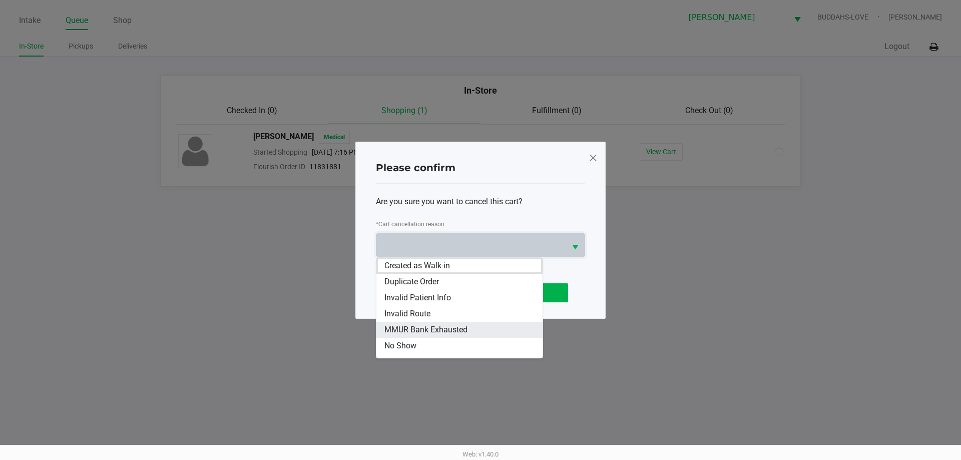
click at [454, 324] on span "MMUR Bank Exhausted" at bounding box center [425, 330] width 83 height 12
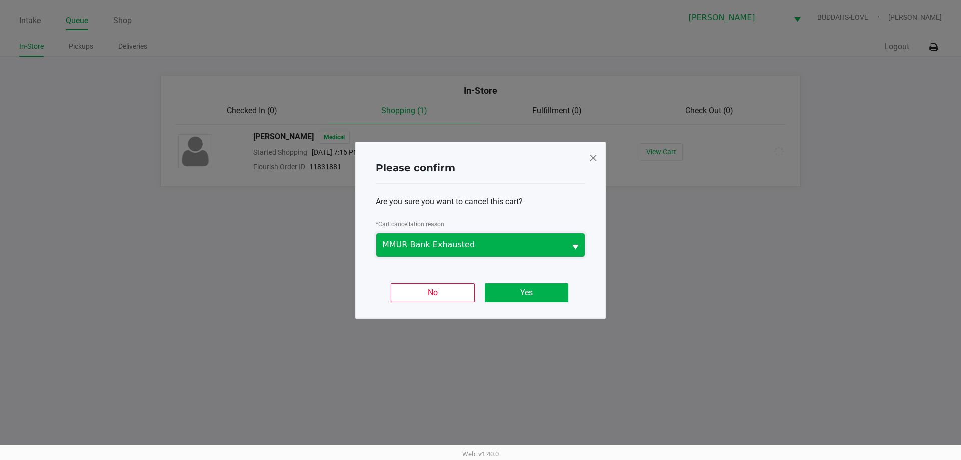
click at [469, 243] on span "MMUR Bank Exhausted" at bounding box center [470, 245] width 177 height 12
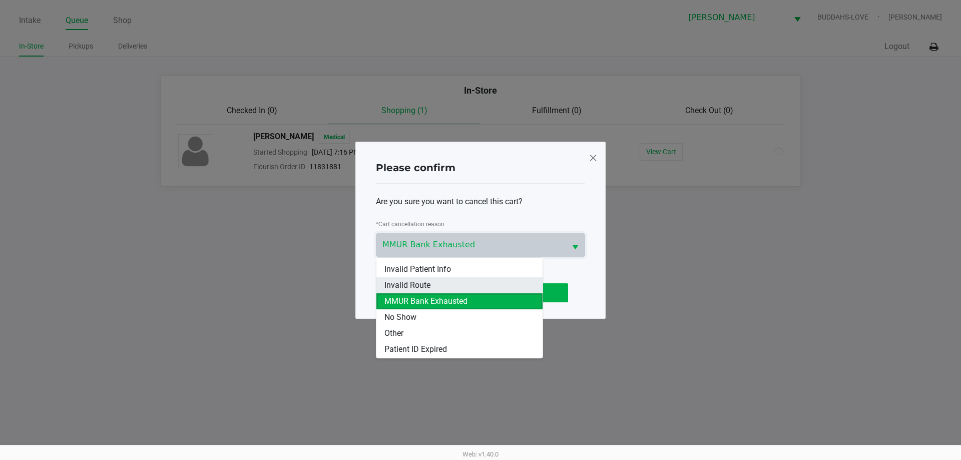
scroll to position [44, 0]
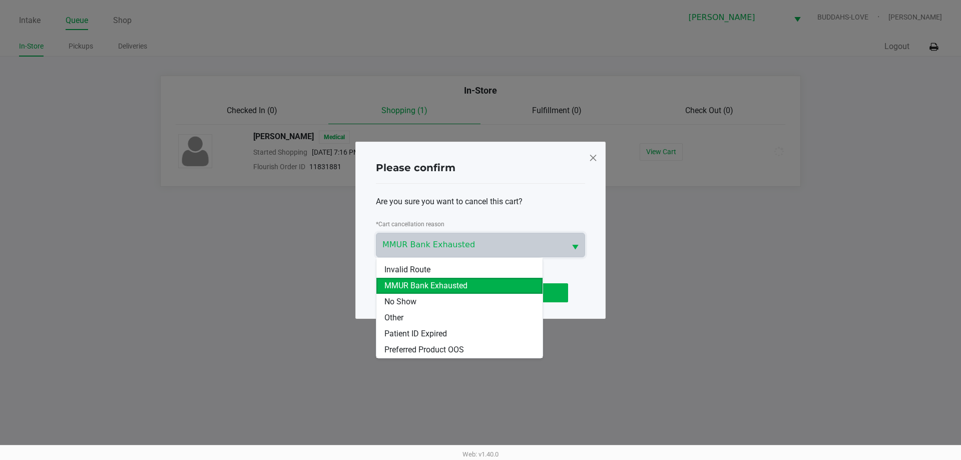
click at [685, 269] on ngb-modal-window "Please confirm Are you sure you want to cancel this cart? * Cart cancellation r…" at bounding box center [480, 230] width 961 height 460
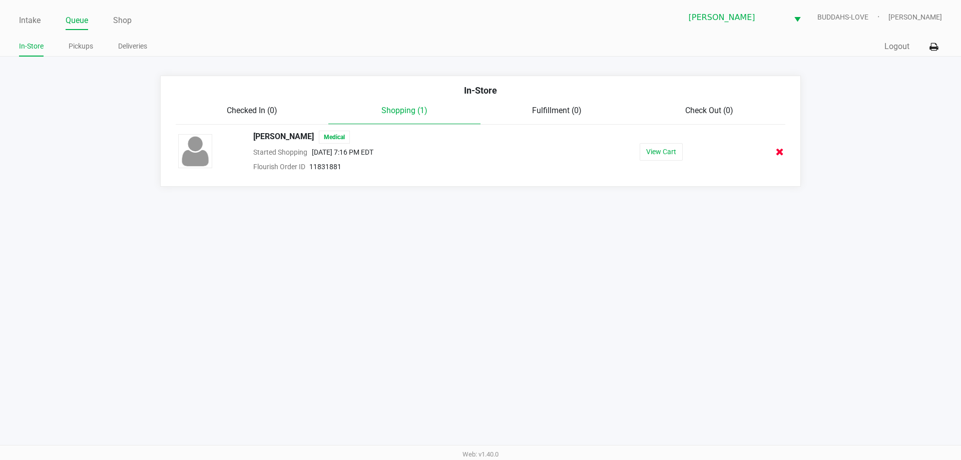
click at [780, 155] on icon at bounding box center [780, 152] width 8 height 8
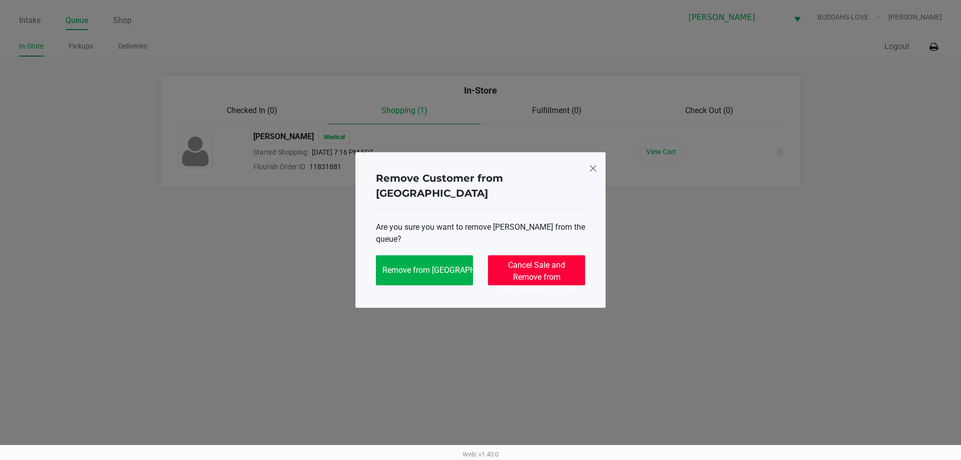
click at [533, 260] on span "Cancel Sale and Remove from Queue" at bounding box center [537, 277] width 76 height 34
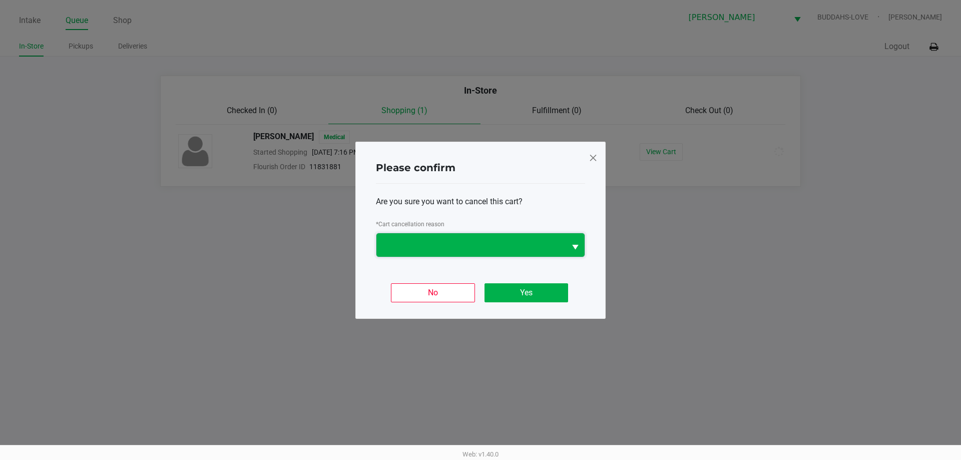
click at [500, 235] on span at bounding box center [470, 245] width 189 height 24
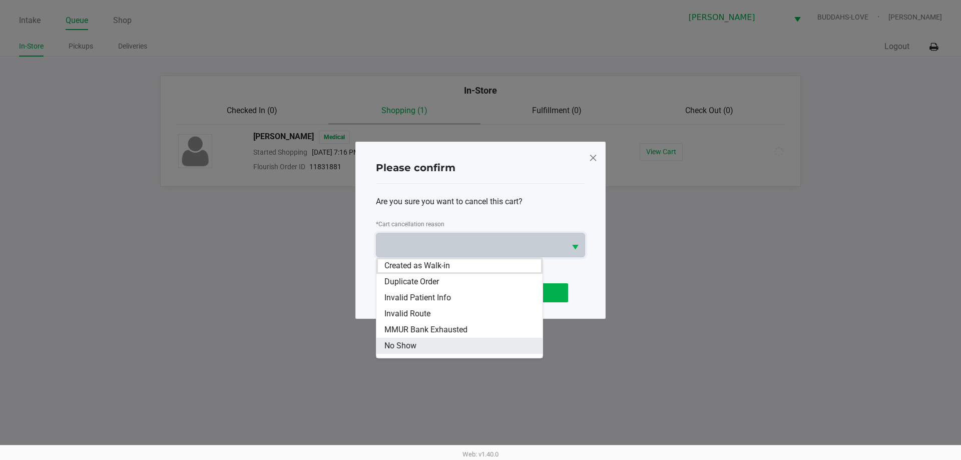
click at [420, 343] on li "No Show" at bounding box center [459, 346] width 166 height 16
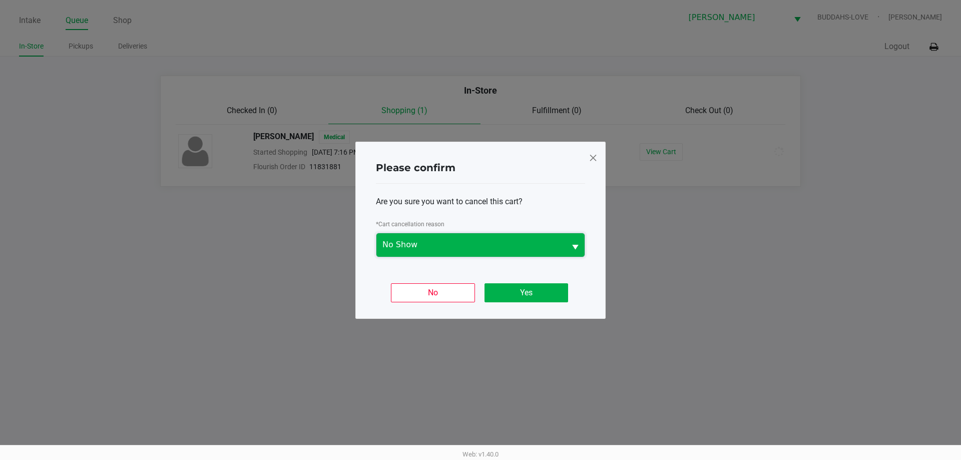
click at [466, 245] on span "No Show" at bounding box center [470, 245] width 177 height 12
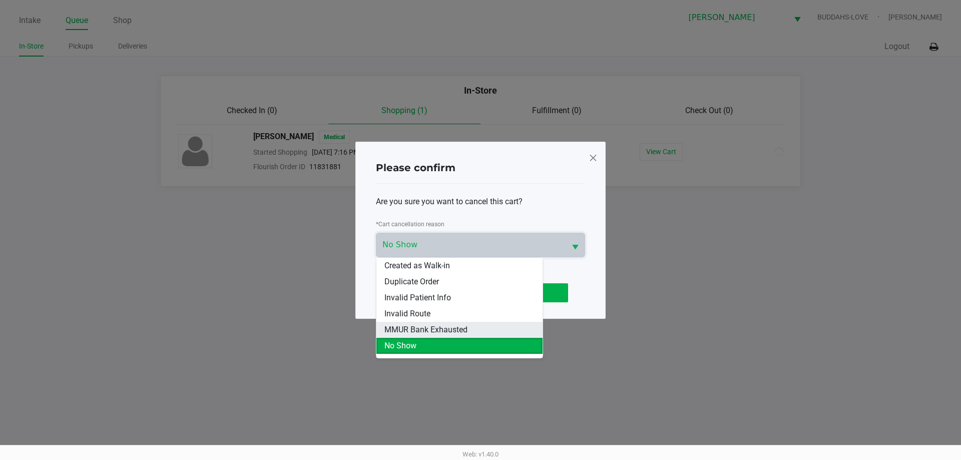
click at [409, 327] on span "MMUR Bank Exhausted" at bounding box center [425, 330] width 83 height 12
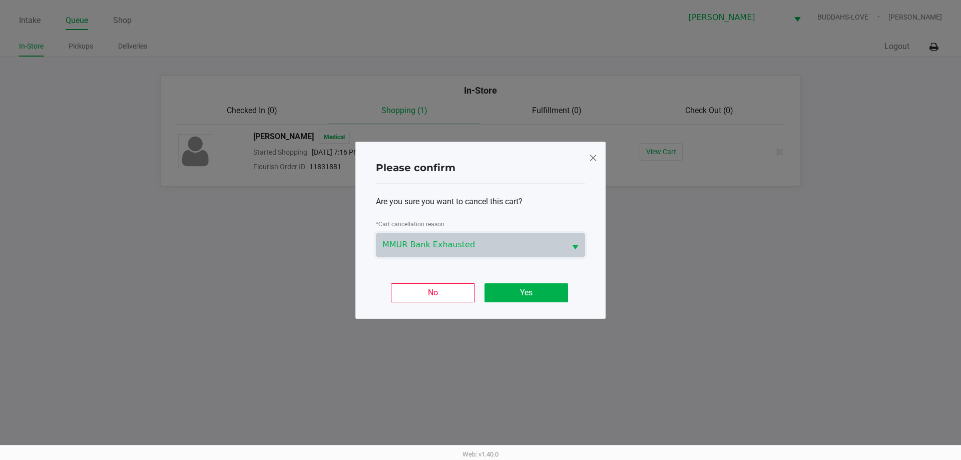
click at [535, 308] on div "No Yes" at bounding box center [480, 288] width 209 height 39
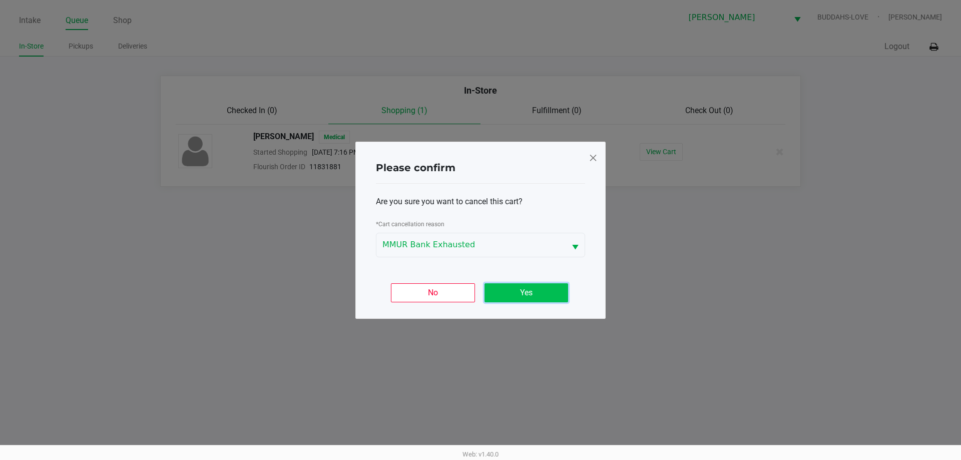
click at [538, 288] on button "Yes" at bounding box center [527, 292] width 84 height 19
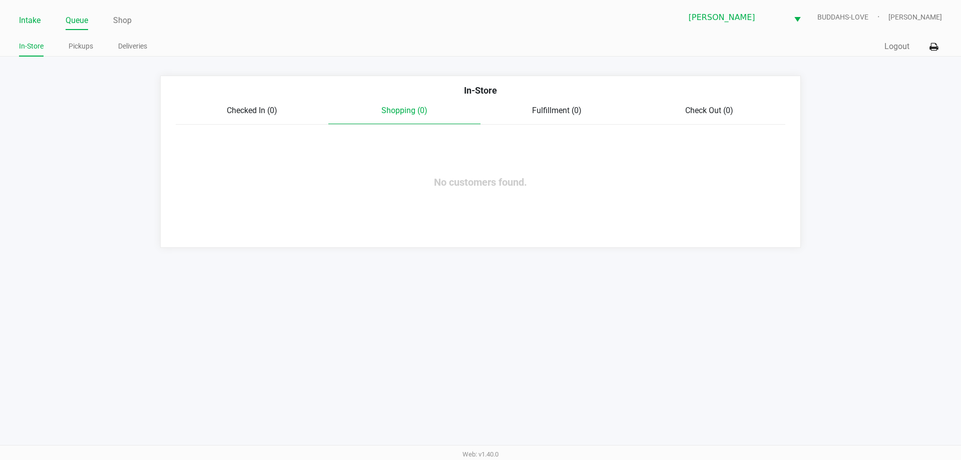
click at [23, 19] on link "Intake" at bounding box center [30, 21] width 22 height 14
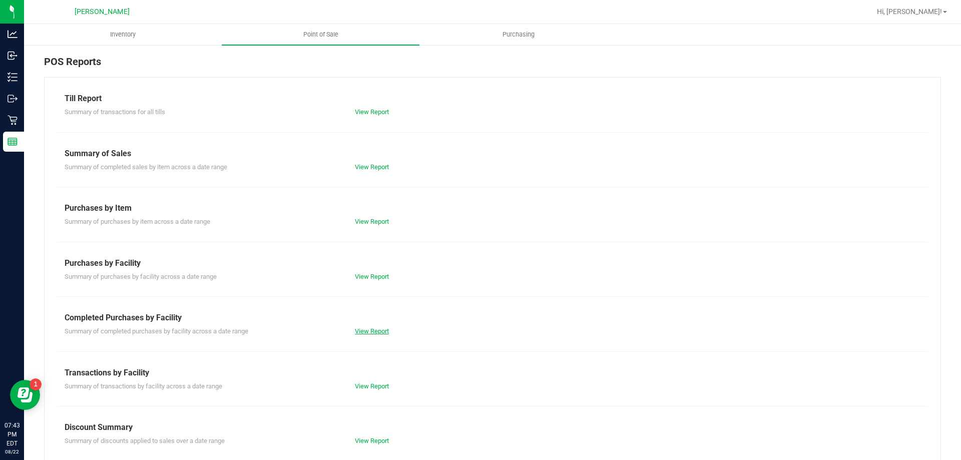
click at [373, 331] on link "View Report" at bounding box center [372, 331] width 34 height 8
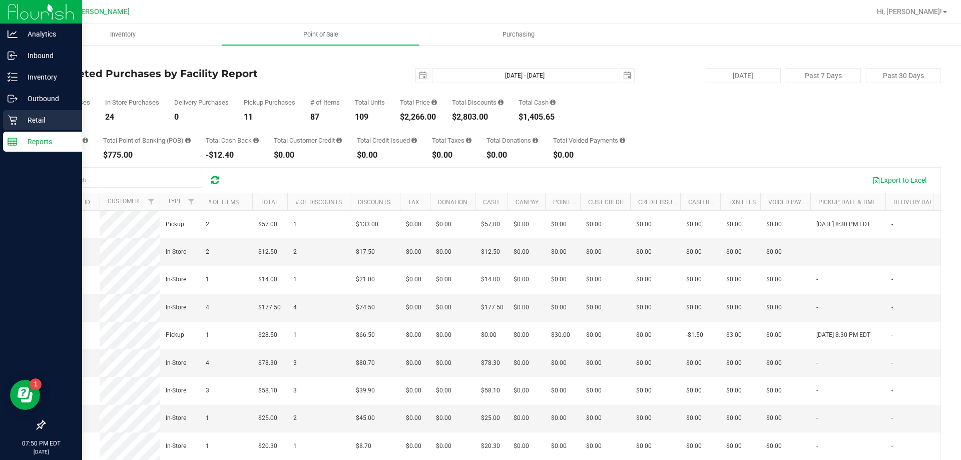
click at [56, 111] on div "Retail" at bounding box center [42, 120] width 79 height 20
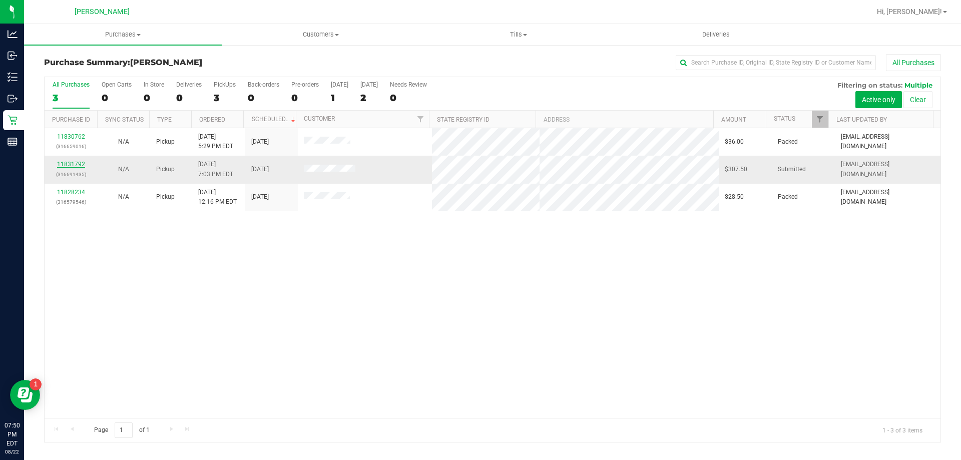
click at [72, 167] on link "11831792" at bounding box center [71, 164] width 28 height 7
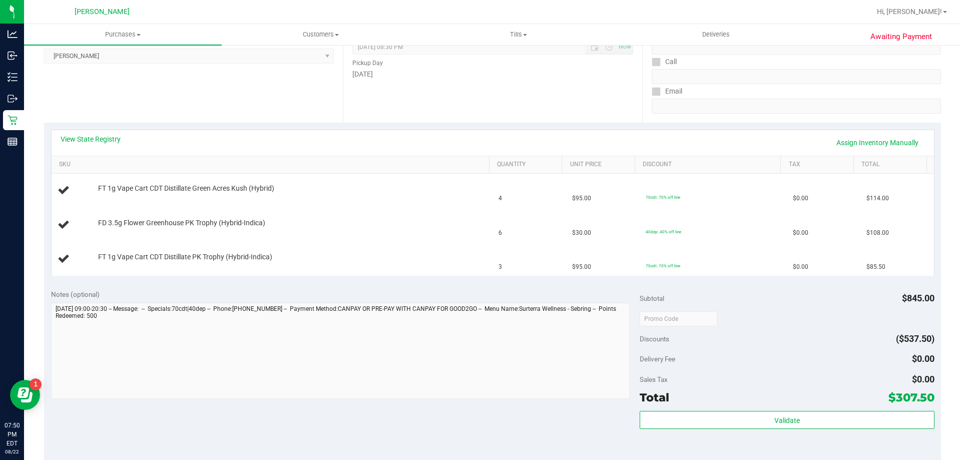
scroll to position [200, 0]
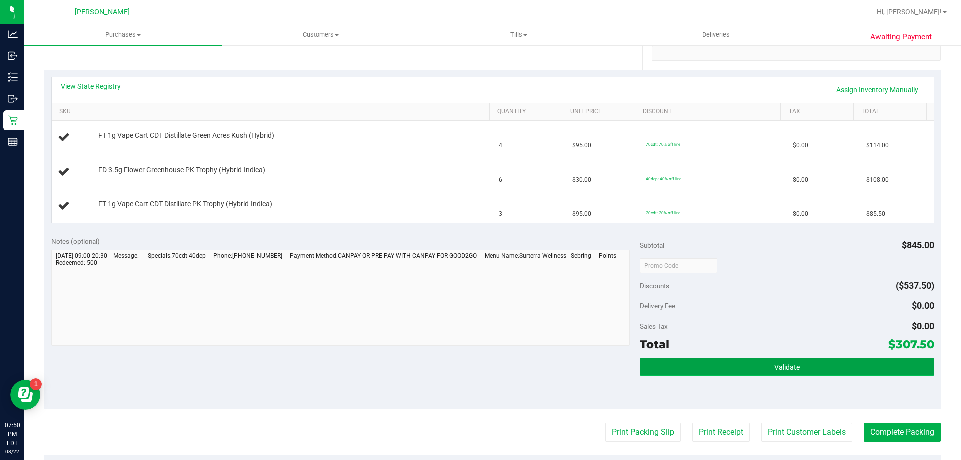
click at [786, 363] on span "Validate" at bounding box center [787, 367] width 26 height 8
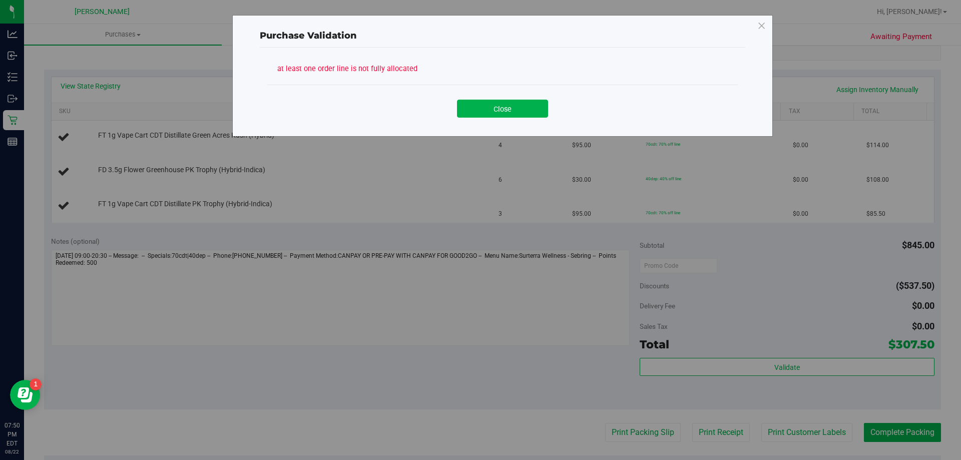
click at [520, 119] on div "Close" at bounding box center [502, 105] width 471 height 41
click at [519, 117] on button "Close" at bounding box center [502, 109] width 91 height 18
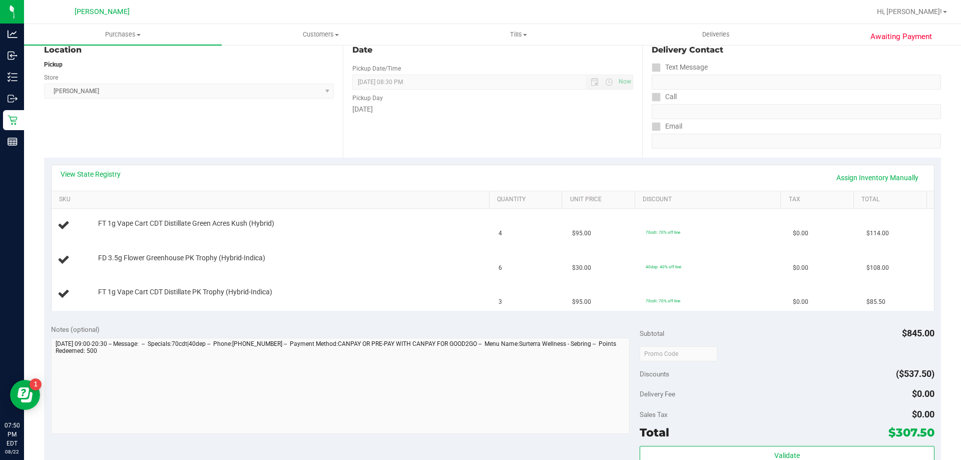
scroll to position [0, 0]
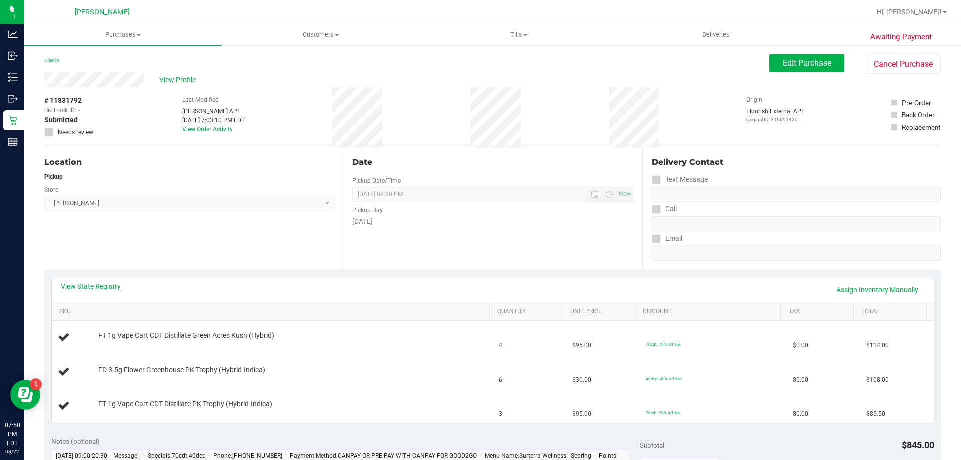
click at [120, 285] on link "View State Registry" at bounding box center [91, 286] width 60 height 10
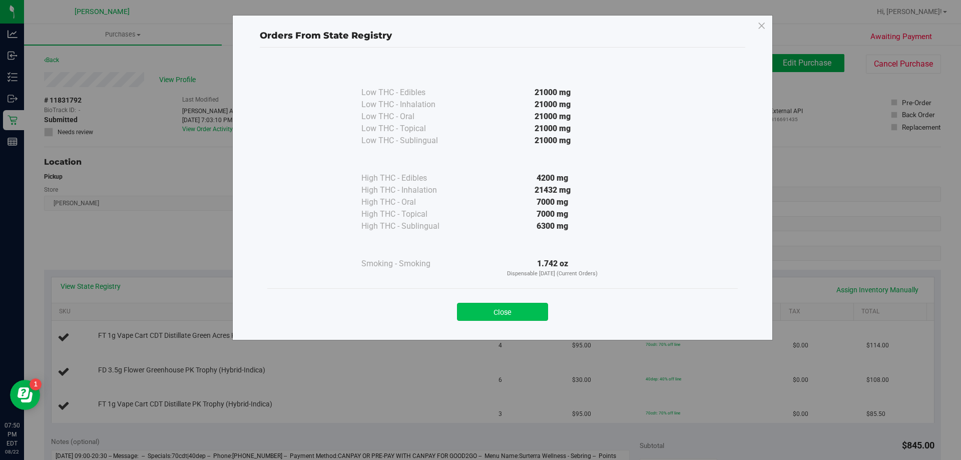
click at [533, 316] on button "Close" at bounding box center [502, 312] width 91 height 18
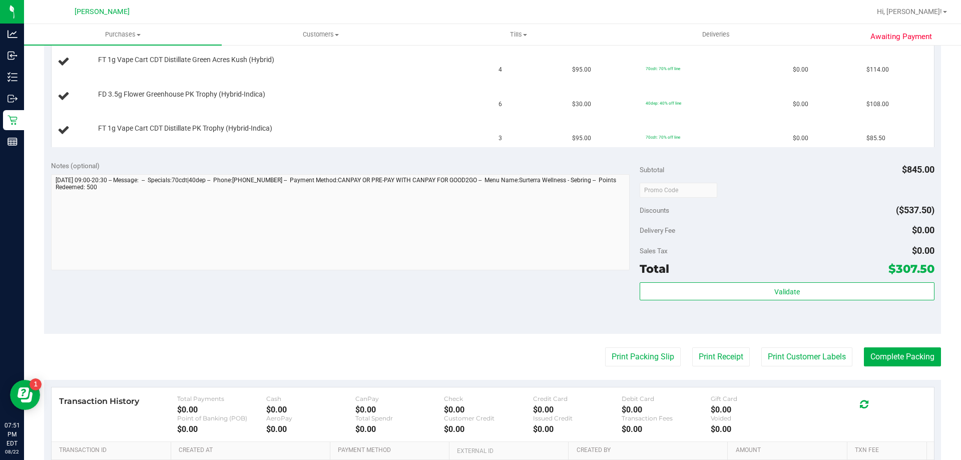
scroll to position [350, 0]
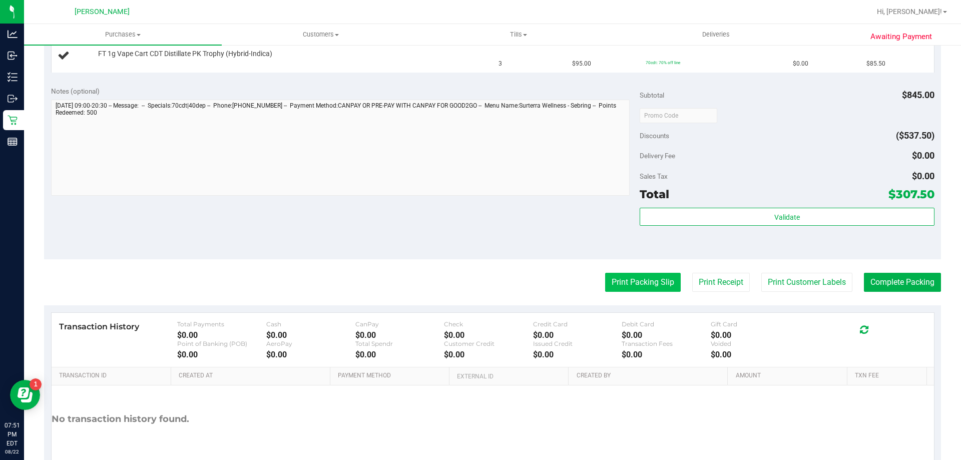
click at [615, 291] on button "Print Packing Slip" at bounding box center [643, 282] width 76 height 19
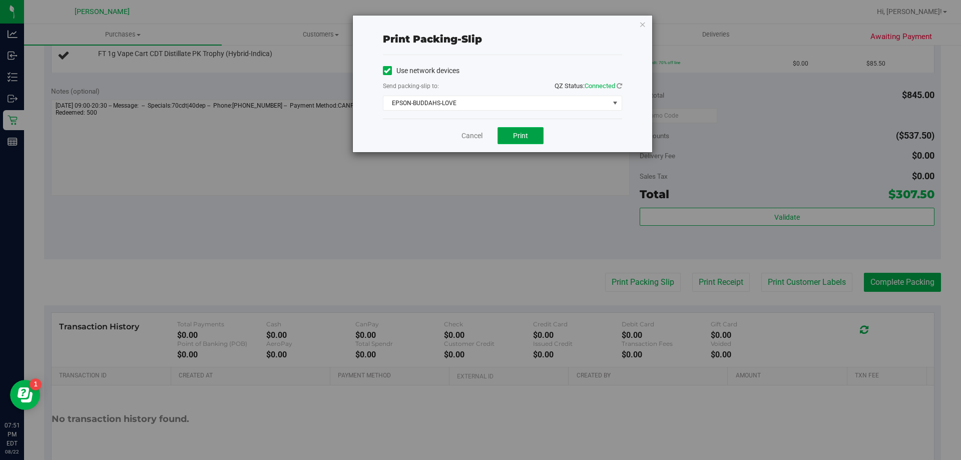
click at [527, 134] on span "Print" at bounding box center [520, 136] width 15 height 8
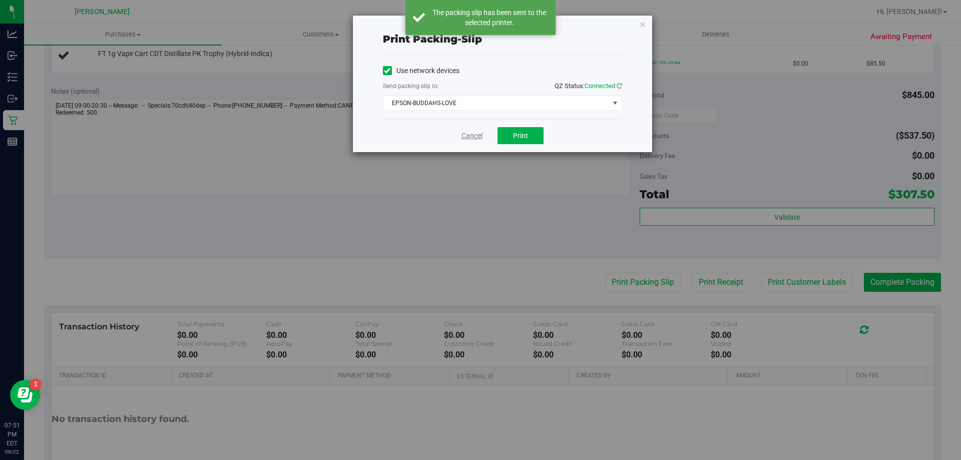
click at [467, 135] on link "Cancel" at bounding box center [471, 136] width 21 height 11
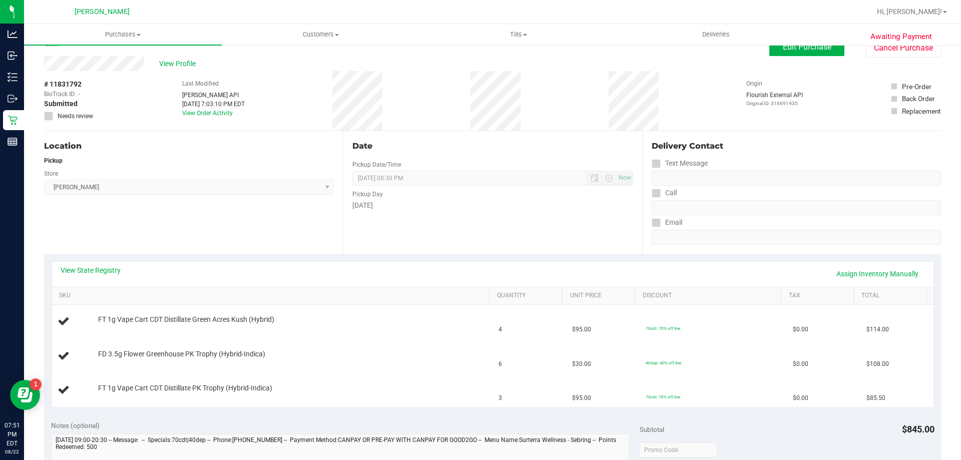
scroll to position [0, 0]
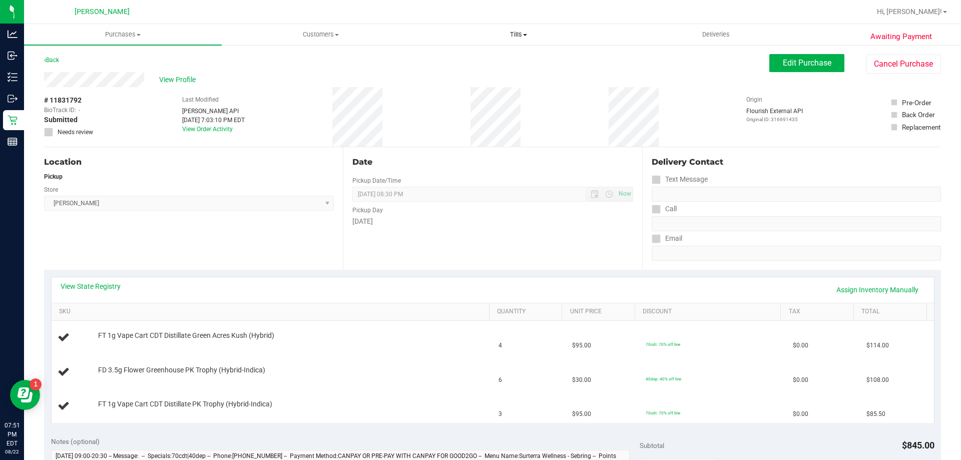
click at [525, 39] on span "Tills" at bounding box center [518, 34] width 197 height 9
click at [464, 61] on span "Manage tills" at bounding box center [453, 60] width 68 height 9
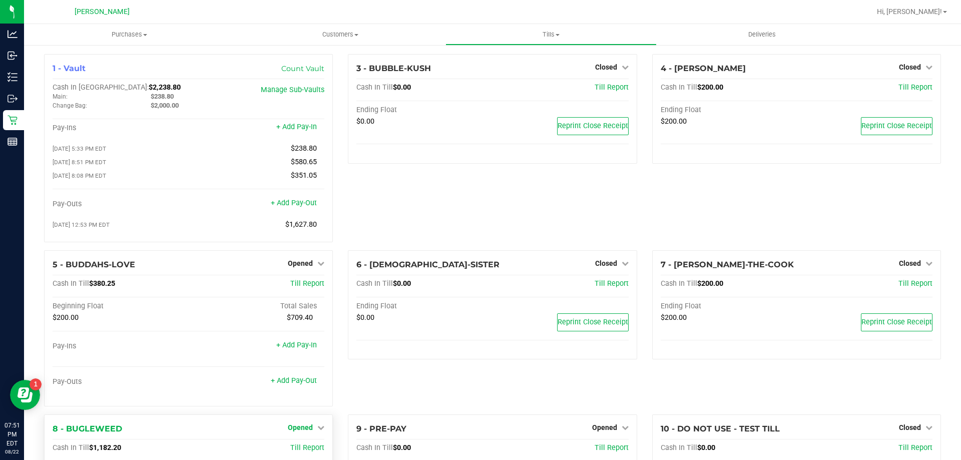
click at [302, 431] on span "Opened" at bounding box center [300, 427] width 25 height 8
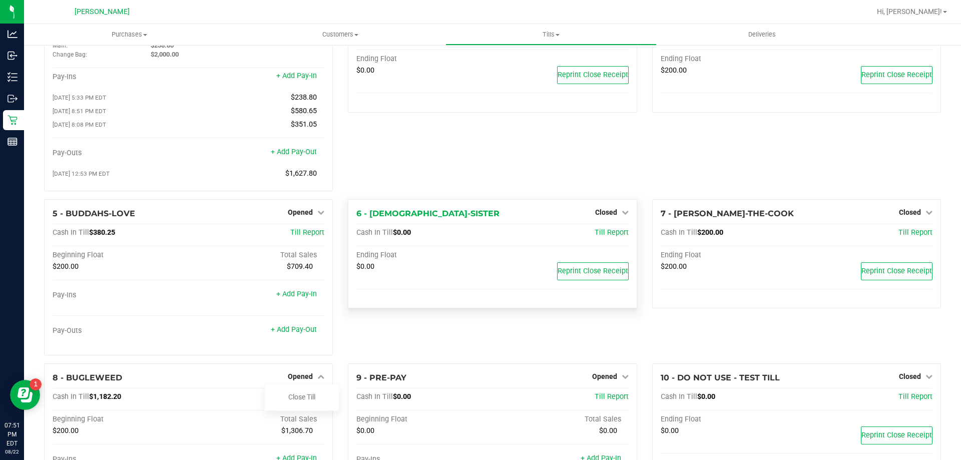
scroll to position [100, 0]
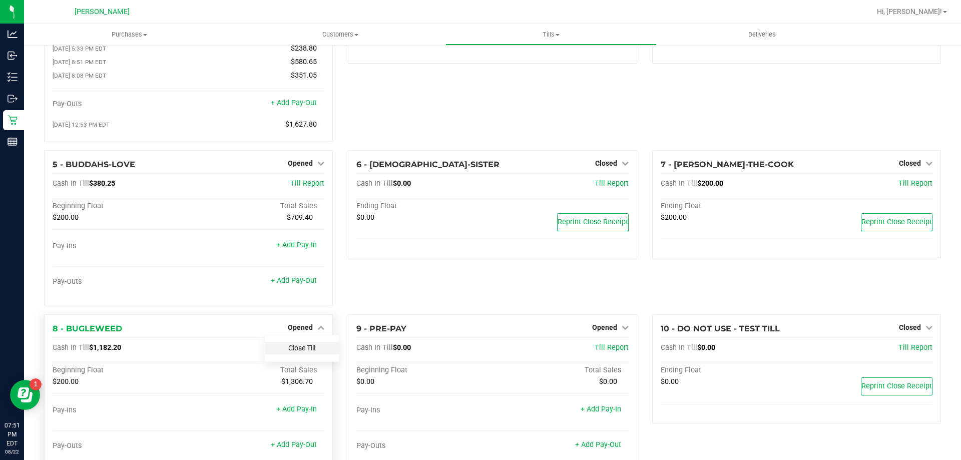
click at [305, 349] on link "Close Till" at bounding box center [301, 348] width 27 height 8
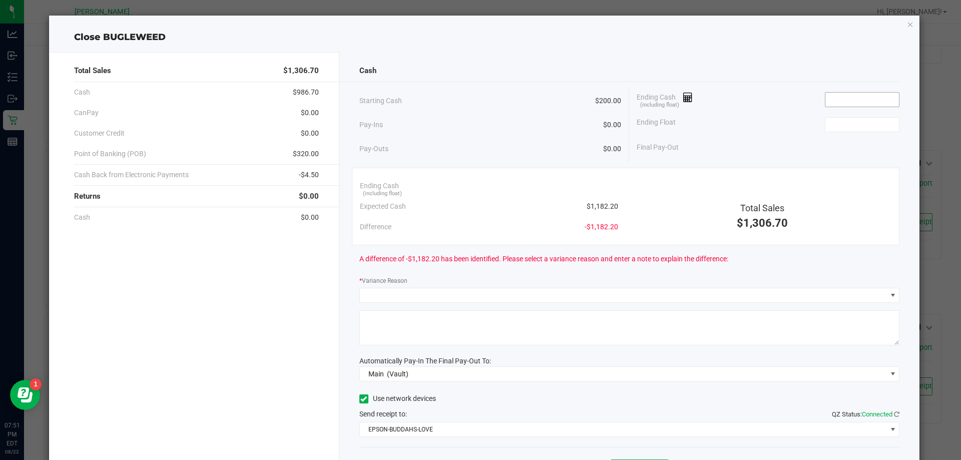
click at [838, 98] on input at bounding box center [862, 100] width 74 height 14
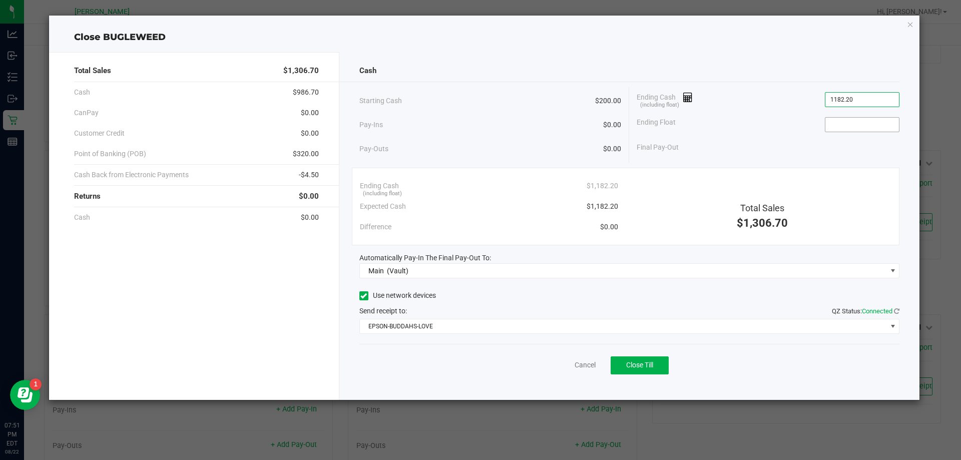
type input "$1,182.20"
click at [847, 121] on input at bounding box center [862, 125] width 74 height 14
click at [656, 365] on button "Close Till" at bounding box center [640, 365] width 58 height 18
type input "$200.00"
click at [565, 366] on link "Dismiss" at bounding box center [563, 365] width 24 height 11
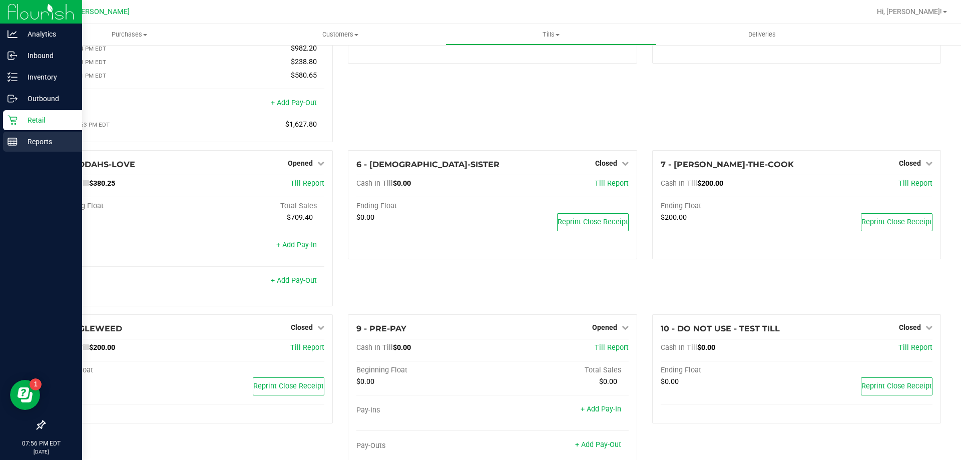
click at [38, 150] on div "Reports" at bounding box center [42, 142] width 79 height 20
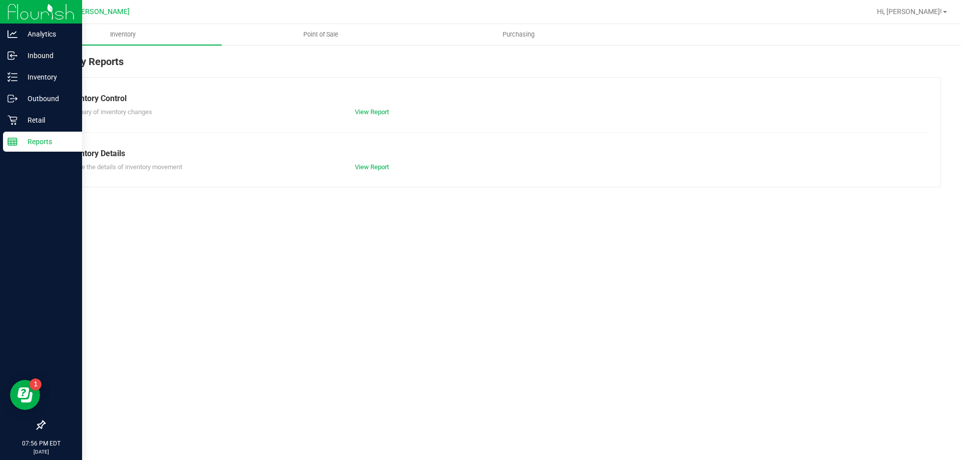
click at [364, 22] on nav "[PERSON_NAME] Hi, [PERSON_NAME]!" at bounding box center [492, 12] width 937 height 24
click at [364, 33] on uib-tab-heading "Point of Sale" at bounding box center [320, 35] width 197 height 20
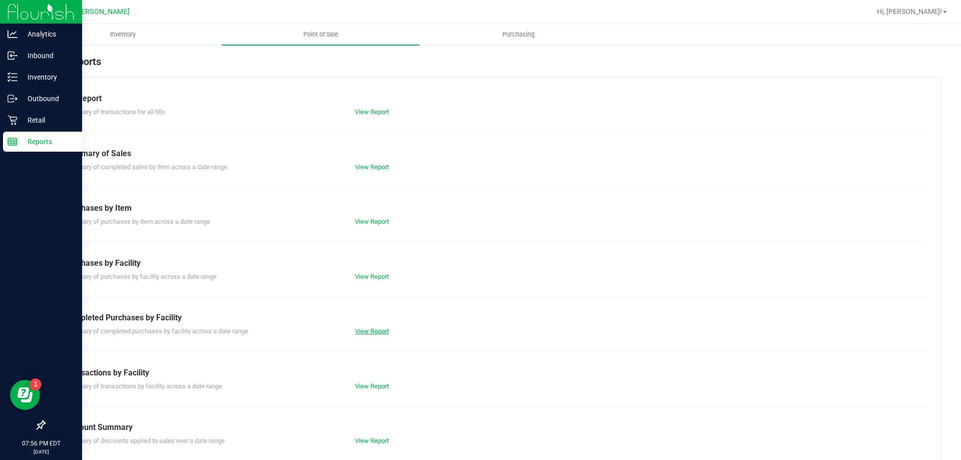
click at [374, 333] on link "View Report" at bounding box center [372, 331] width 34 height 8
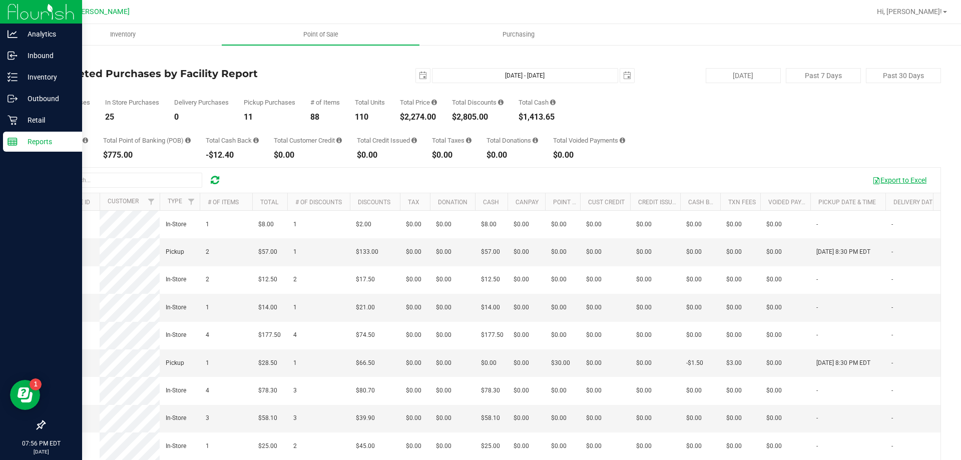
click at [882, 178] on button "Export to Excel" at bounding box center [899, 180] width 67 height 17
click at [49, 110] on link "Outbound" at bounding box center [41, 100] width 82 height 22
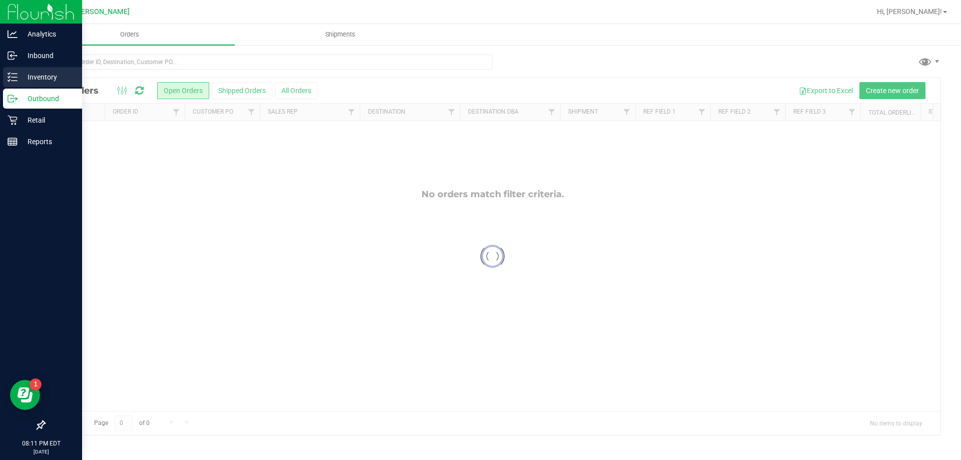
click at [14, 72] on div "Inventory" at bounding box center [42, 77] width 79 height 20
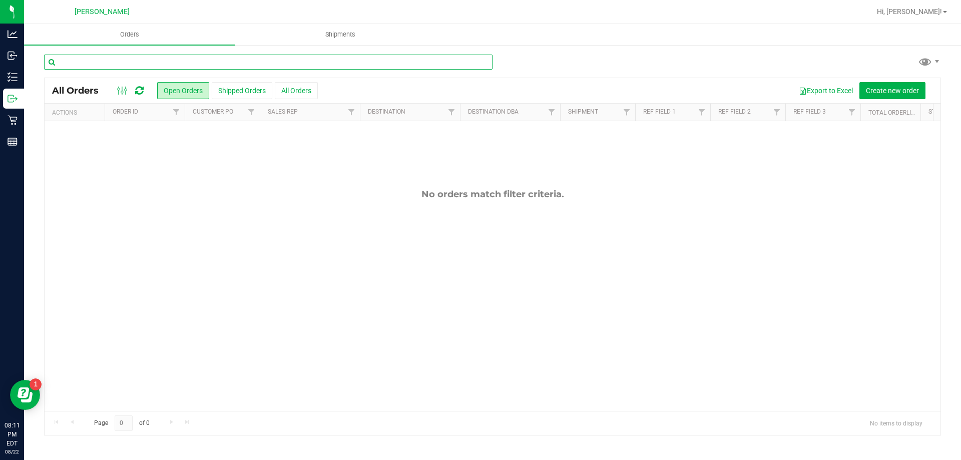
click at [98, 59] on input "text" at bounding box center [268, 62] width 448 height 15
click at [99, 64] on input "text" at bounding box center [268, 62] width 448 height 15
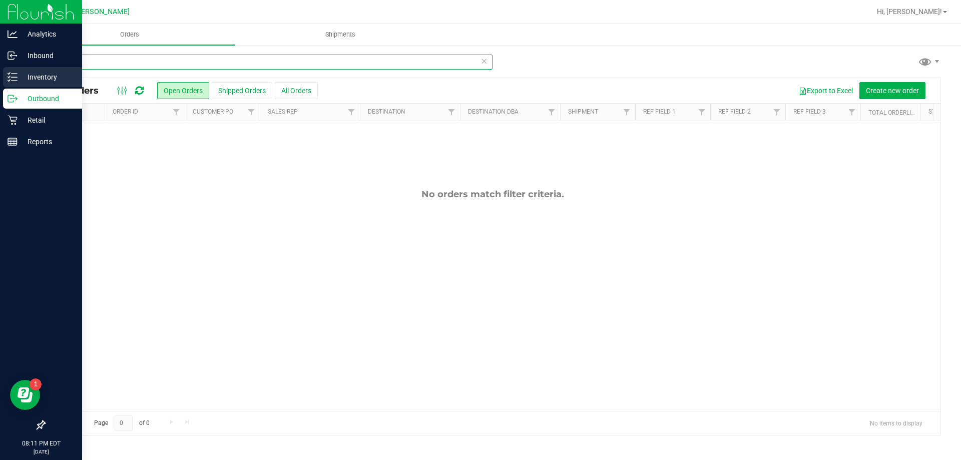
type input "mpa"
click at [22, 80] on p "Inventory" at bounding box center [48, 77] width 60 height 12
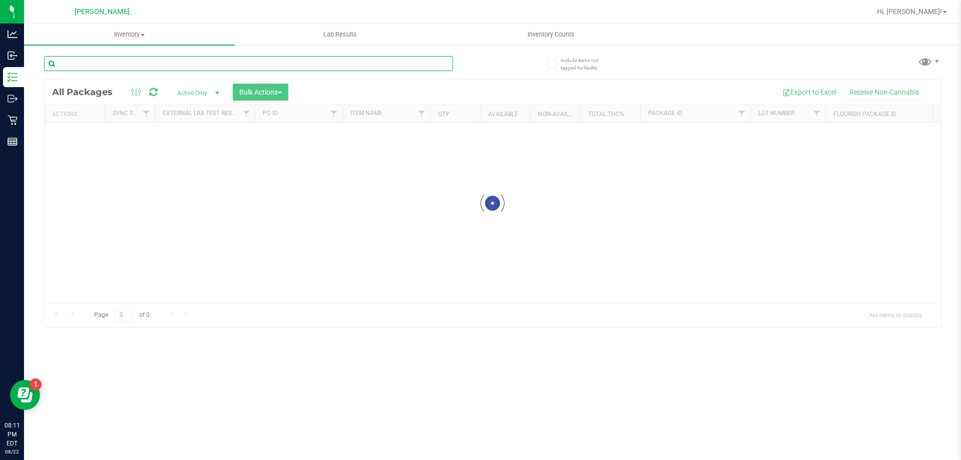
click at [161, 58] on input "text" at bounding box center [248, 63] width 409 height 15
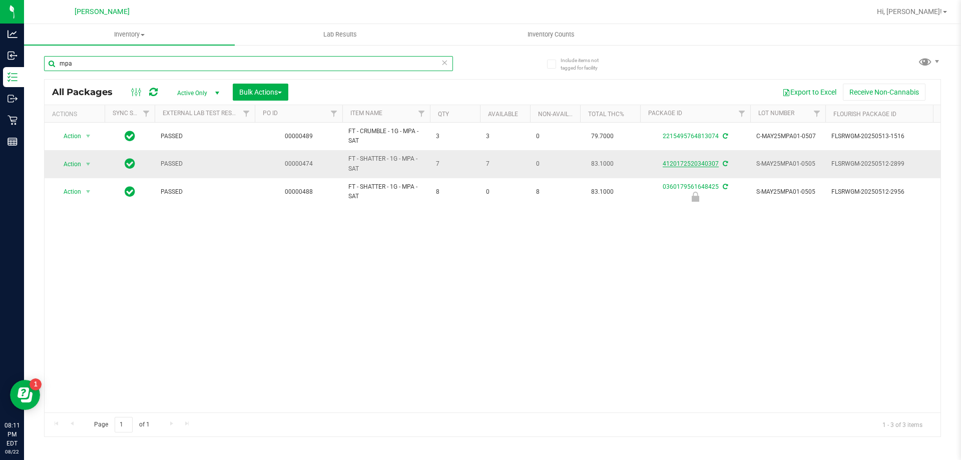
type input "mpa"
click at [701, 162] on link "4120172520340307" at bounding box center [691, 163] width 56 height 7
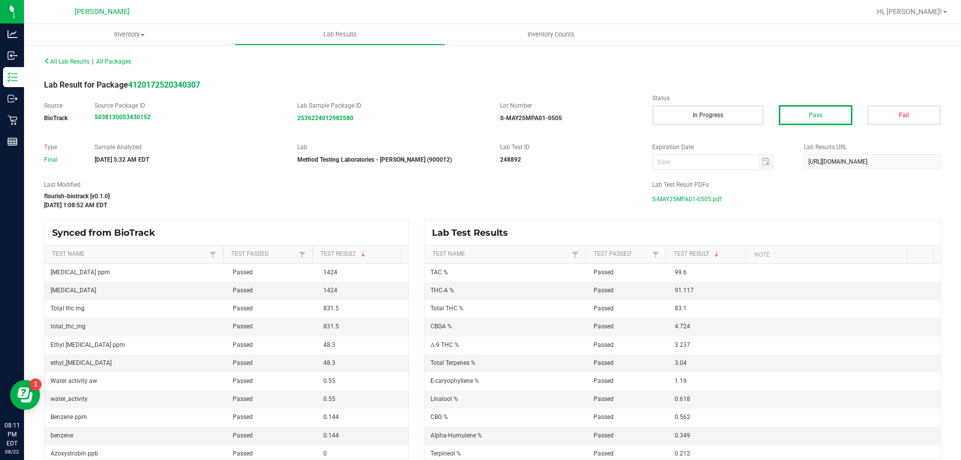
click at [658, 203] on span "S-MAY25MPA01-0505.pdf" at bounding box center [687, 199] width 70 height 15
click at [80, 64] on span "All Lab Results" at bounding box center [67, 61] width 46 height 7
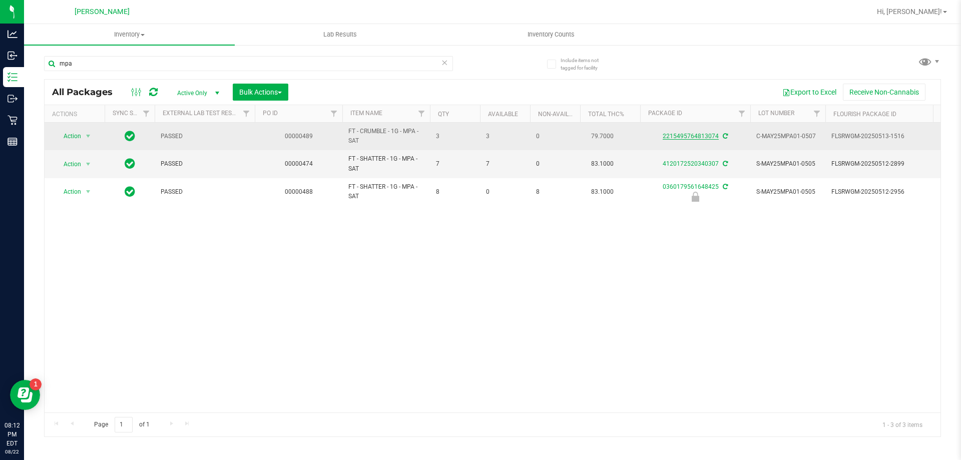
click at [696, 136] on link "2215495764813074" at bounding box center [691, 136] width 56 height 7
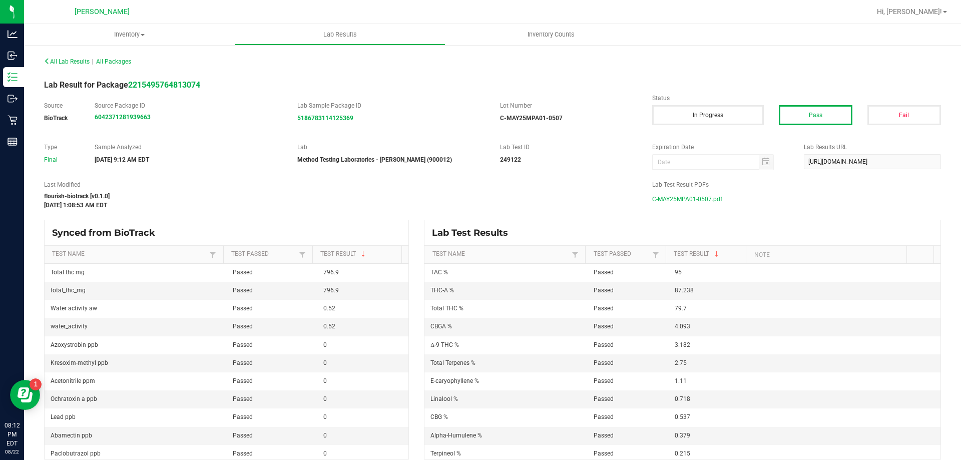
click at [657, 196] on span "C-MAY25MPA01-0507.pdf" at bounding box center [687, 199] width 70 height 15
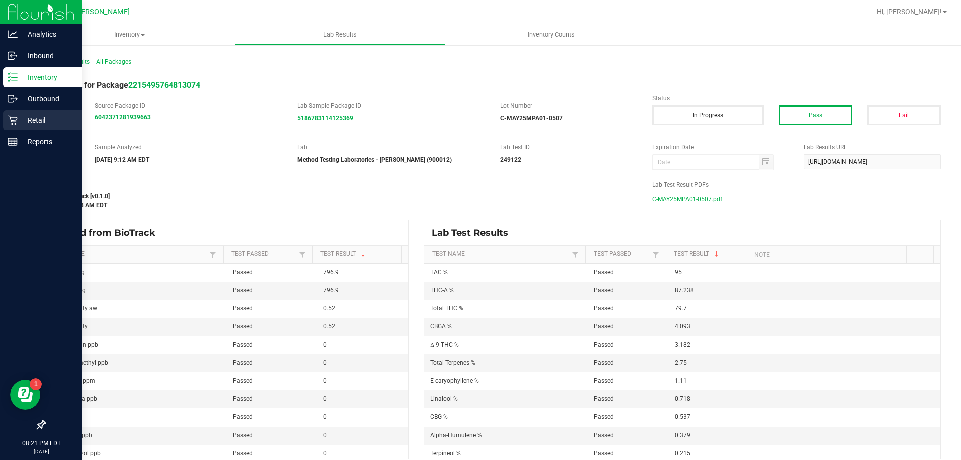
click at [3, 117] on div "Retail" at bounding box center [42, 120] width 79 height 20
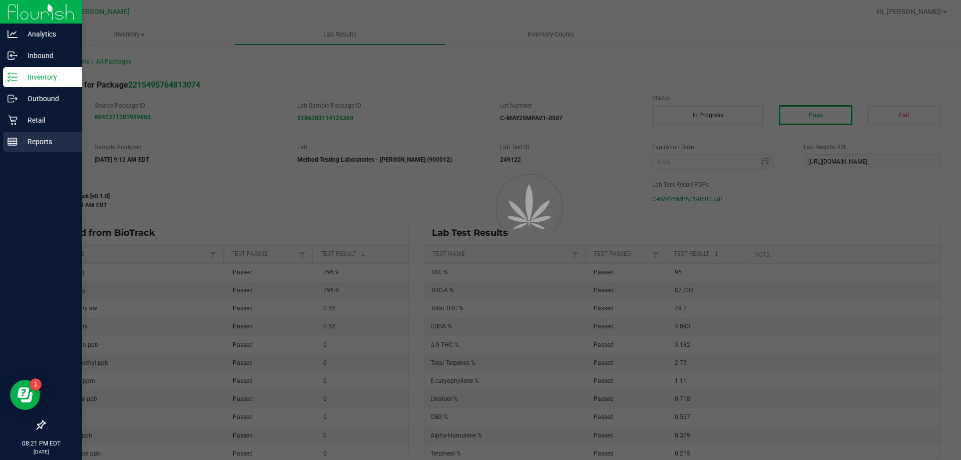
click at [15, 139] on icon at bounding box center [13, 142] width 10 height 10
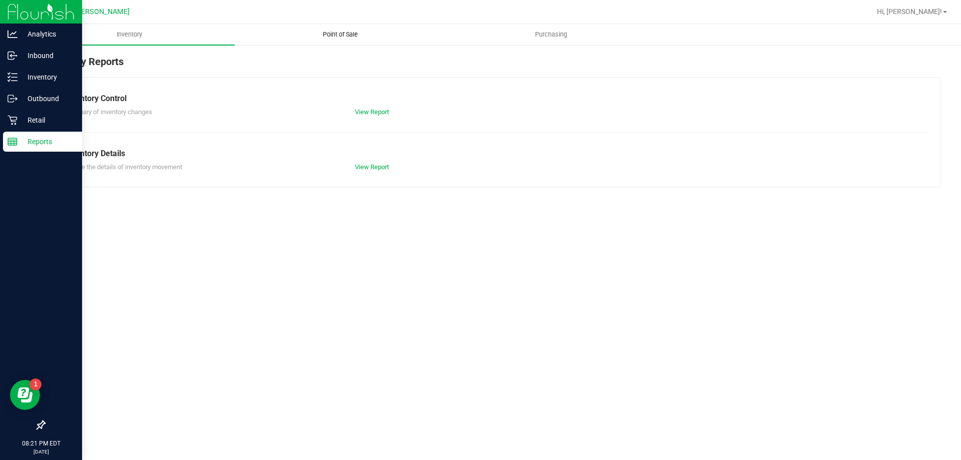
click at [342, 42] on uib-tab-heading "Point of Sale" at bounding box center [340, 35] width 210 height 20
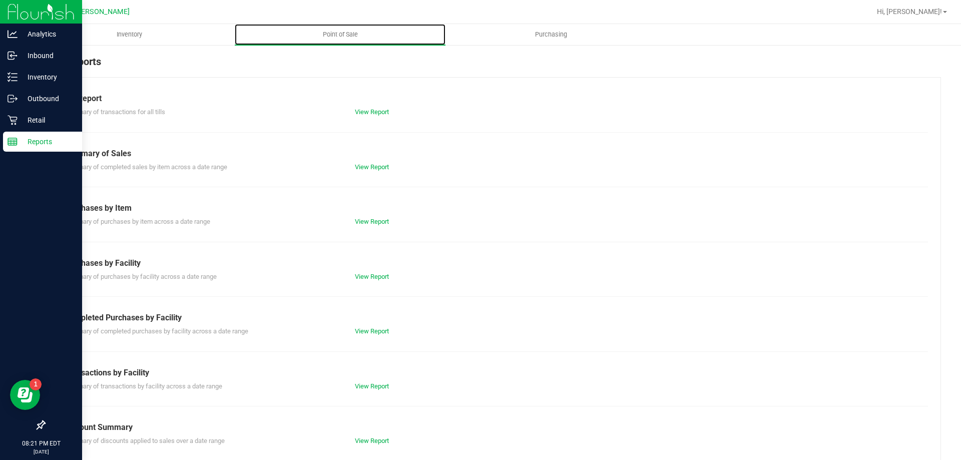
scroll to position [50, 0]
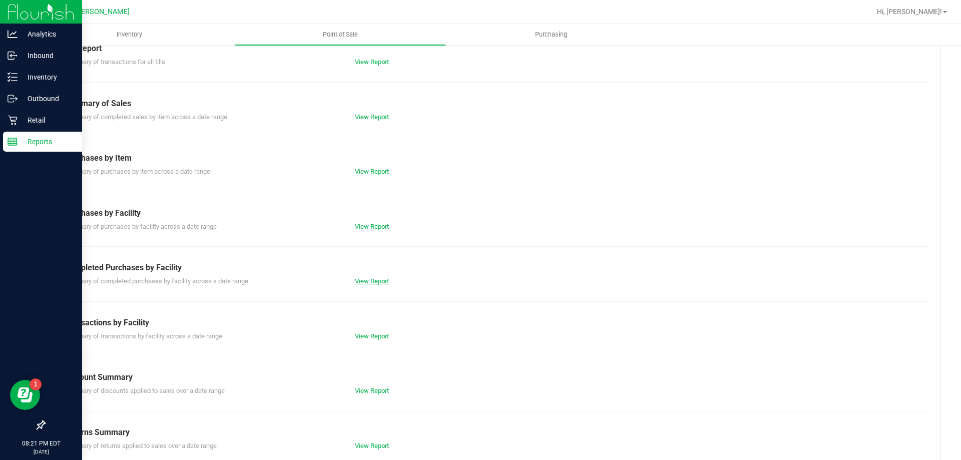
click at [374, 280] on link "View Report" at bounding box center [372, 281] width 34 height 8
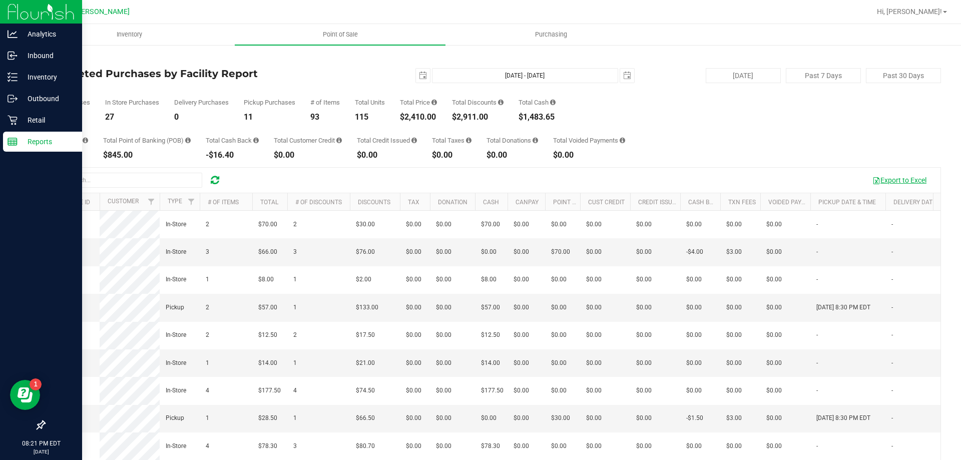
click at [867, 185] on button "Export to Excel" at bounding box center [899, 180] width 67 height 17
click at [220, 184] on div at bounding box center [215, 180] width 16 height 12
click at [221, 181] on div at bounding box center [215, 180] width 16 height 12
drag, startPoint x: 214, startPoint y: 181, endPoint x: 675, endPoint y: 181, distance: 461.0
click at [214, 181] on icon at bounding box center [215, 180] width 9 height 10
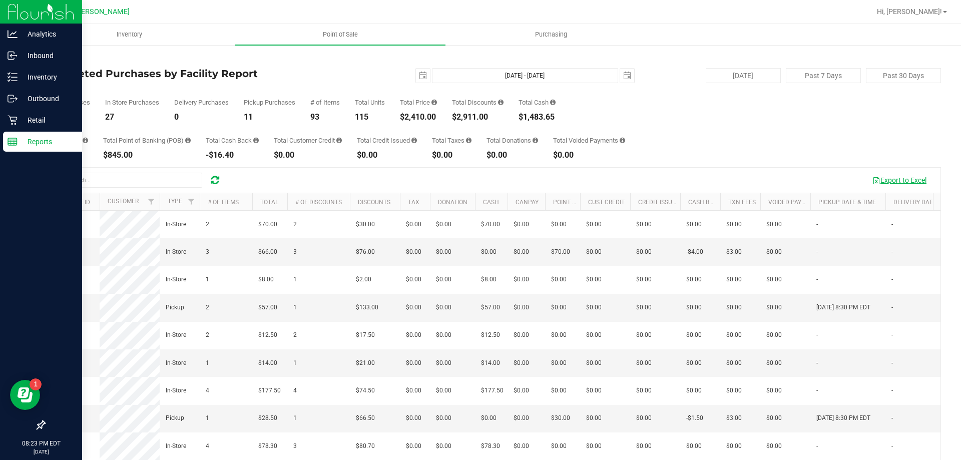
click at [893, 179] on button "Export to Excel" at bounding box center [899, 180] width 67 height 17
click at [417, 69] on span "select" at bounding box center [423, 76] width 14 height 14
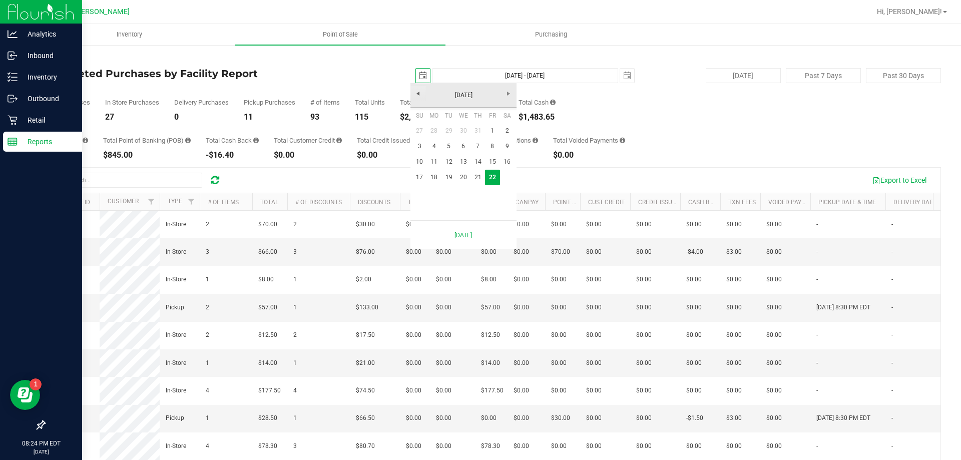
scroll to position [0, 25]
click at [424, 177] on link "17" at bounding box center [419, 178] width 15 height 16
type input "[DATE]"
type input "[DATE] - [DATE]"
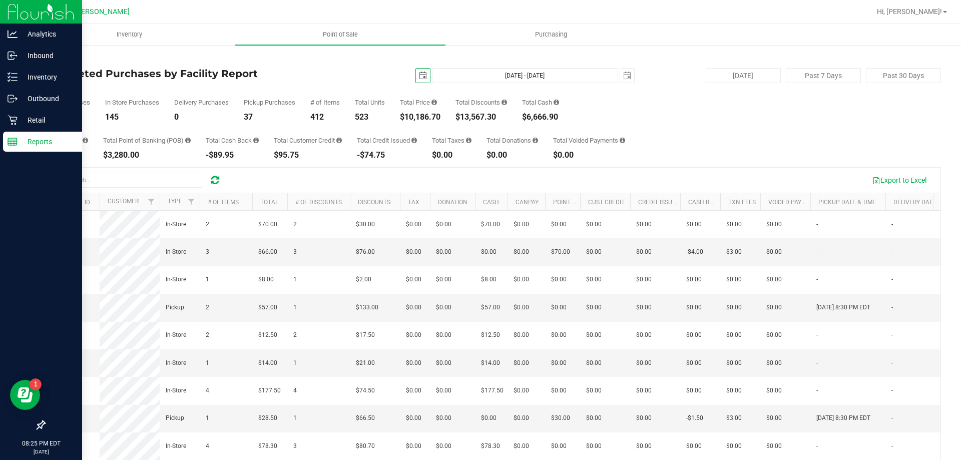
click at [419, 75] on span "select" at bounding box center [423, 76] width 8 height 8
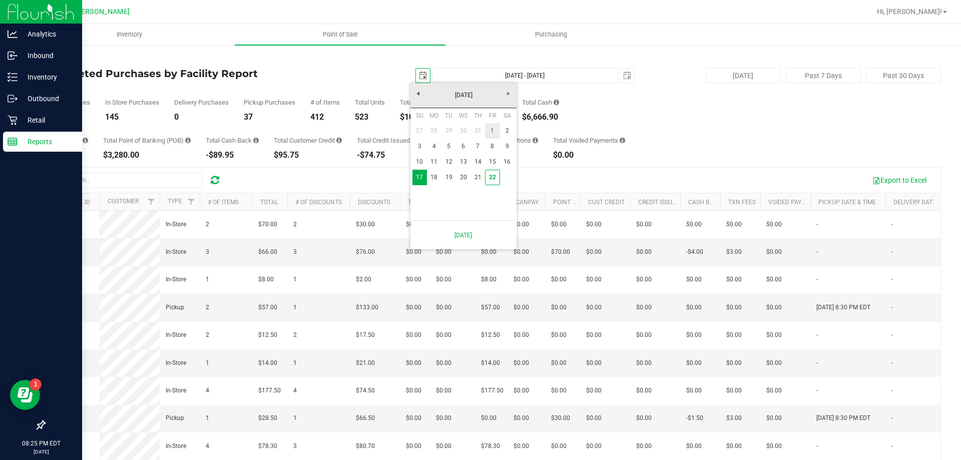
click at [489, 137] on link "1" at bounding box center [492, 131] width 15 height 16
type input "[DATE]"
type input "[DATE] - [DATE]"
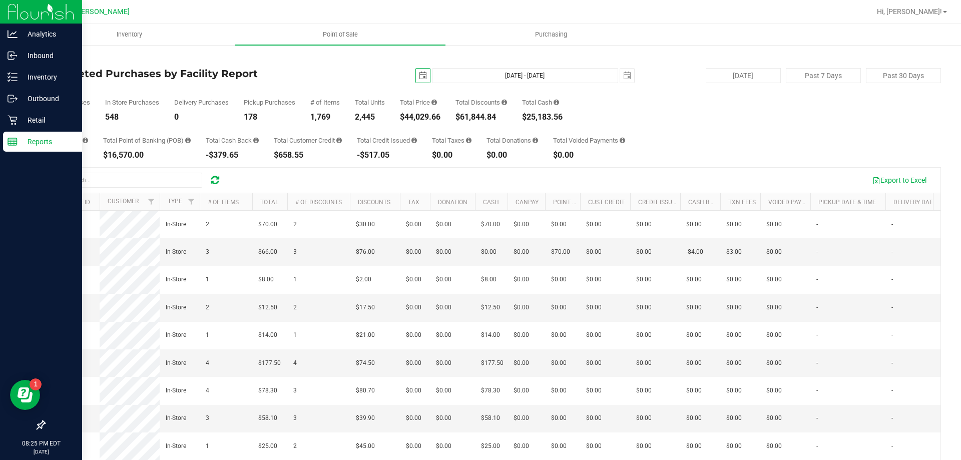
click at [419, 72] on span "select" at bounding box center [423, 76] width 8 height 8
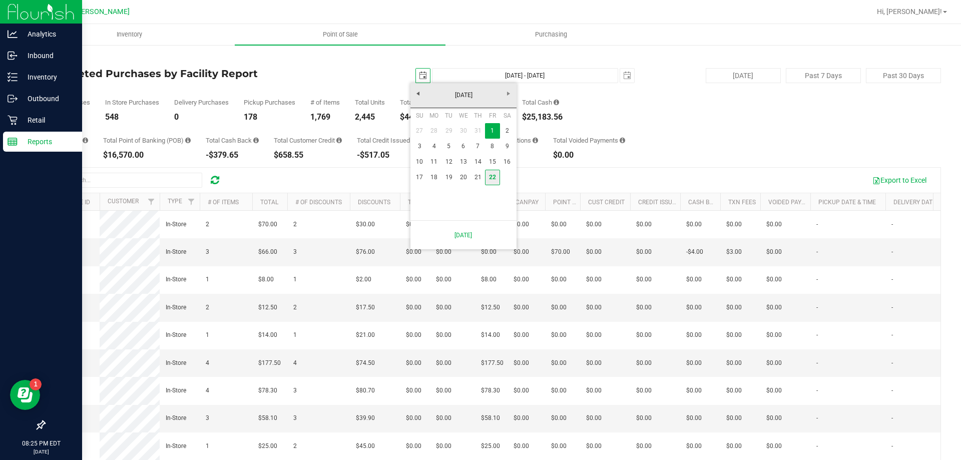
click at [493, 183] on link "22" at bounding box center [492, 178] width 15 height 16
type input "[DATE]"
type input "[DATE] - [DATE]"
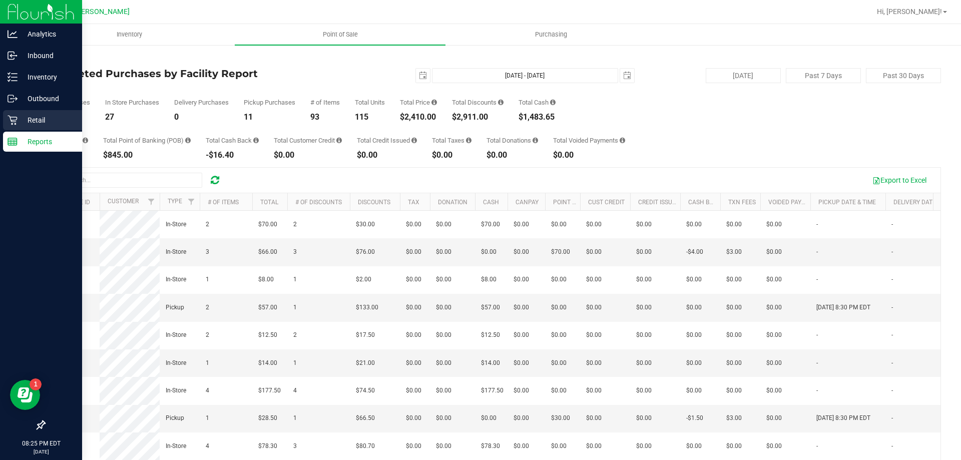
click at [42, 121] on p "Retail" at bounding box center [48, 120] width 60 height 12
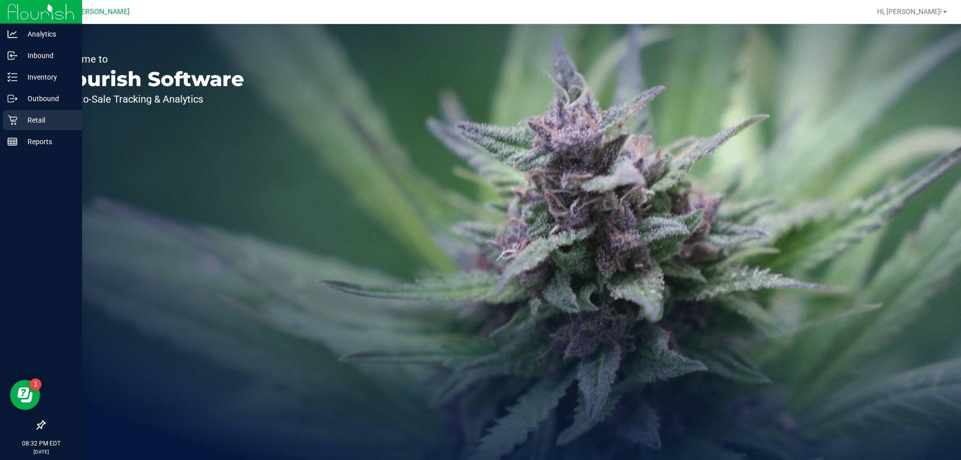
click at [25, 125] on p "Retail" at bounding box center [48, 120] width 60 height 12
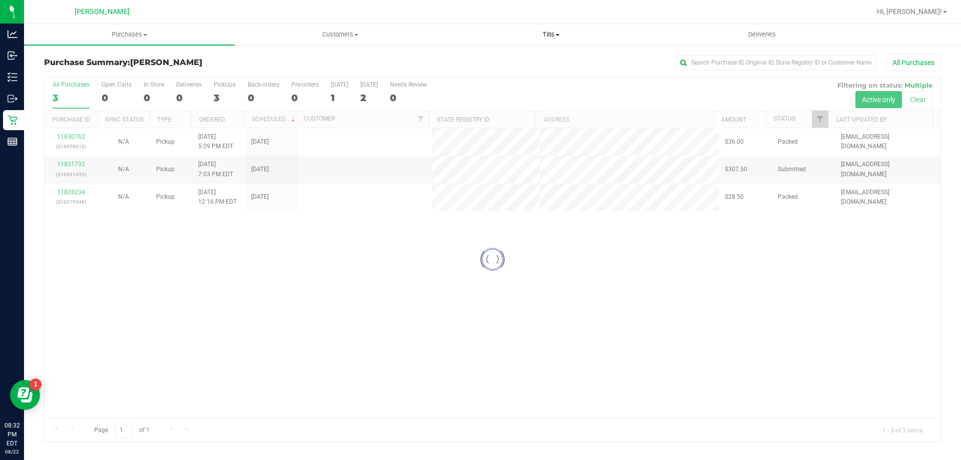
click at [553, 42] on uib-tab-heading "Tills Manage tills Reconcile e-payments" at bounding box center [551, 35] width 210 height 20
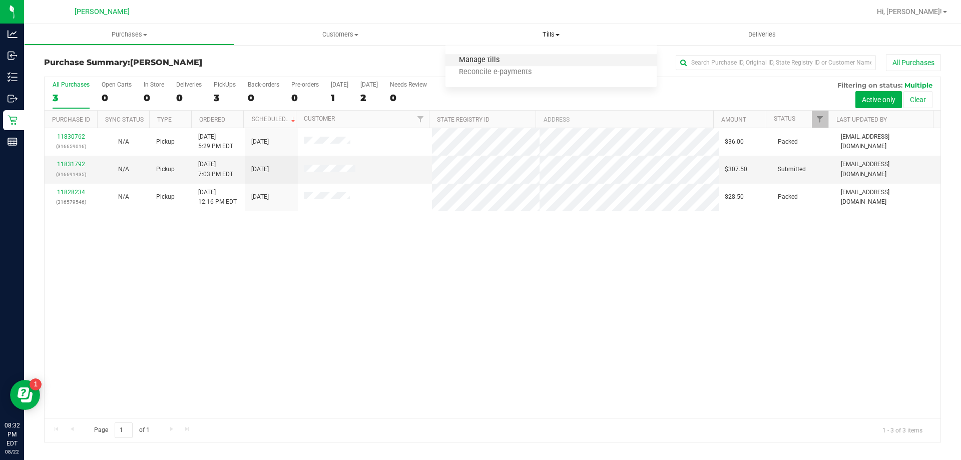
click at [511, 60] on span "Manage tills" at bounding box center [479, 60] width 68 height 9
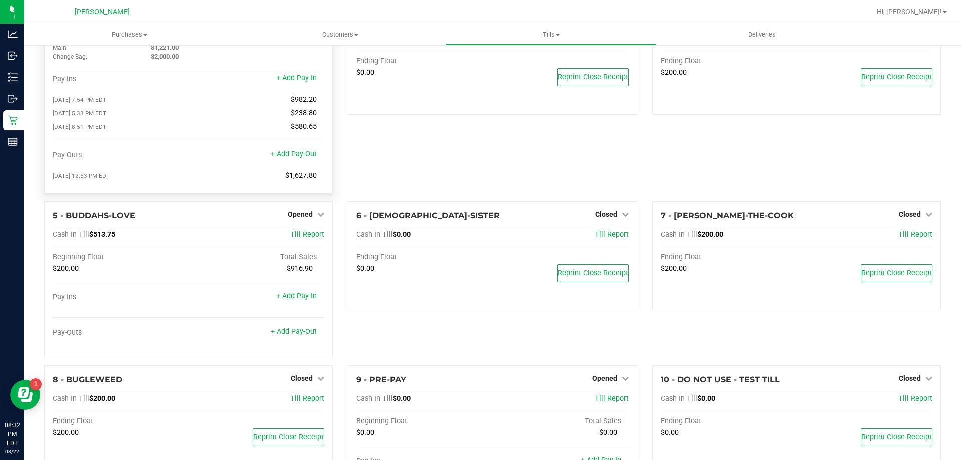
scroll to position [49, 0]
click at [289, 214] on span "Opened" at bounding box center [300, 215] width 25 height 8
click at [299, 237] on link "Close Till" at bounding box center [301, 235] width 27 height 8
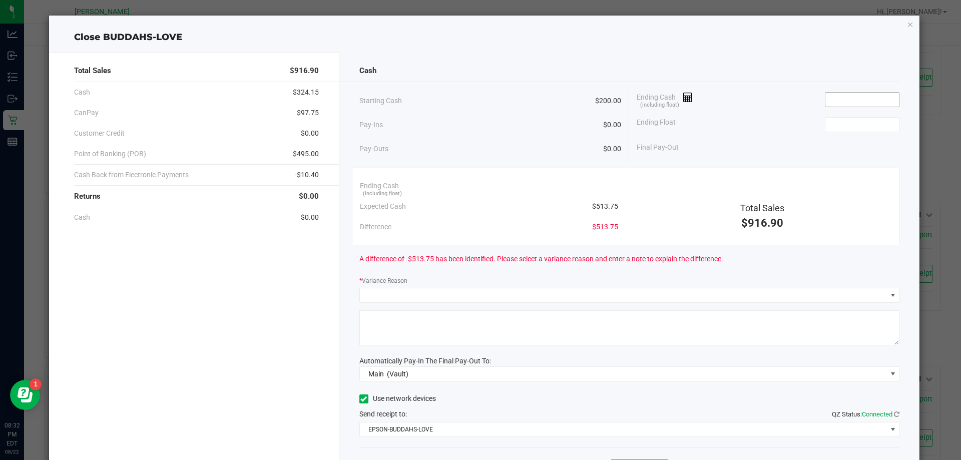
click at [870, 101] on input at bounding box center [862, 100] width 74 height 14
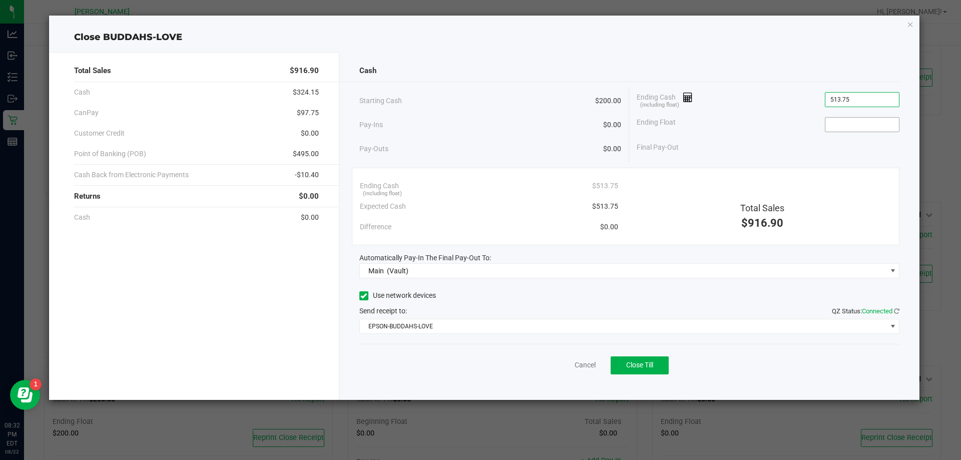
type input "$513.75"
click at [872, 121] on input at bounding box center [862, 125] width 74 height 14
type input "$200.00"
click at [474, 377] on div "Cancel Close Till" at bounding box center [629, 363] width 541 height 39
drag, startPoint x: 635, startPoint y: 370, endPoint x: 629, endPoint y: 369, distance: 6.0
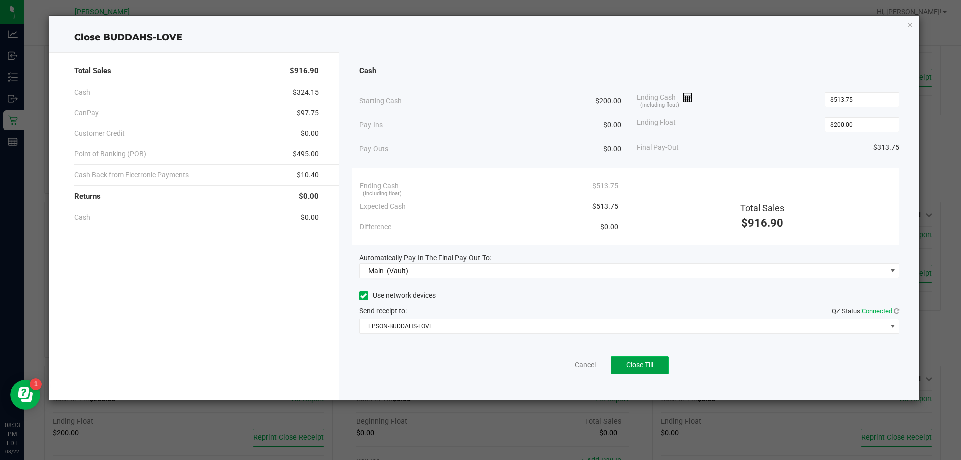
click at [634, 369] on button "Close Till" at bounding box center [640, 365] width 58 height 18
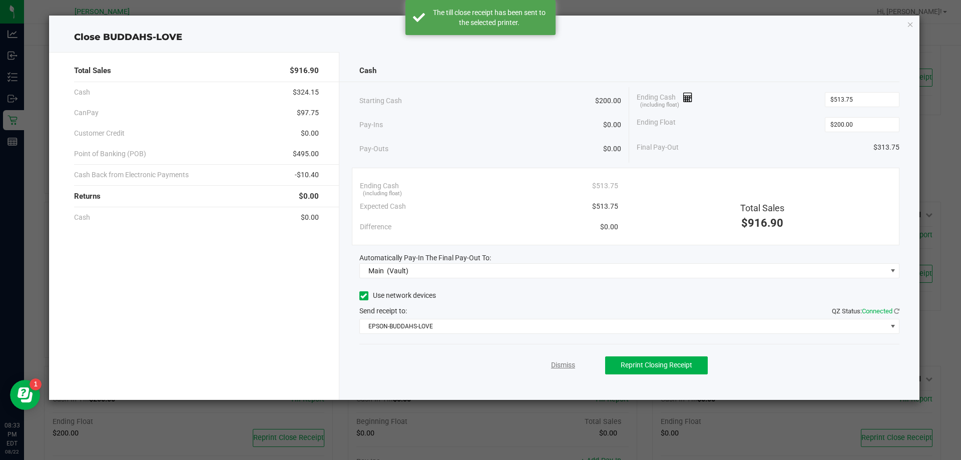
click at [557, 365] on link "Dismiss" at bounding box center [563, 365] width 24 height 11
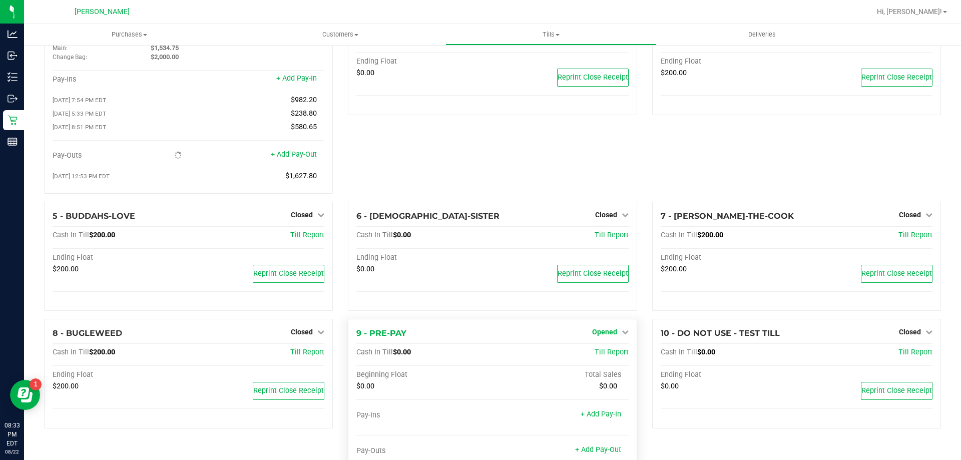
click at [604, 336] on span "Opened" at bounding box center [604, 332] width 25 height 8
click at [618, 351] on div "Close Till" at bounding box center [606, 353] width 74 height 13
click at [616, 357] on div "Close Till" at bounding box center [606, 353] width 74 height 13
click at [592, 354] on link "Close Till" at bounding box center [605, 353] width 27 height 8
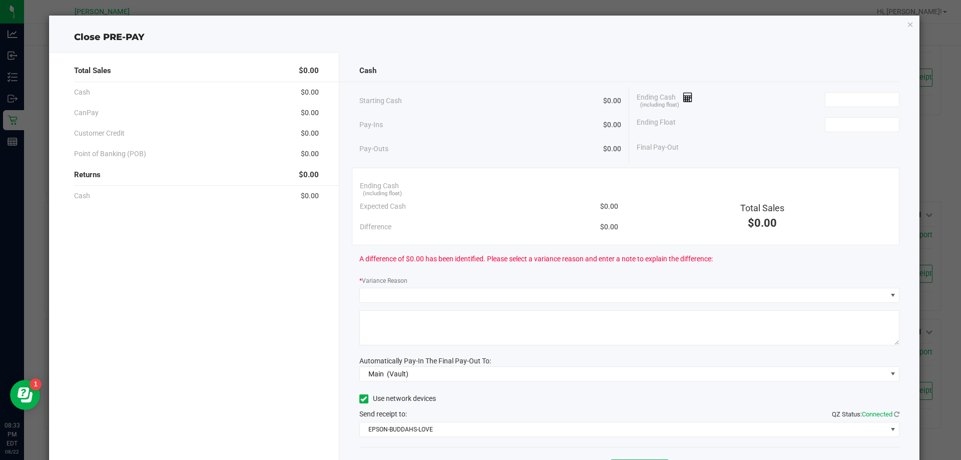
click at [830, 88] on div "Ending Cash (including float)" at bounding box center [768, 99] width 263 height 25
click at [834, 94] on input at bounding box center [862, 100] width 74 height 14
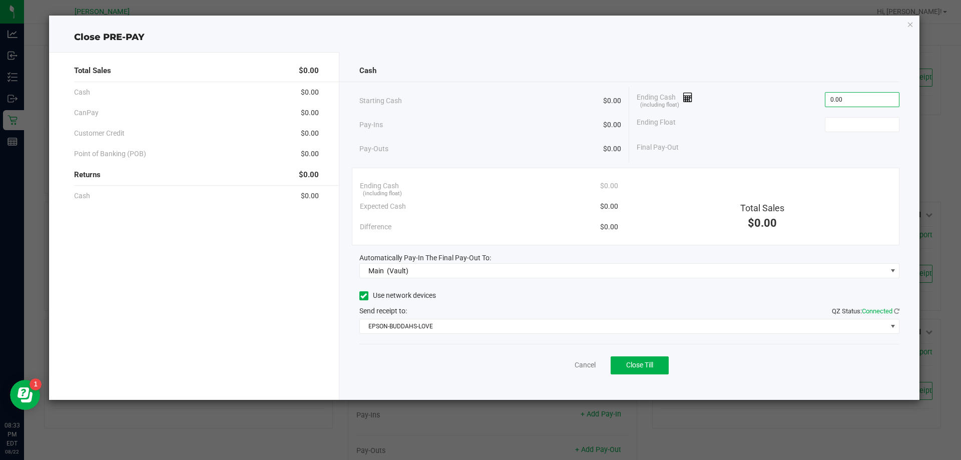
type input "$0.00"
click at [840, 114] on div "Ending Float" at bounding box center [768, 124] width 263 height 25
click at [843, 129] on input at bounding box center [862, 125] width 74 height 14
type input "$0.00"
click at [649, 376] on div "Cancel Close Till" at bounding box center [629, 363] width 541 height 39
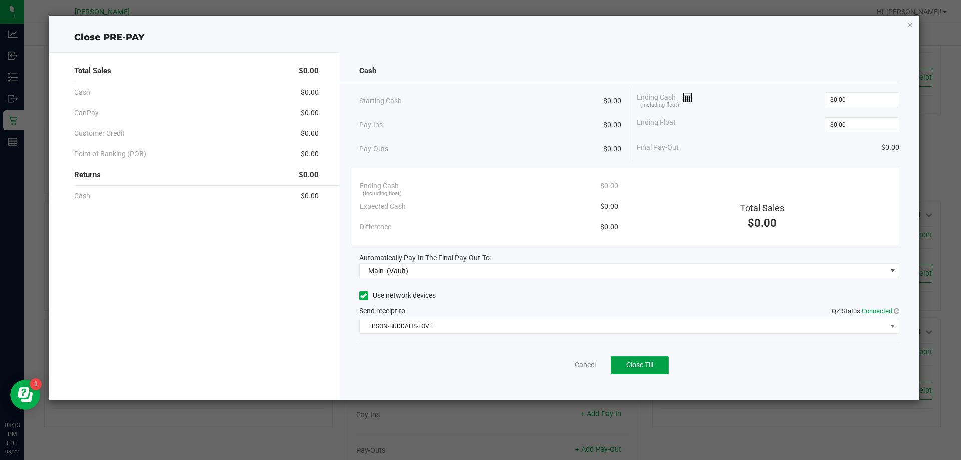
click at [650, 370] on button "Close Till" at bounding box center [640, 365] width 58 height 18
click at [557, 367] on link "Dismiss" at bounding box center [563, 365] width 24 height 11
